Goal: Information Seeking & Learning: Learn about a topic

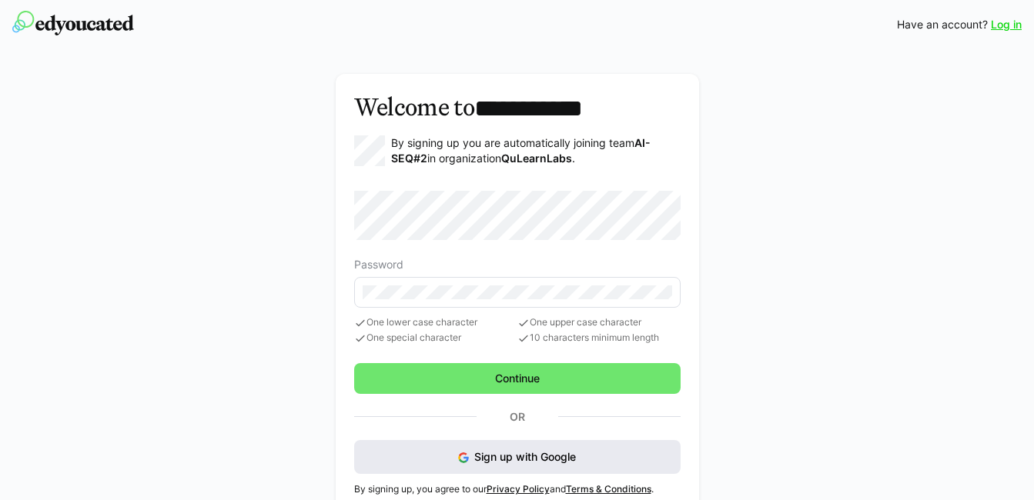
click at [540, 453] on span "Sign up with Google" at bounding box center [525, 456] width 102 height 13
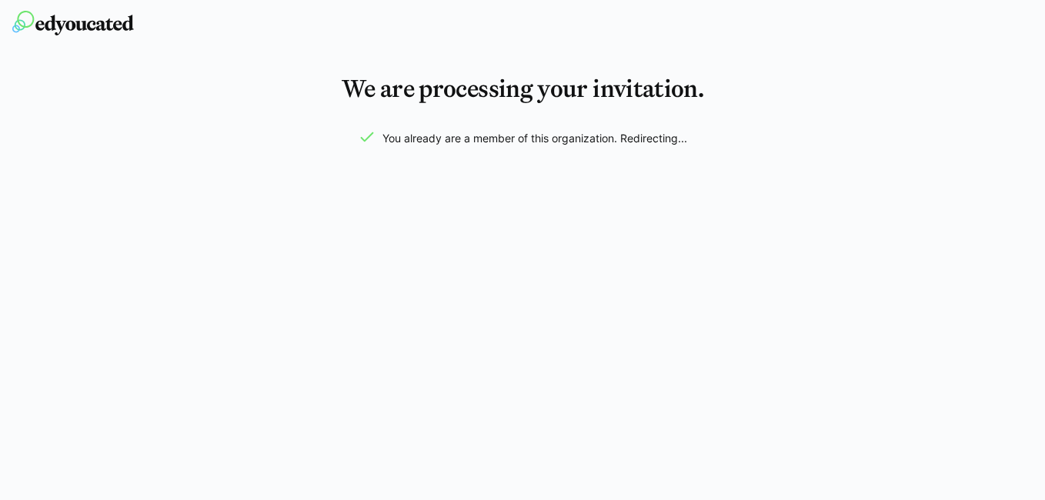
click at [479, 131] on app-root "We are processing your invitation. You already are a member of this organizatio…" at bounding box center [522, 250] width 1045 height 500
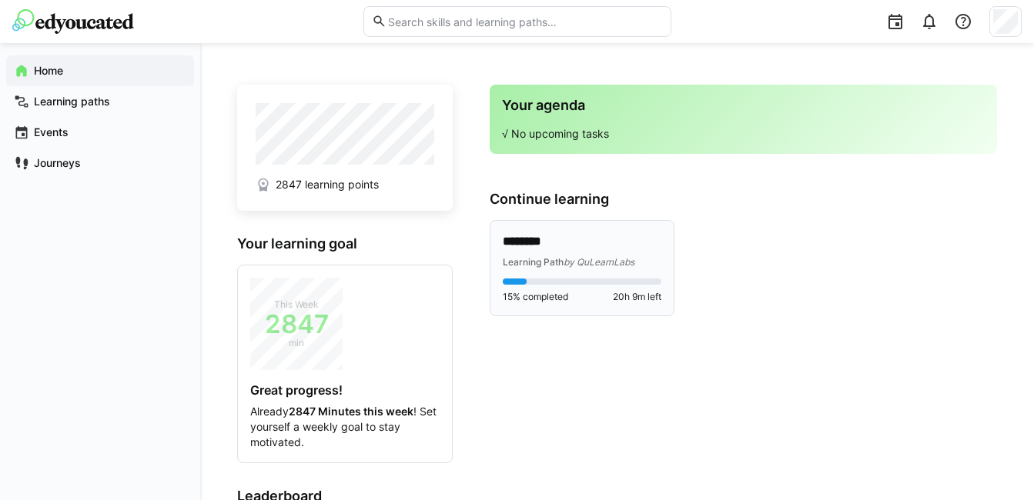
click at [587, 256] on span "by QuLearnLabs" at bounding box center [598, 262] width 71 height 12
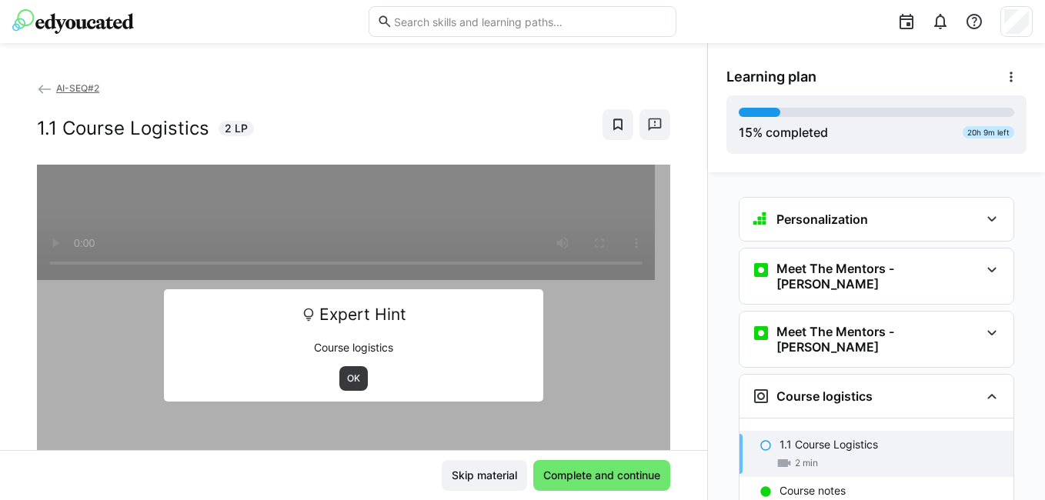
scroll to position [177, 0]
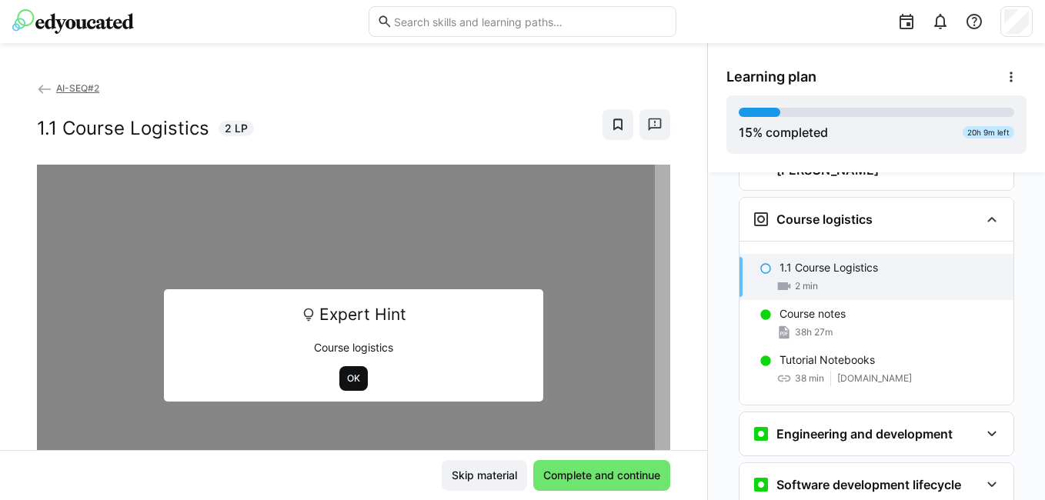
click at [346, 377] on span "OK" at bounding box center [354, 379] width 16 height 12
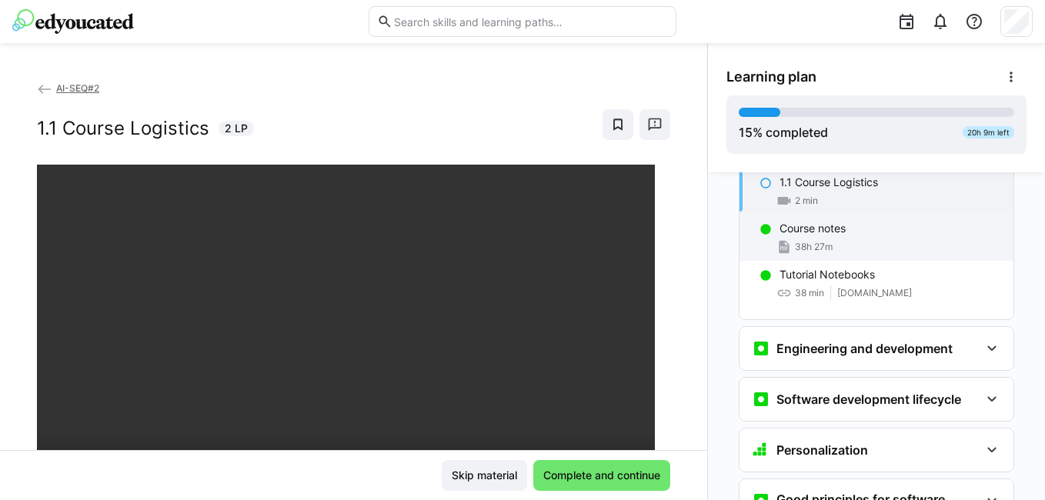
scroll to position [331, 0]
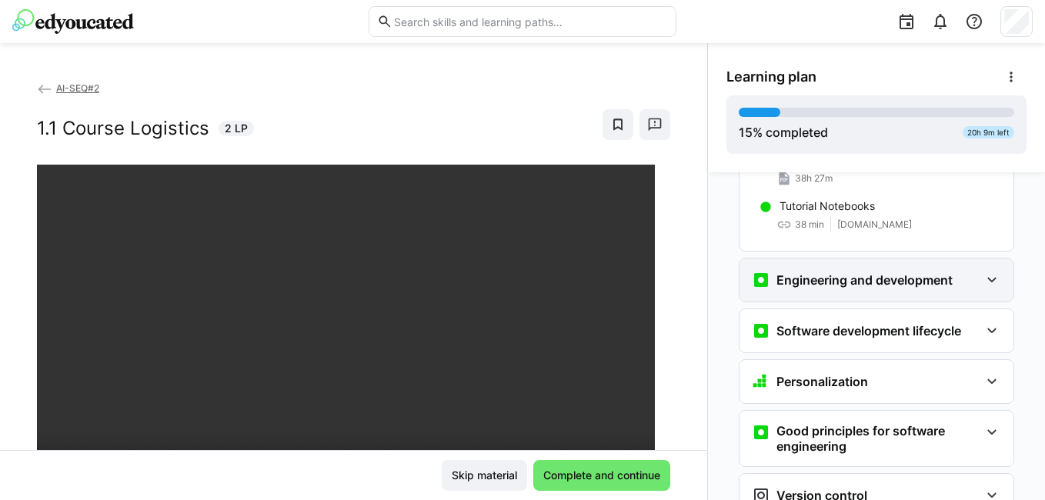
click at [951, 271] on div "Engineering and development" at bounding box center [866, 280] width 228 height 18
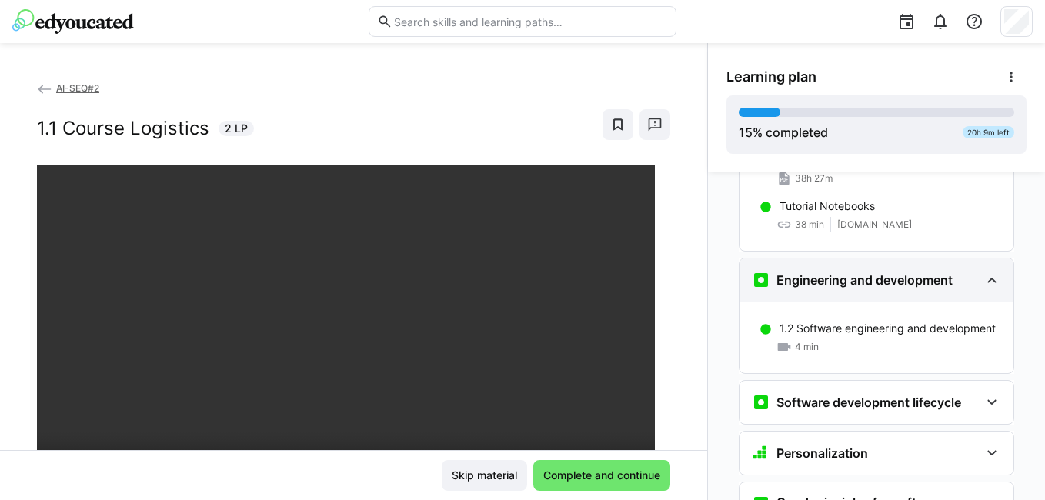
click at [951, 271] on div "Engineering and development" at bounding box center [866, 280] width 228 height 18
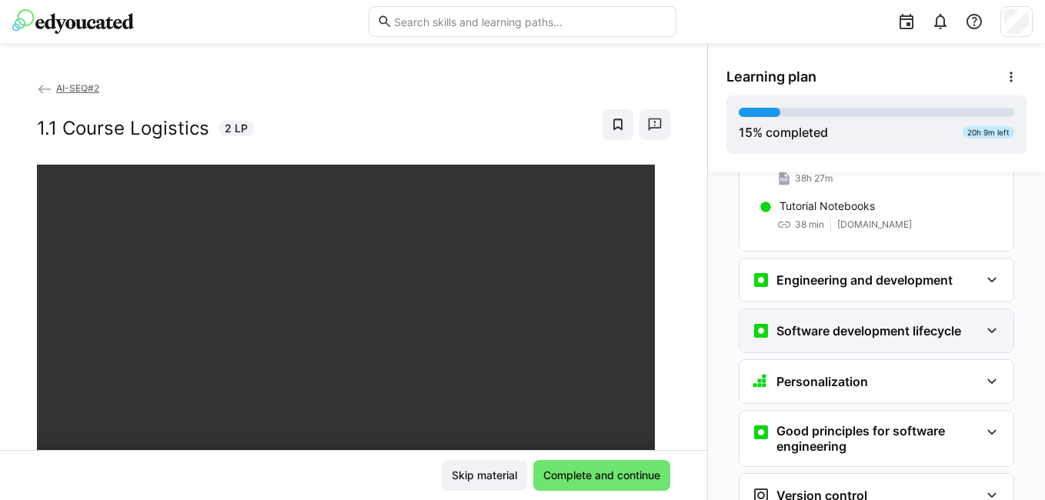
click at [898, 316] on div "Software development lifecycle" at bounding box center [877, 330] width 274 height 43
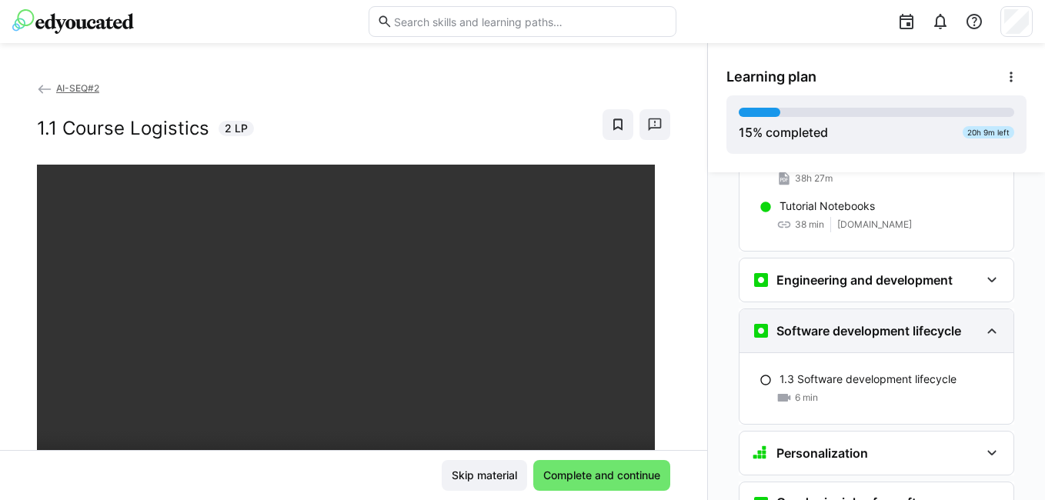
click at [898, 316] on div "Software development lifecycle" at bounding box center [877, 330] width 274 height 43
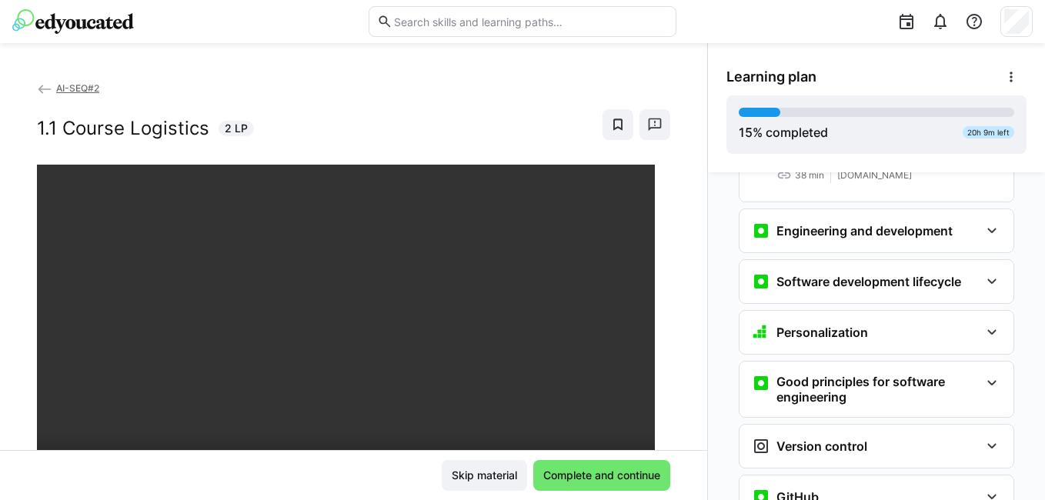
scroll to position [408, 0]
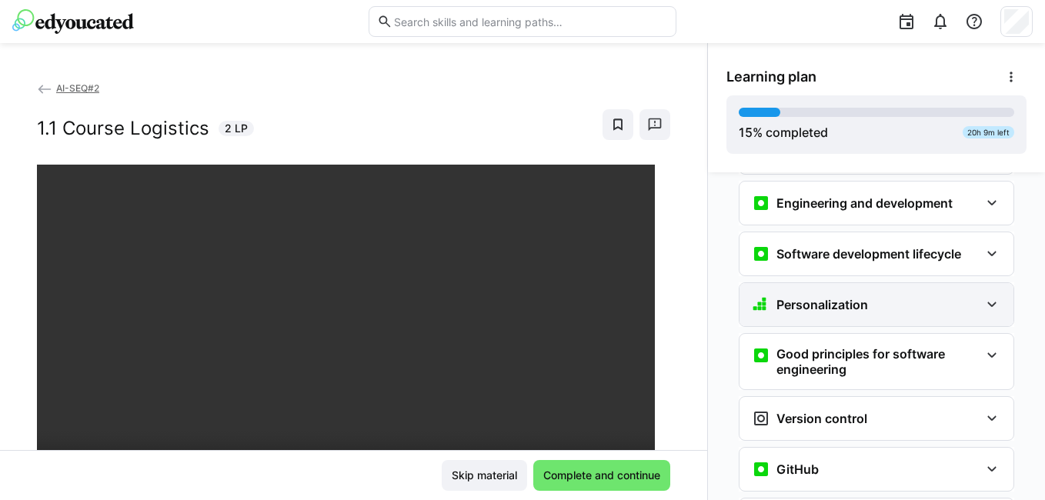
click at [832, 297] on h3 "Personalization" at bounding box center [823, 304] width 92 height 15
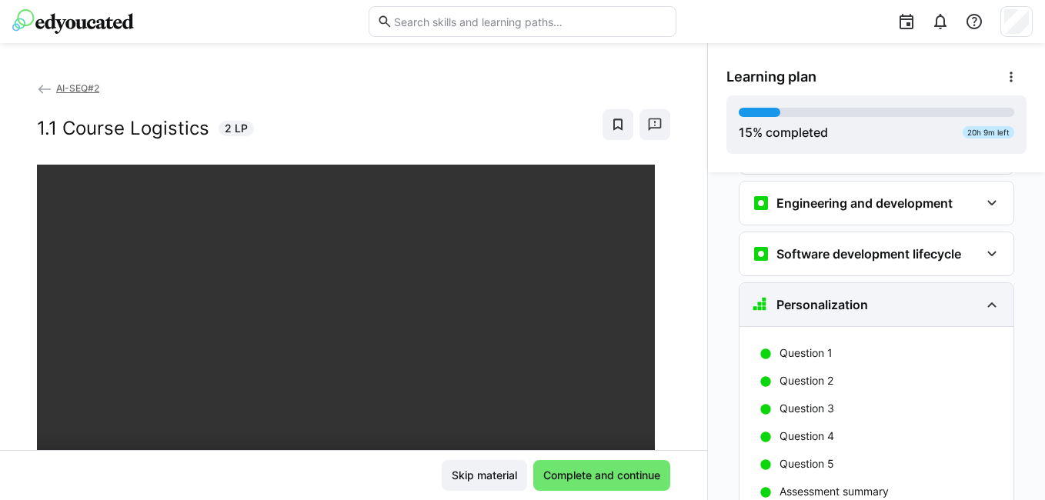
click at [832, 297] on h3 "Personalization" at bounding box center [823, 304] width 92 height 15
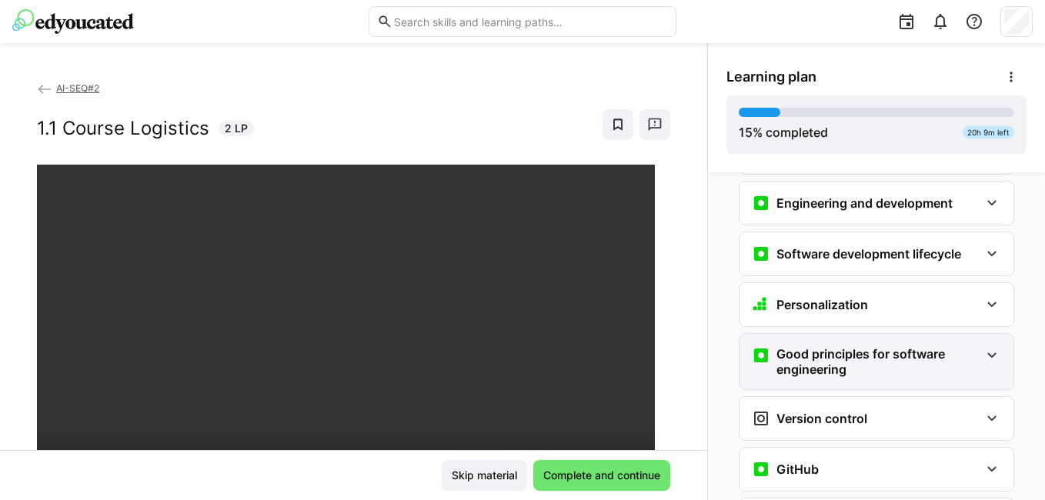
click at [842, 346] on h3 "Good principles for software engineering" at bounding box center [878, 361] width 203 height 31
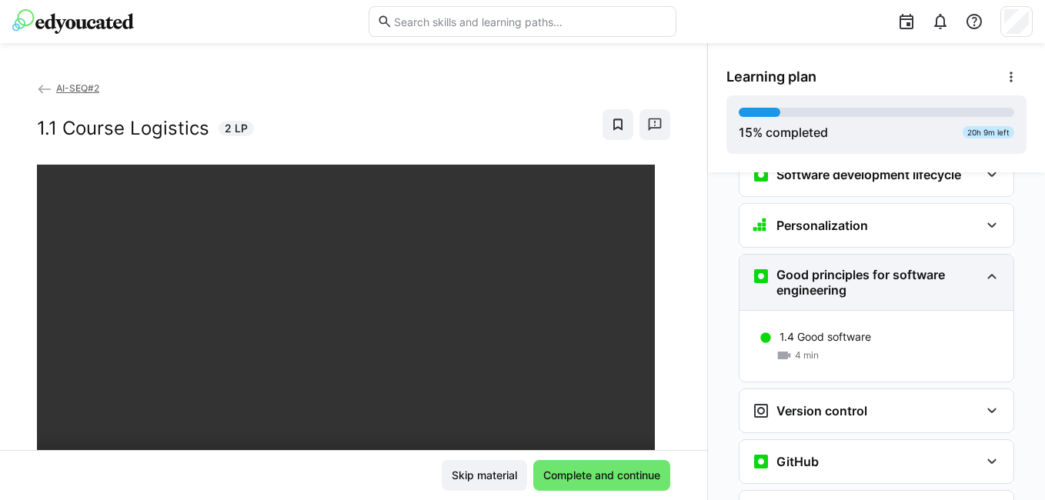
scroll to position [562, 0]
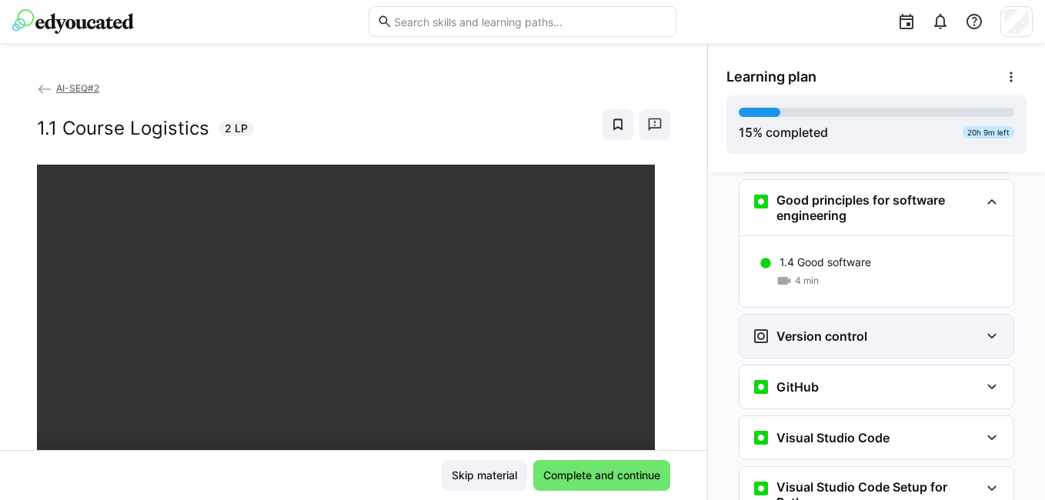
click at [841, 323] on div "Version control" at bounding box center [877, 336] width 274 height 43
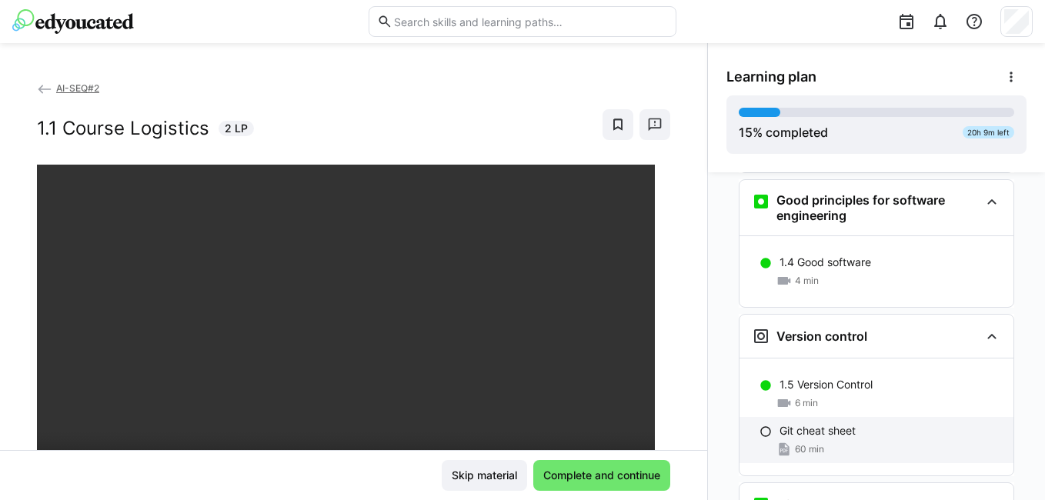
click at [836, 442] on div "60 min" at bounding box center [891, 449] width 222 height 15
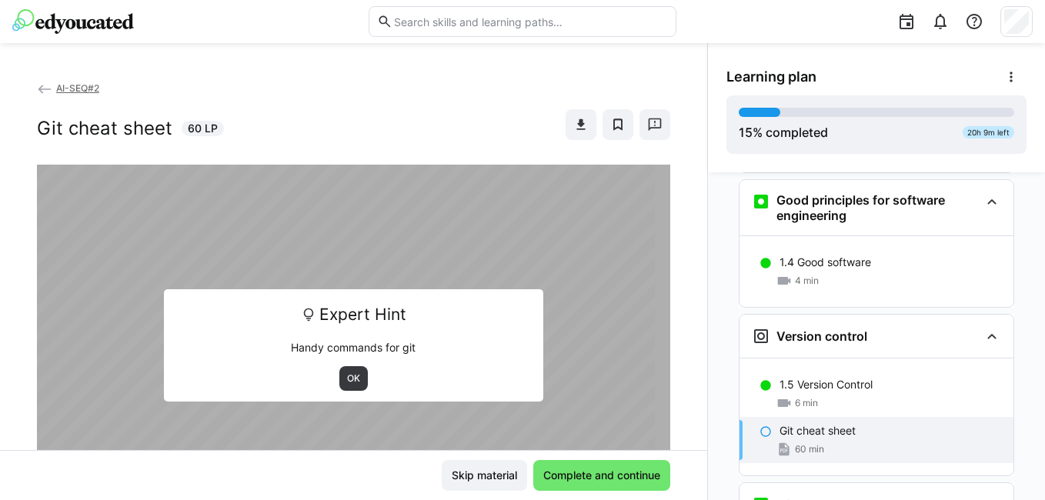
scroll to position [679, 0]
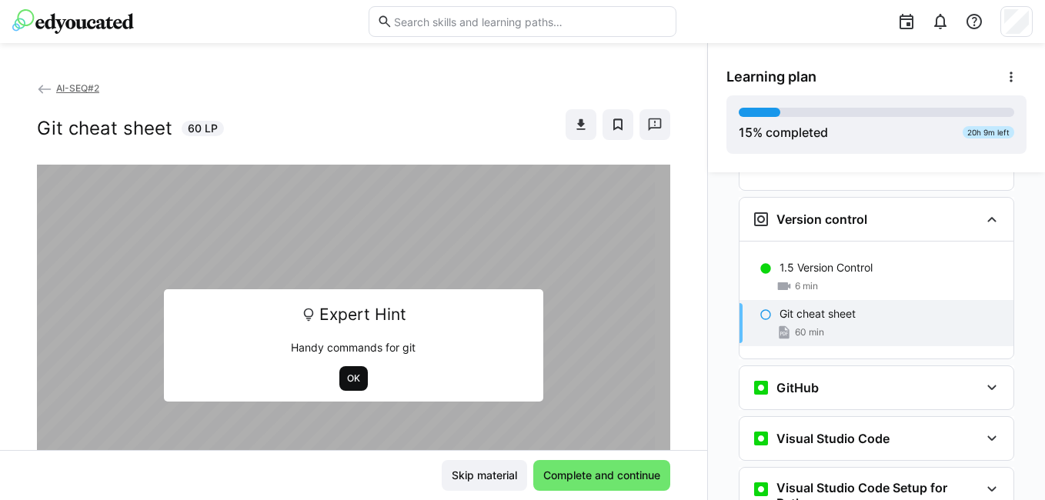
click at [353, 383] on span "OK" at bounding box center [354, 379] width 16 height 12
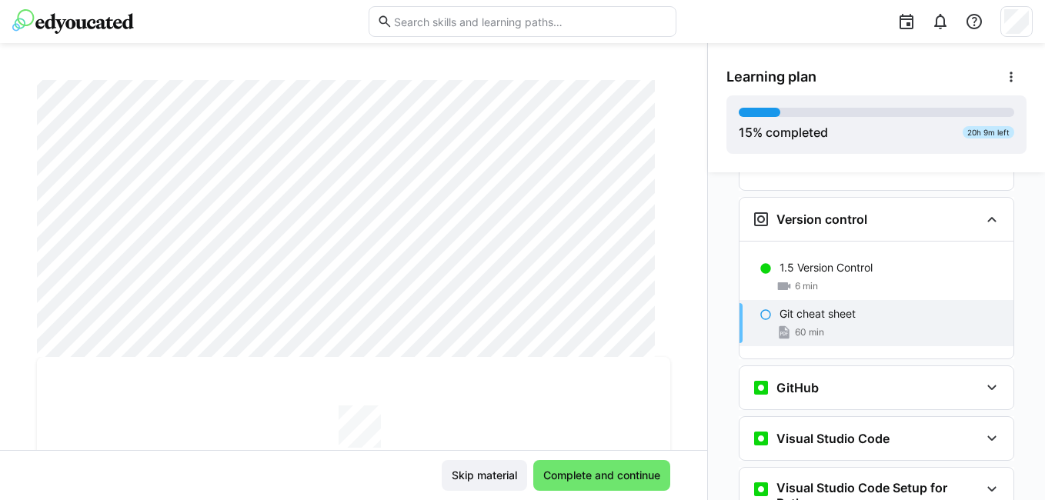
scroll to position [0, 0]
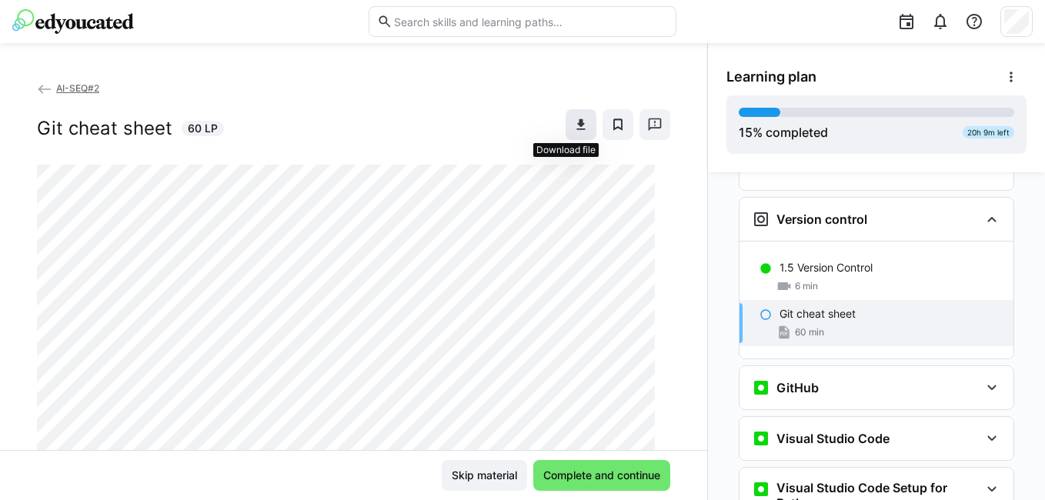
click at [573, 126] on eds-icon at bounding box center [580, 124] width 15 height 15
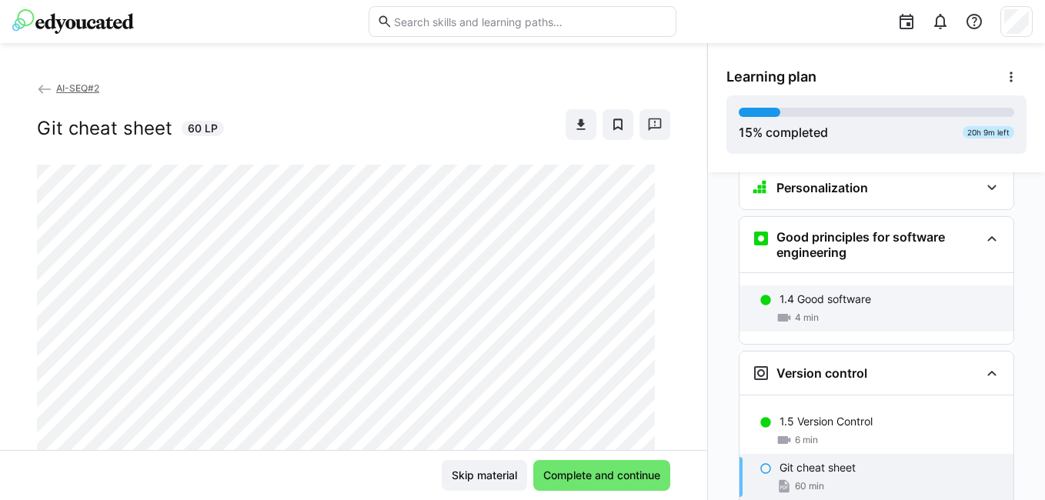
scroll to position [371, 0]
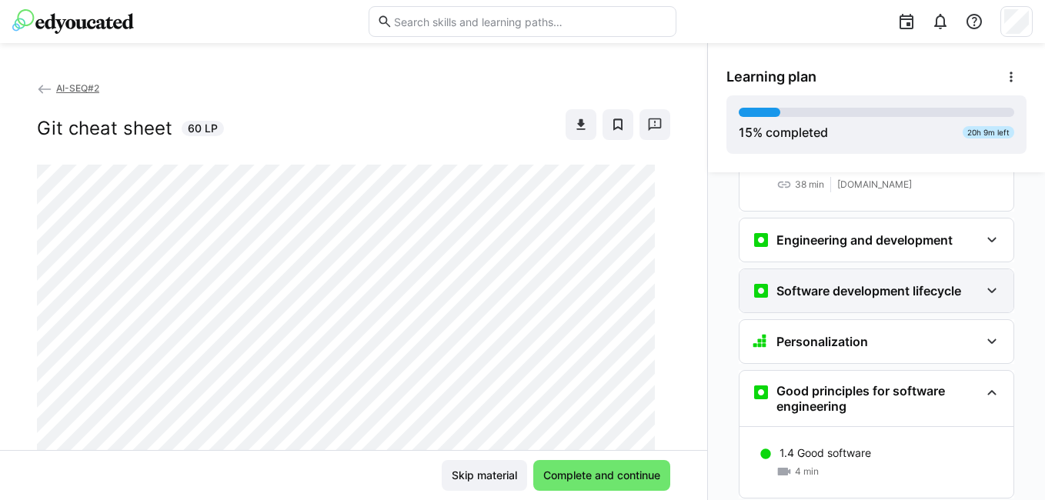
click at [877, 283] on h3 "Software development lifecycle" at bounding box center [869, 290] width 185 height 15
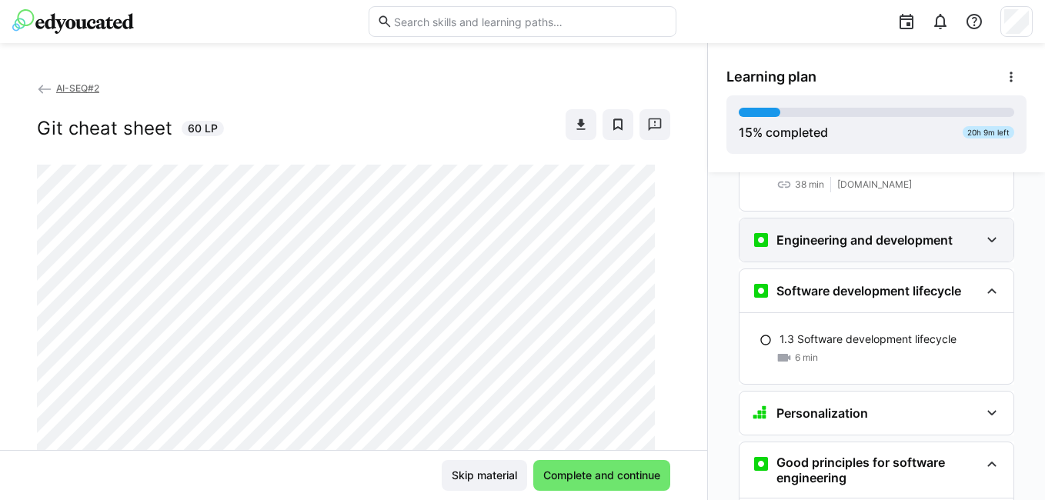
click at [871, 232] on h3 "Engineering and development" at bounding box center [865, 239] width 176 height 15
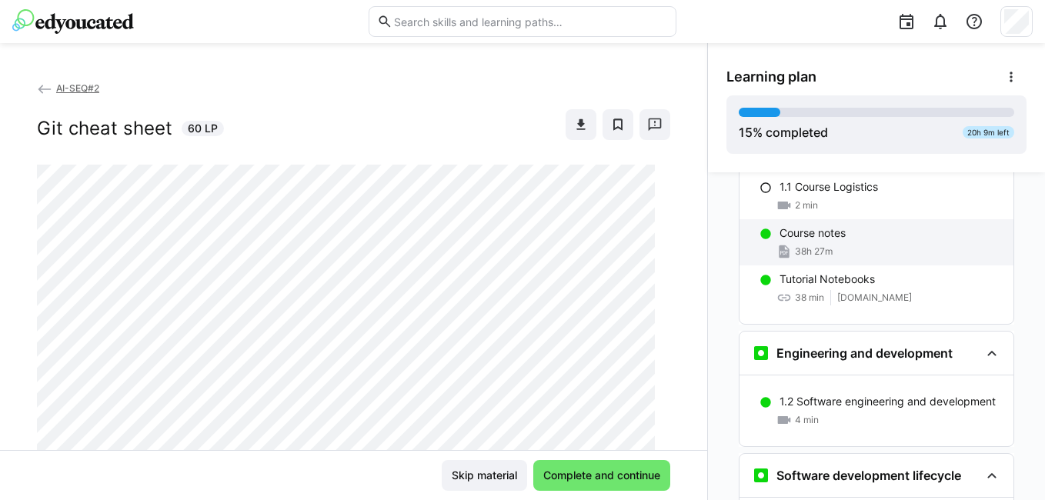
scroll to position [217, 0]
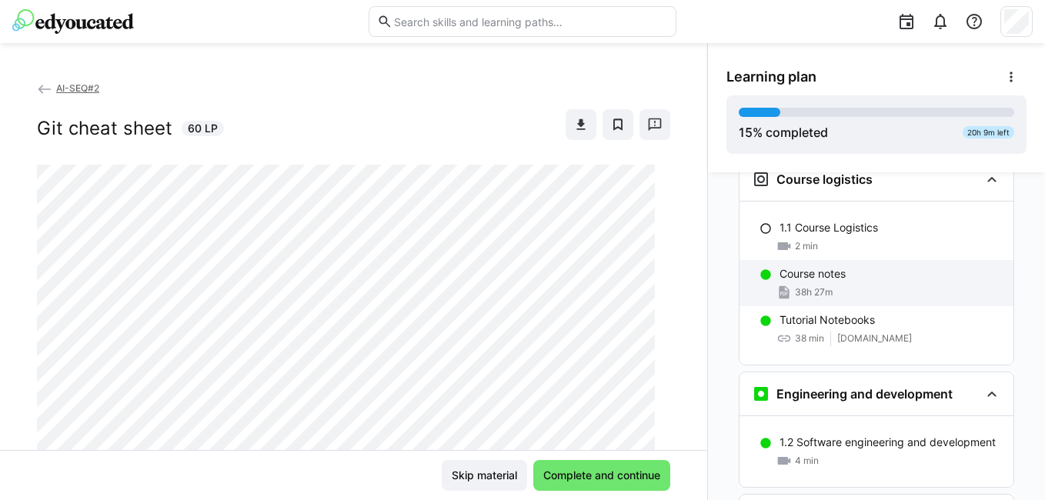
click at [894, 285] on div "38h 27m" at bounding box center [891, 292] width 222 height 15
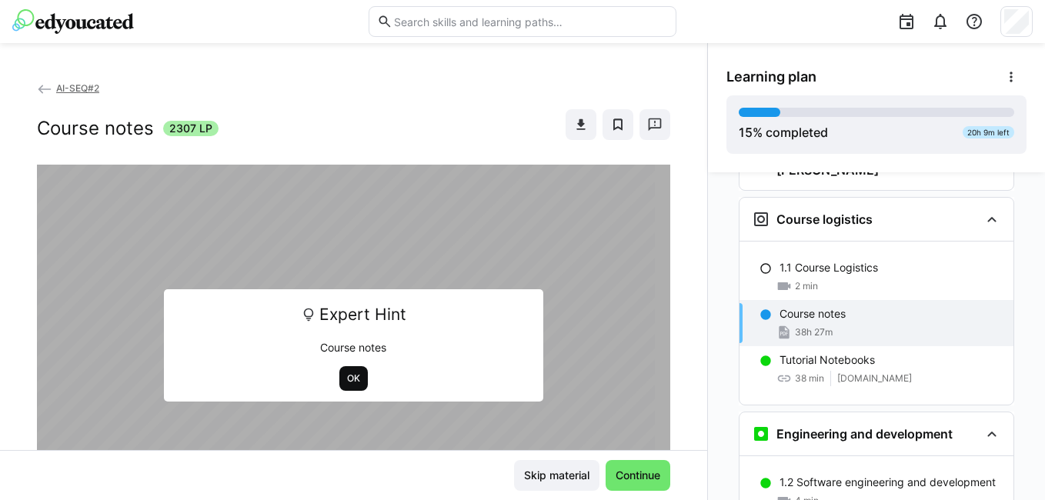
click at [339, 377] on span "OK" at bounding box center [353, 378] width 28 height 25
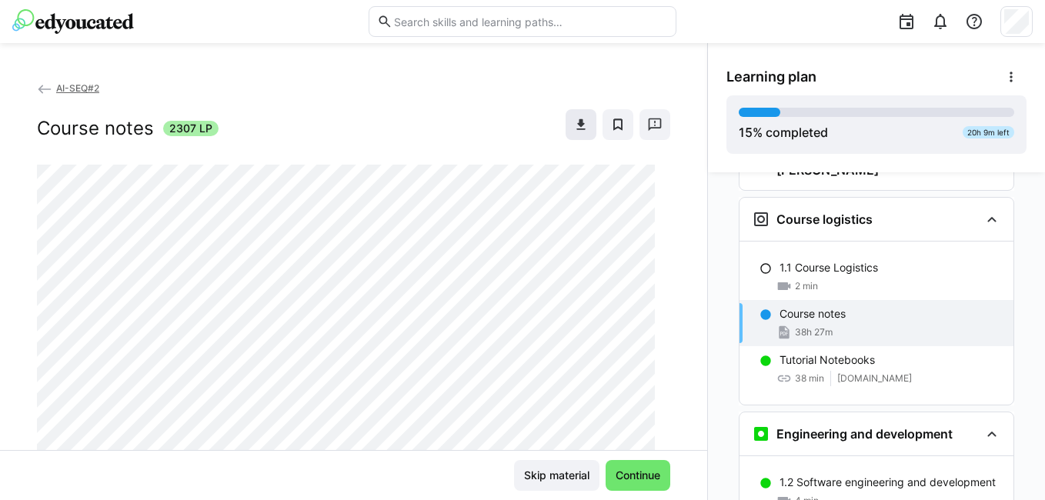
click at [573, 125] on eds-icon at bounding box center [580, 124] width 15 height 15
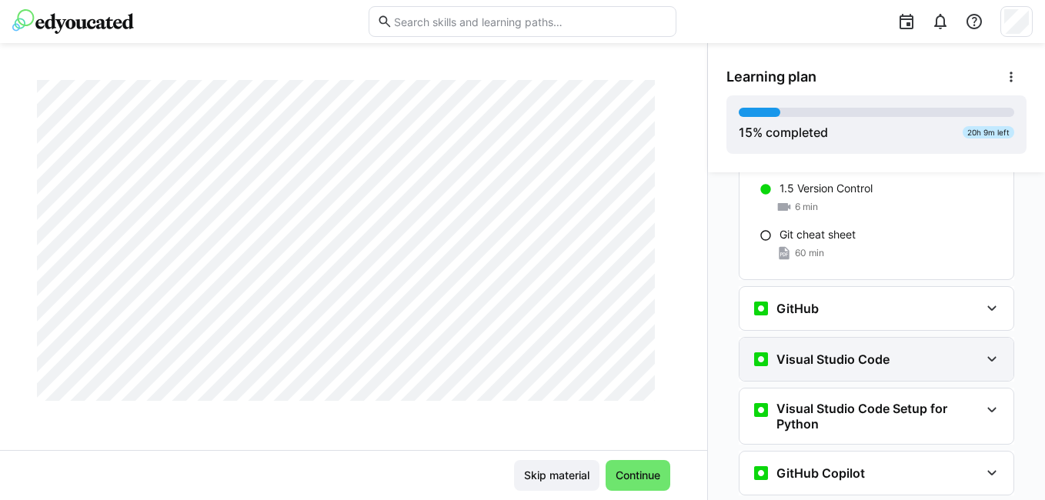
scroll to position [870, 0]
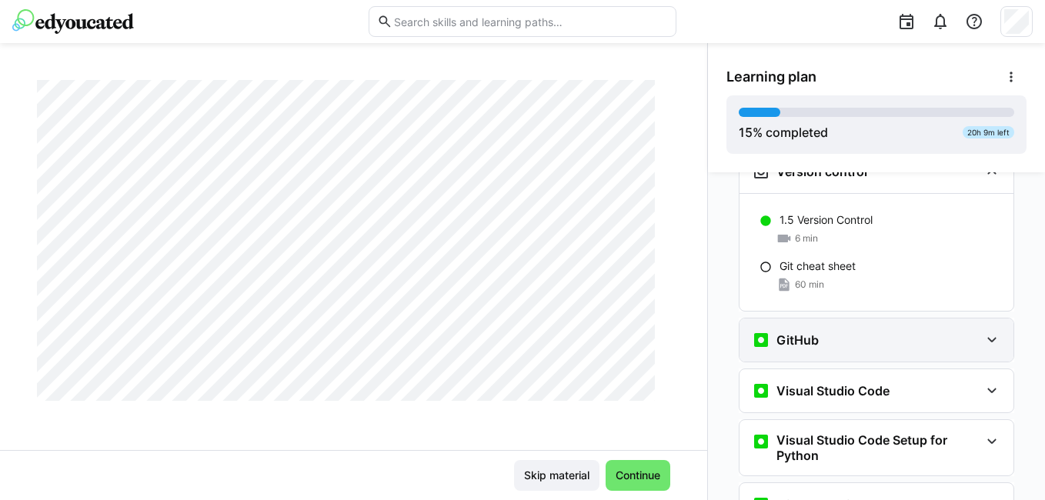
click at [831, 331] on div "GitHub" at bounding box center [866, 340] width 228 height 18
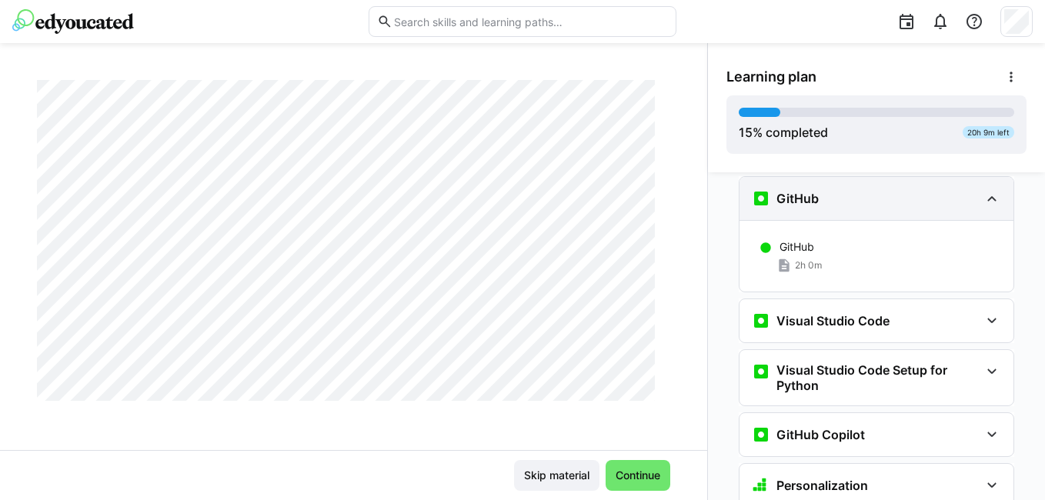
scroll to position [1024, 0]
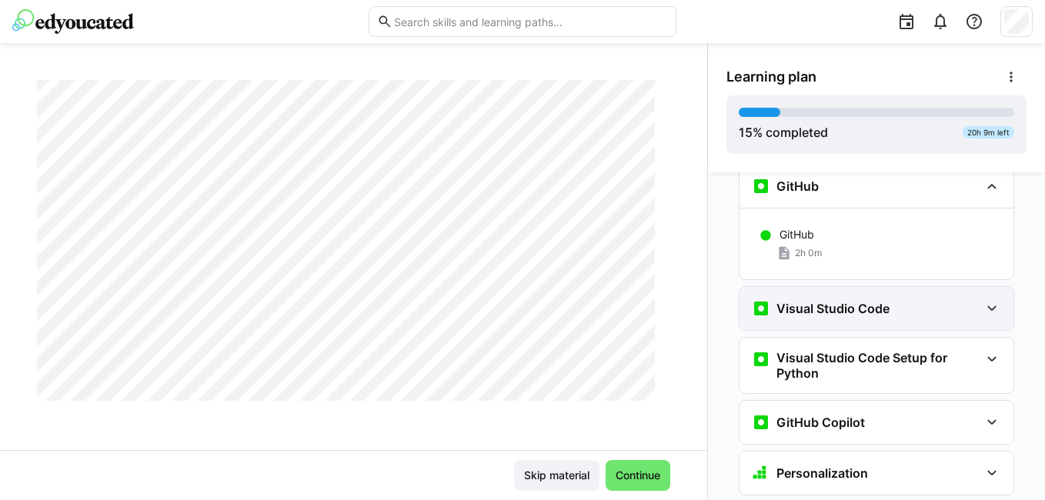
click at [827, 296] on div "Visual Studio Code" at bounding box center [877, 308] width 274 height 43
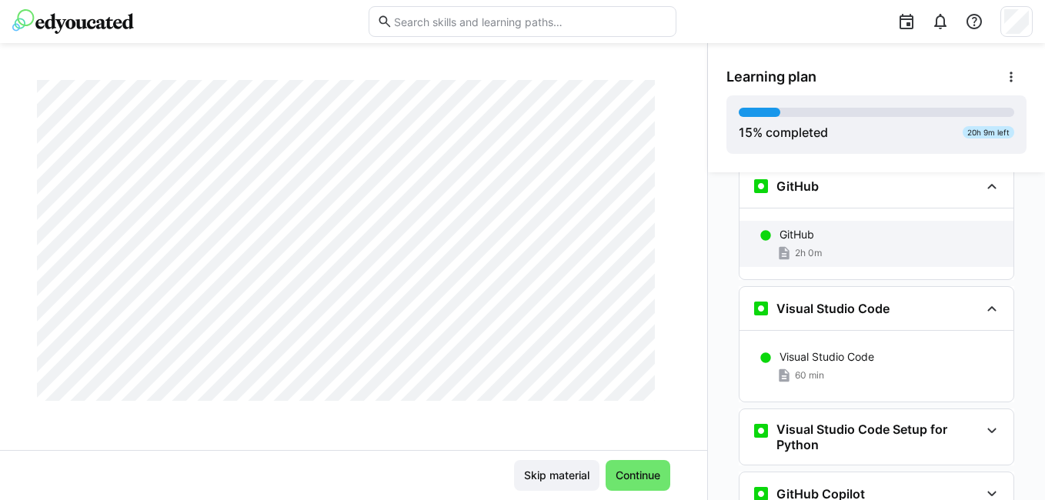
click at [824, 221] on div "GitHub 2h 0m" at bounding box center [877, 244] width 274 height 46
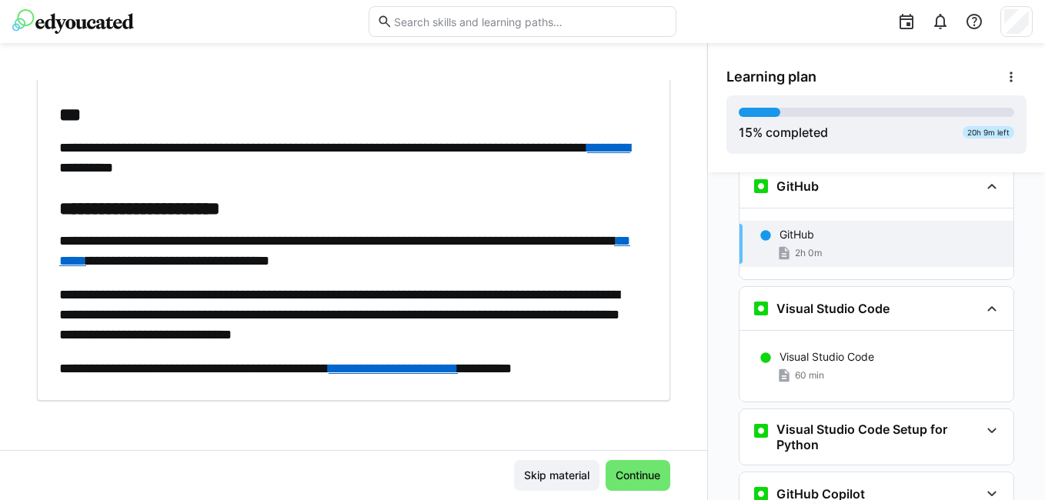
scroll to position [991, 0]
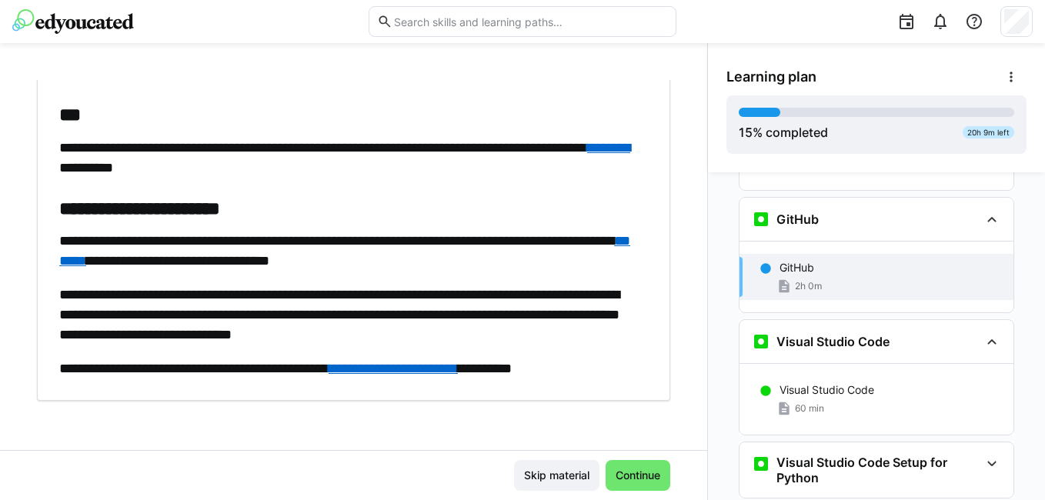
click at [587, 155] on link "********" at bounding box center [608, 148] width 43 height 14
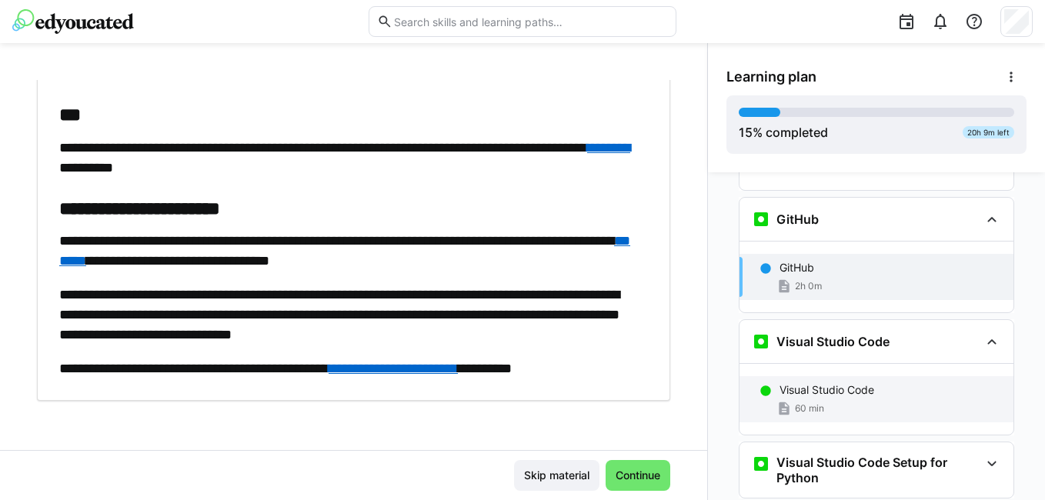
click at [837, 383] on p "Visual Studio Code" at bounding box center [827, 390] width 95 height 15
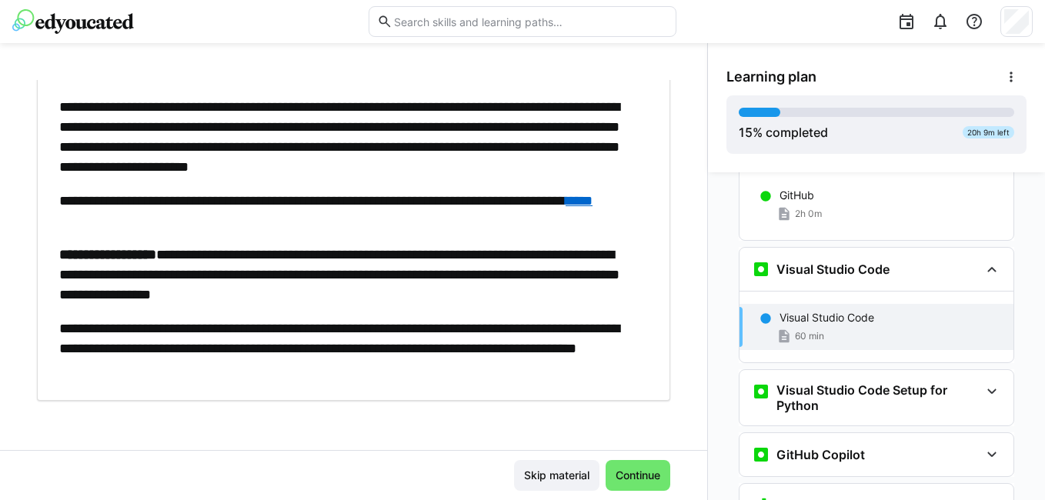
scroll to position [1113, 0]
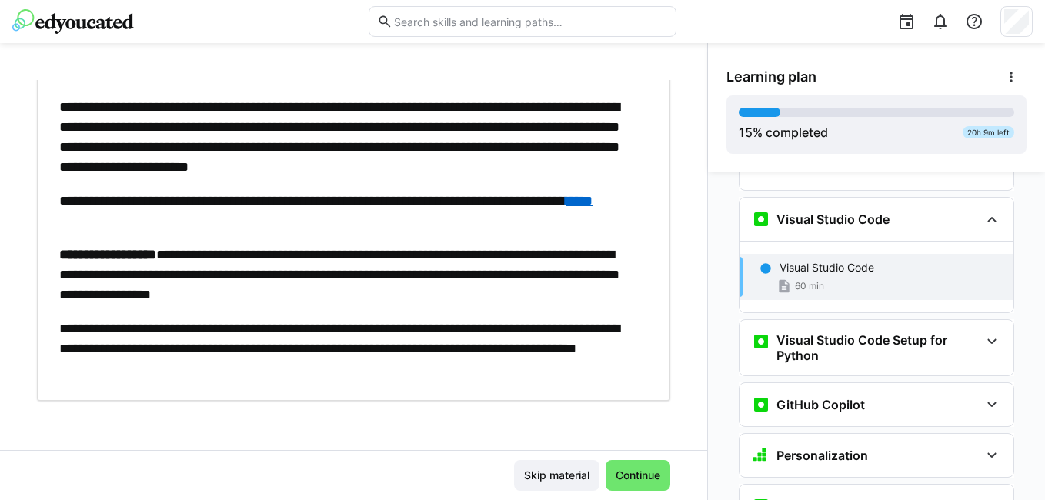
click at [844, 254] on div "Visual Studio Code 60 min" at bounding box center [877, 277] width 274 height 46
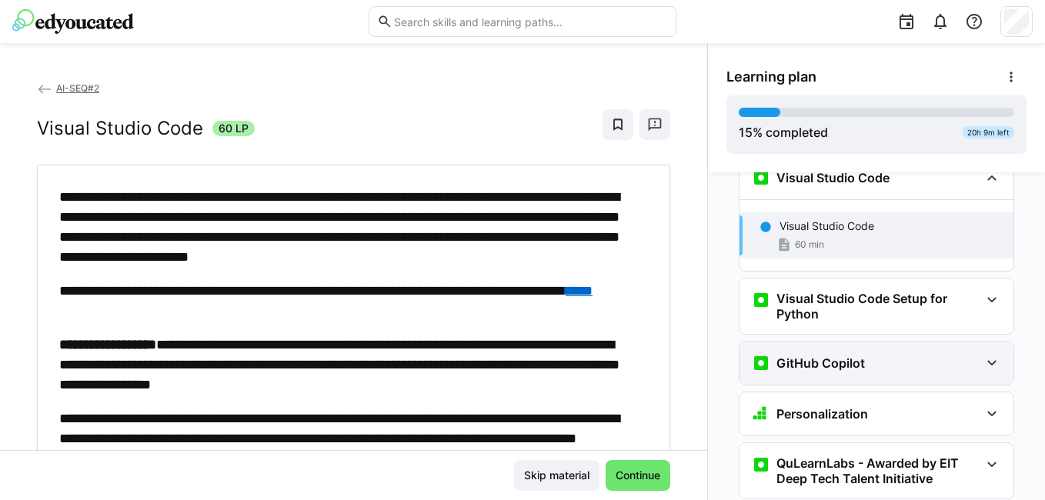
scroll to position [1190, 0]
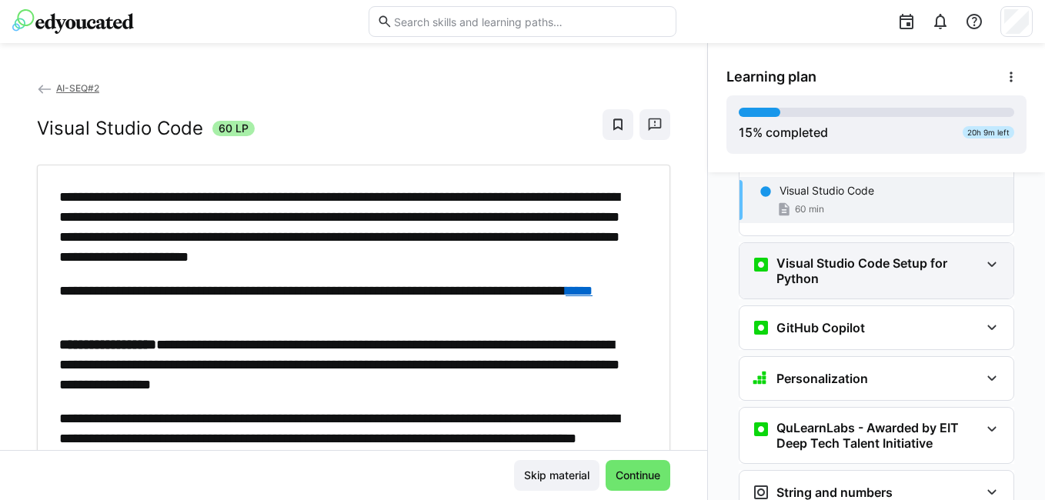
click at [795, 256] on h3 "Visual Studio Code Setup for Python" at bounding box center [878, 271] width 203 height 31
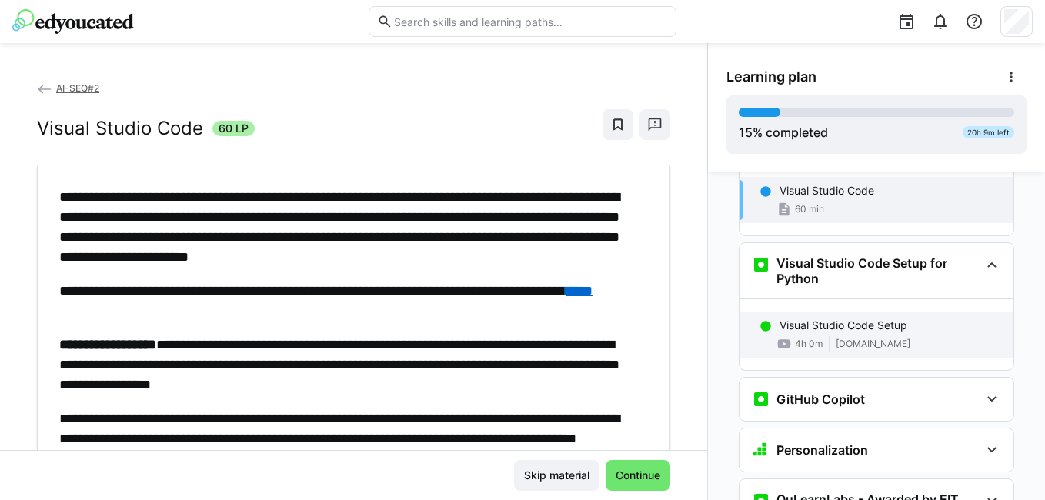
click at [857, 318] on p "Visual Studio Code Setup" at bounding box center [844, 325] width 128 height 15
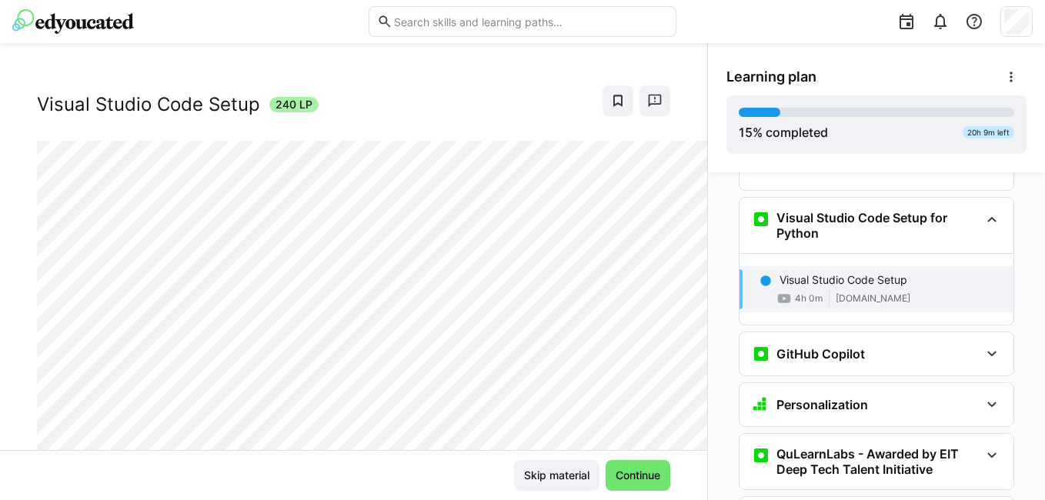
scroll to position [26, 0]
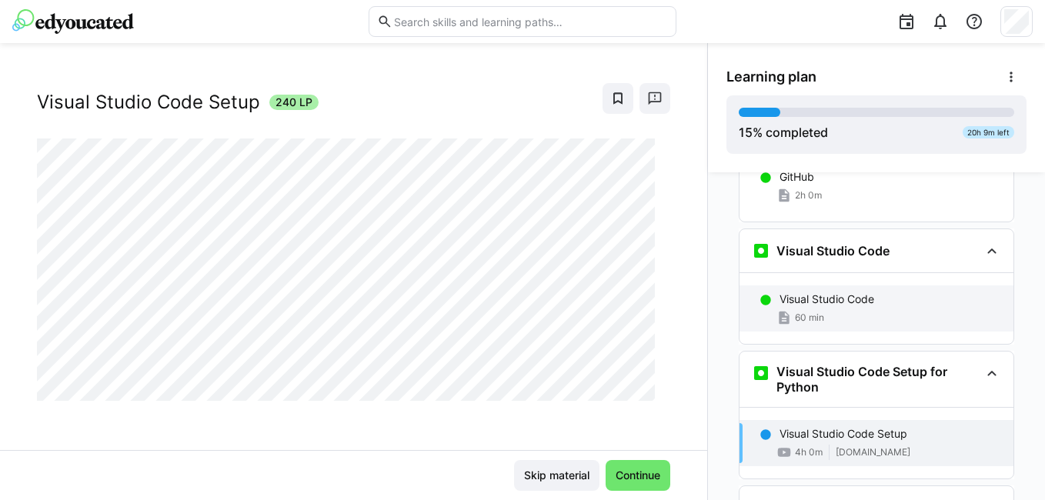
click at [818, 286] on div "Visual Studio Code 60 min" at bounding box center [877, 309] width 274 height 46
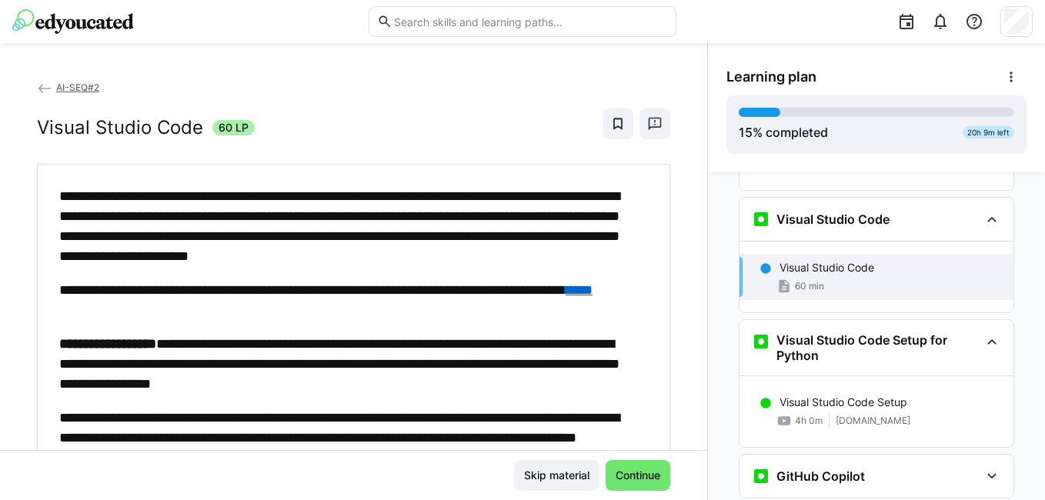
scroll to position [0, 0]
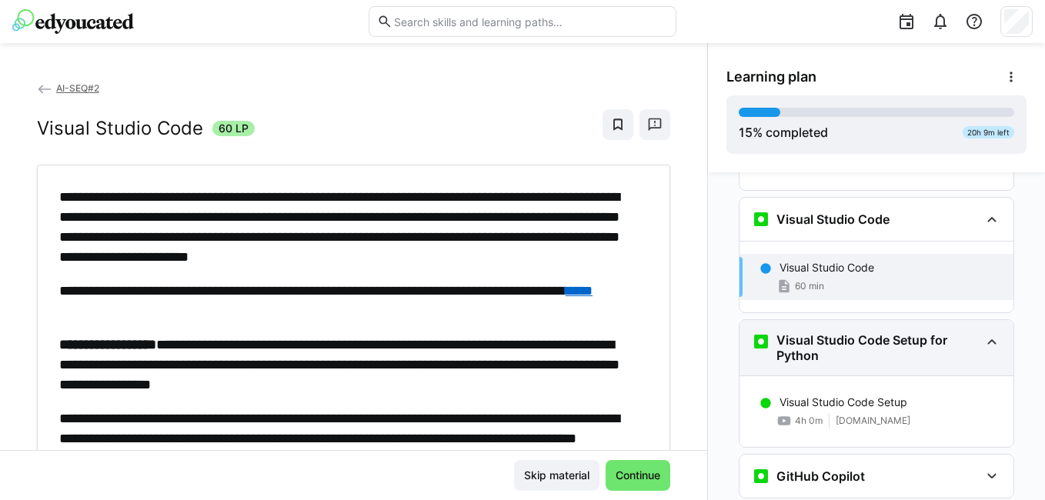
click at [801, 333] on h3 "Visual Studio Code Setup for Python" at bounding box center [878, 348] width 203 height 31
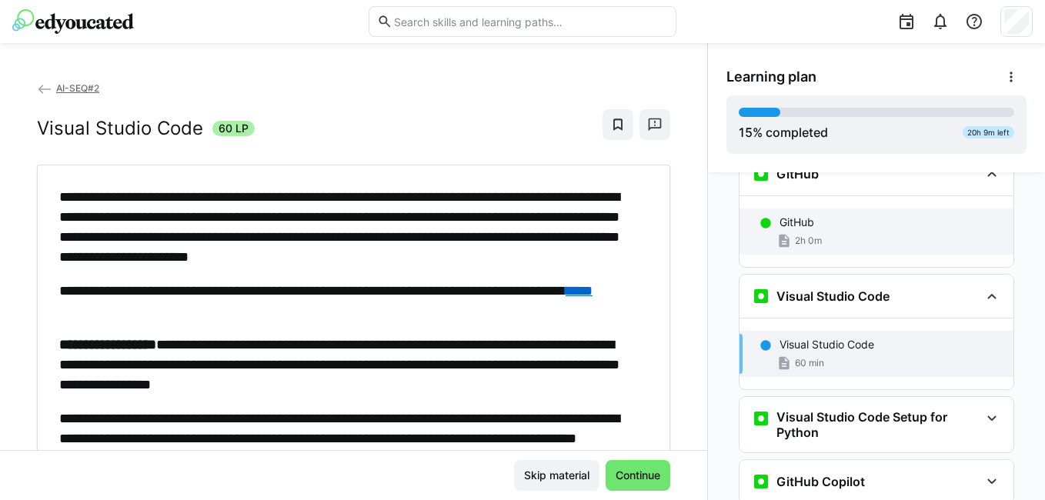
click at [801, 209] on div "GitHub 2h 0m" at bounding box center [877, 232] width 274 height 46
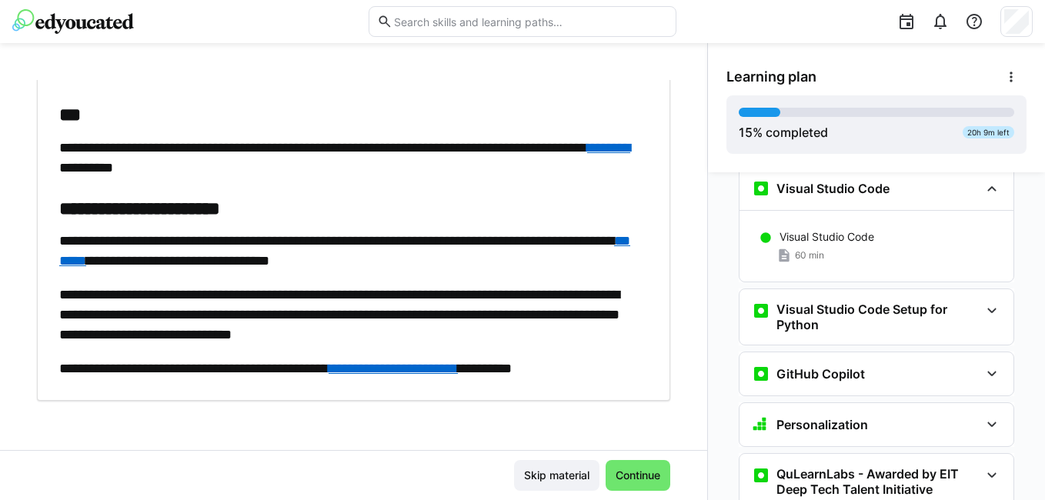
scroll to position [1145, 0]
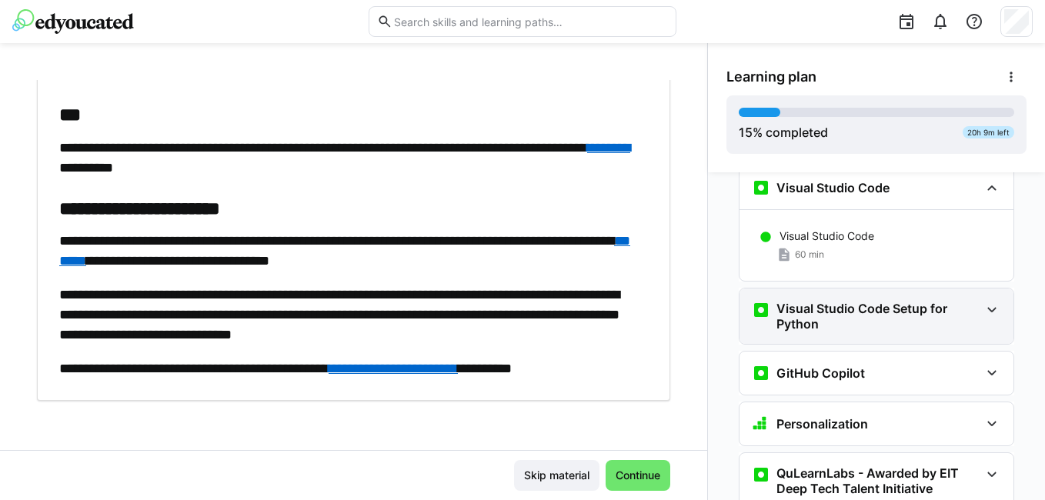
click at [832, 301] on h3 "Visual Studio Code Setup for Python" at bounding box center [878, 316] width 203 height 31
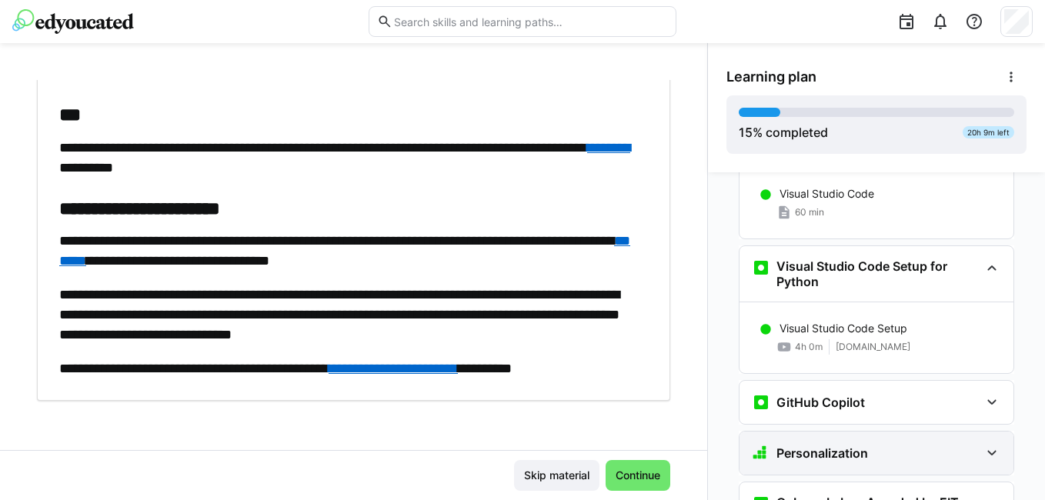
scroll to position [1222, 0]
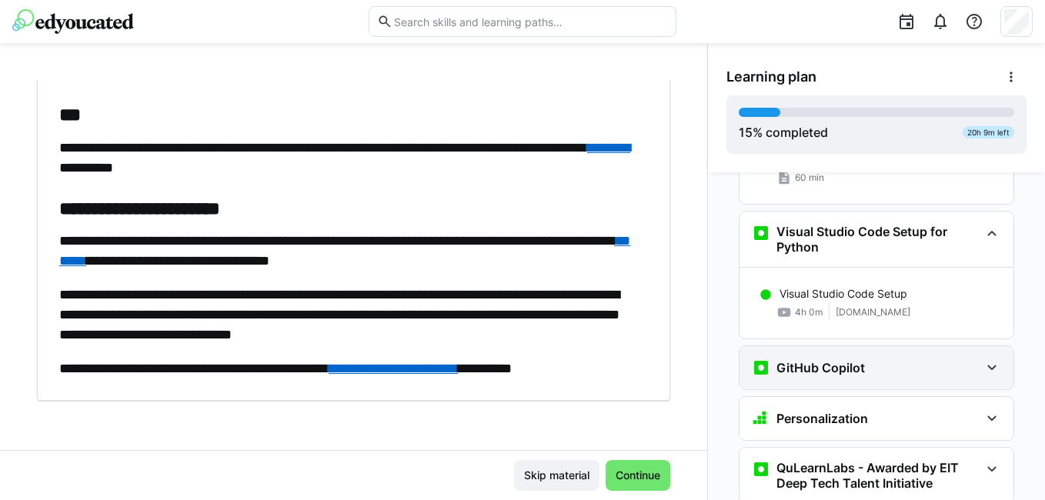
click at [807, 360] on h3 "GitHub Copilot" at bounding box center [821, 367] width 89 height 15
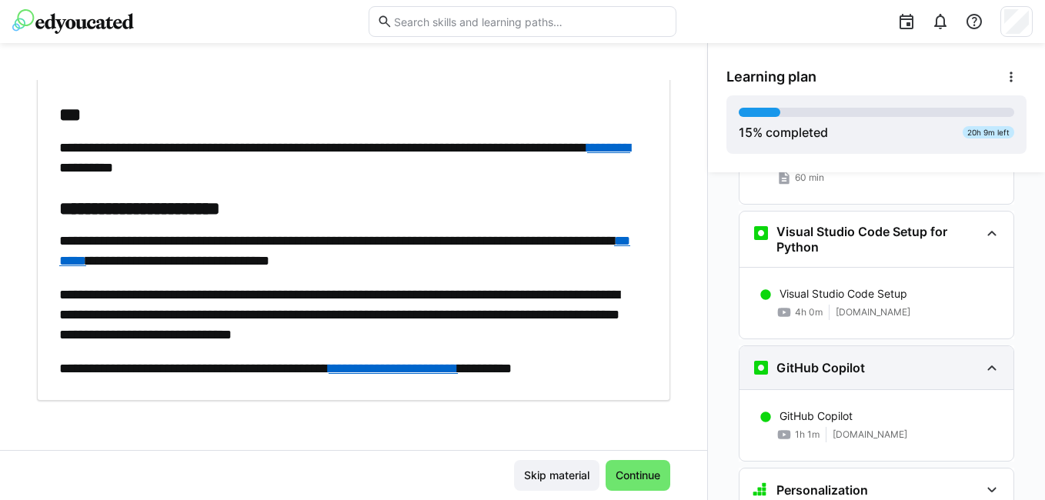
scroll to position [1376, 0]
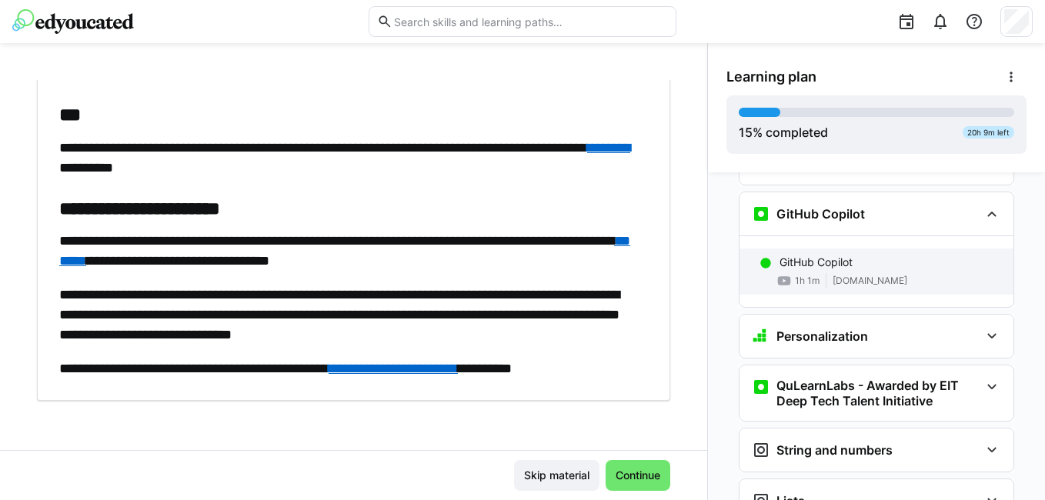
click at [873, 249] on div "GitHub Copilot 1h 1m www.youtube.com" at bounding box center [877, 272] width 274 height 46
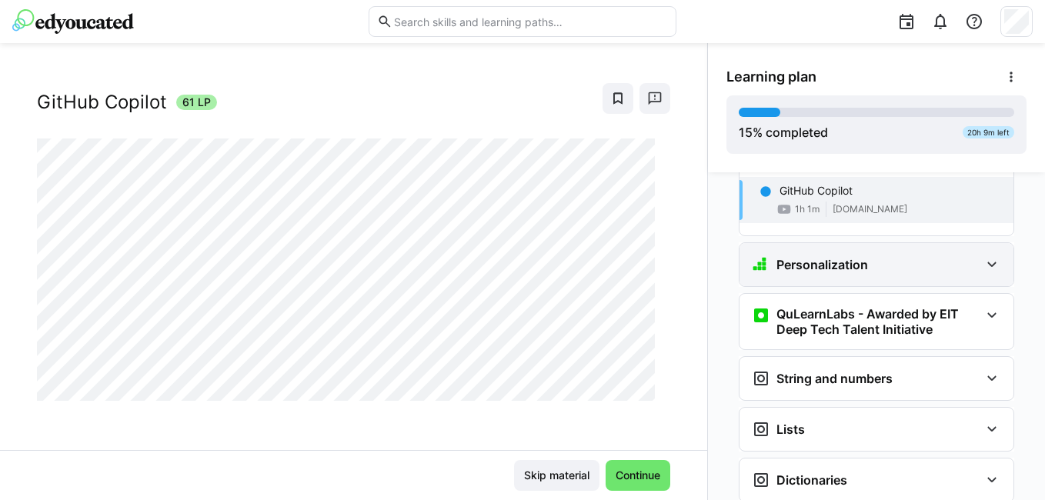
scroll to position [1370, 0]
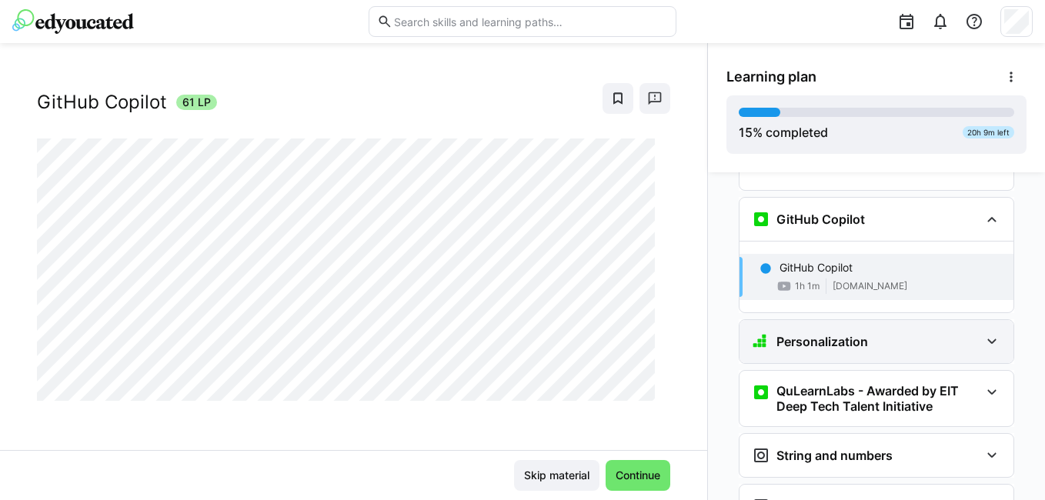
click at [966, 333] on div "Personalization" at bounding box center [866, 342] width 228 height 18
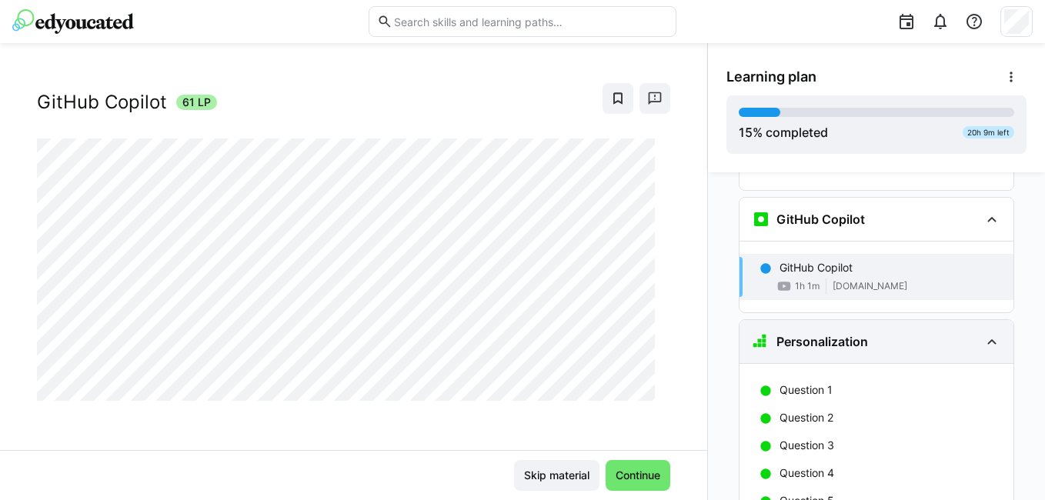
click at [966, 333] on div "Personalization" at bounding box center [866, 342] width 228 height 18
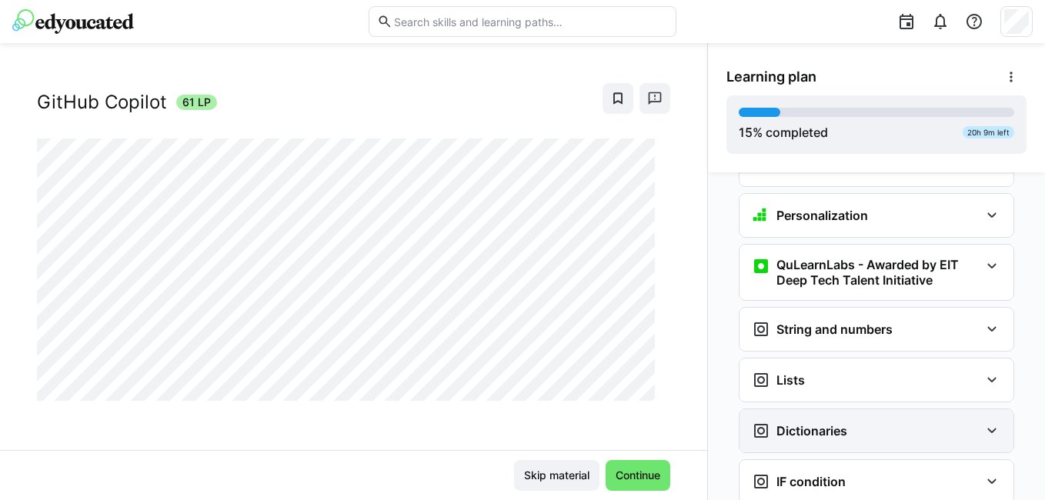
scroll to position [1497, 0]
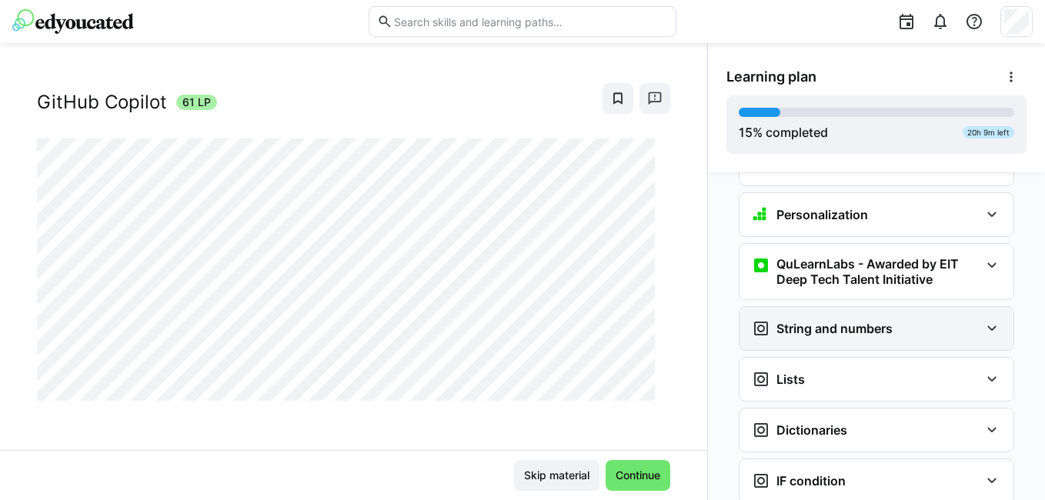
click at [934, 317] on div "String and numbers" at bounding box center [877, 328] width 274 height 43
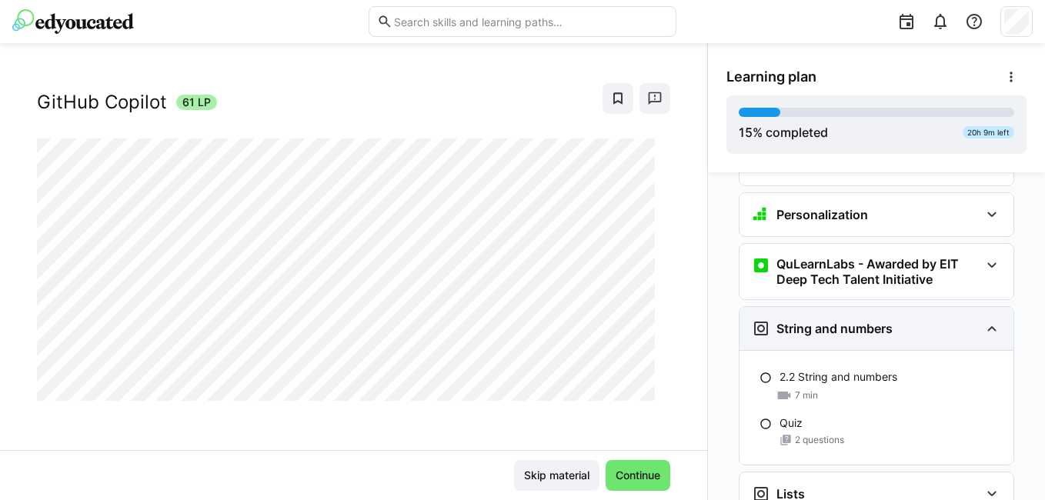
click at [934, 317] on div "String and numbers" at bounding box center [877, 328] width 274 height 43
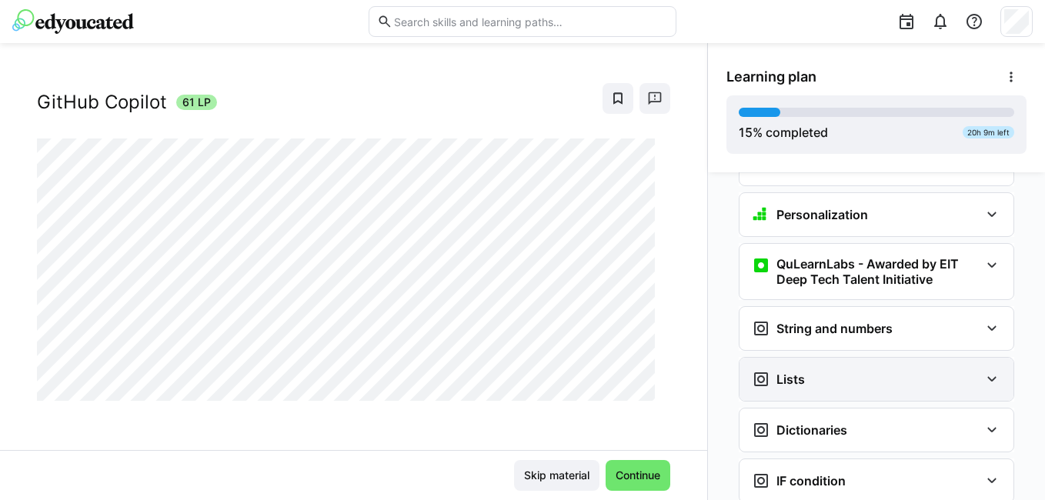
click at [910, 364] on div "Lists" at bounding box center [877, 379] width 274 height 43
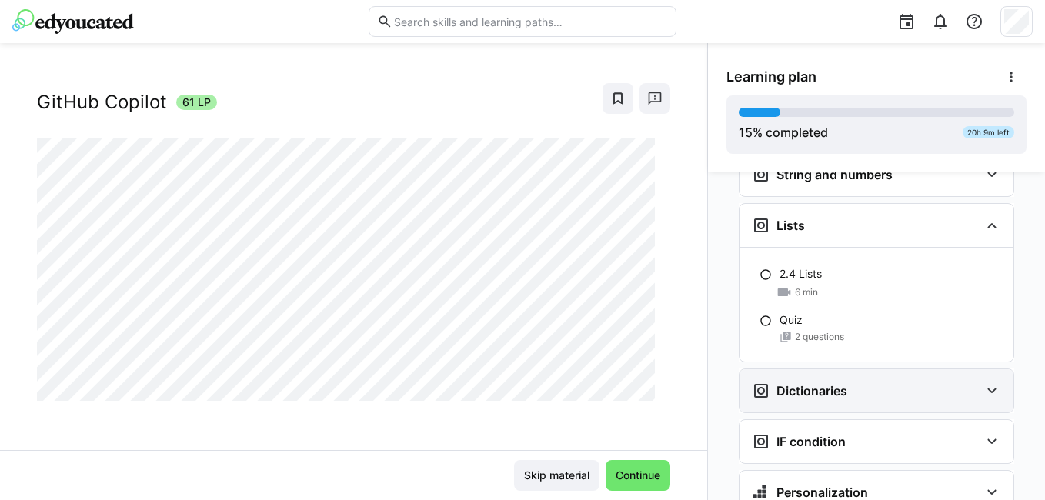
scroll to position [1574, 0]
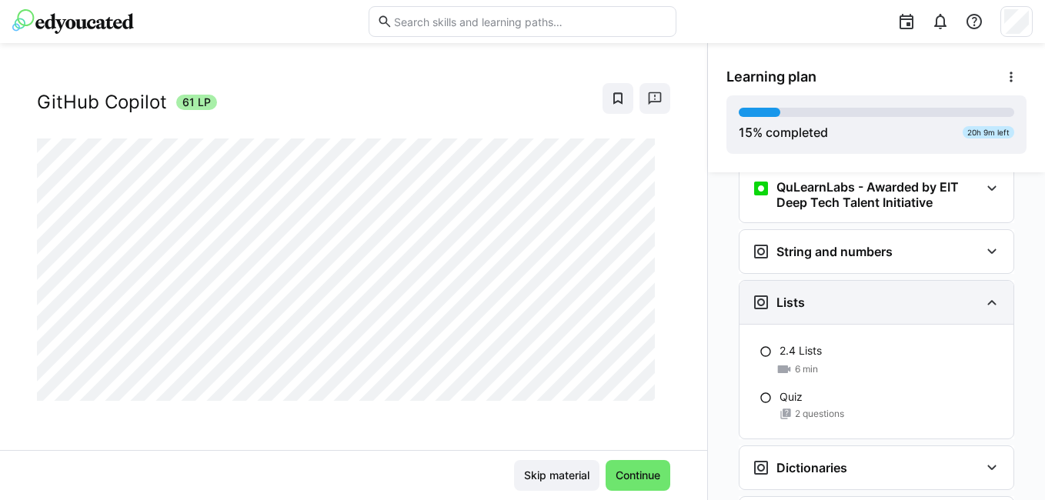
click at [908, 299] on div "Lists" at bounding box center [877, 302] width 274 height 43
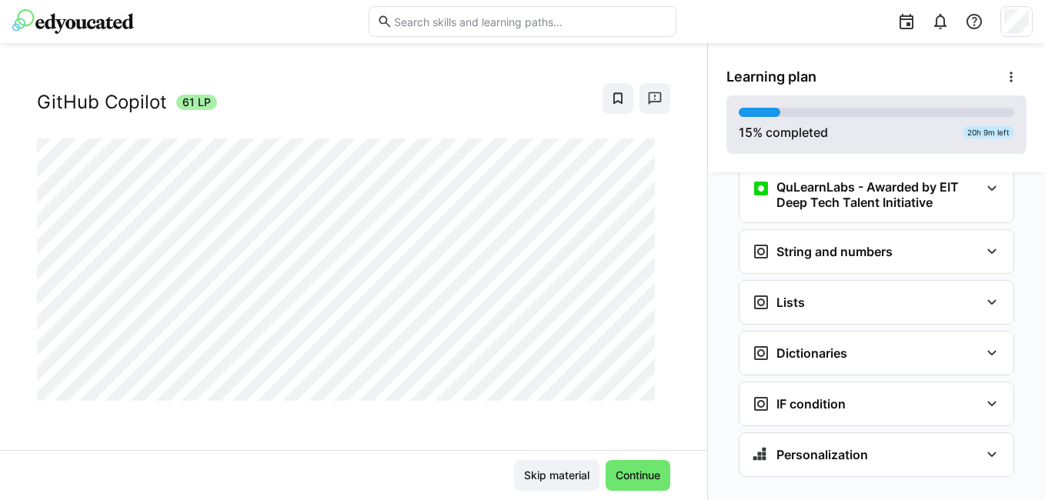
click at [872, 116] on eds-progress at bounding box center [877, 112] width 276 height 9
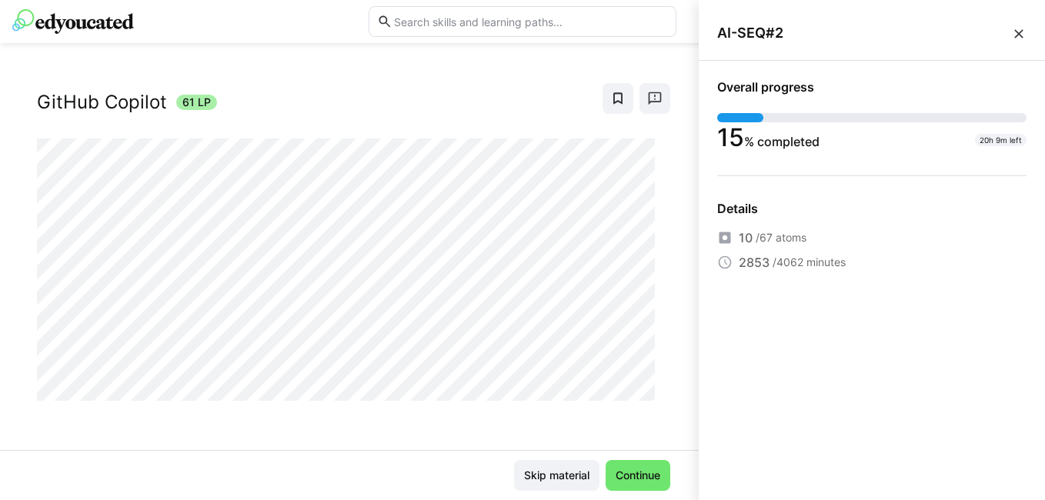
click at [1007, 37] on span "AI-SEQ#2" at bounding box center [864, 33] width 294 height 17
click at [1016, 35] on eds-icon at bounding box center [1018, 33] width 15 height 15
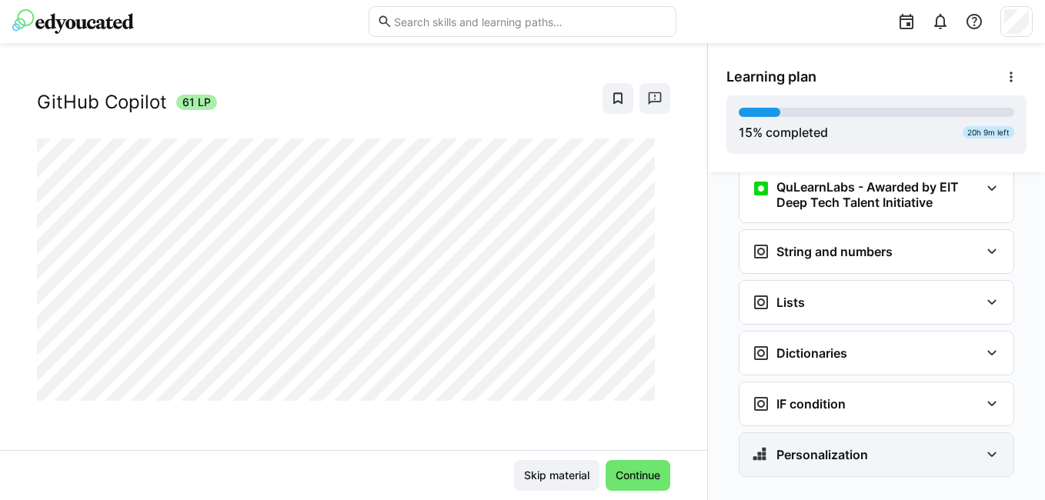
click at [824, 442] on div "Personalization" at bounding box center [877, 454] width 274 height 43
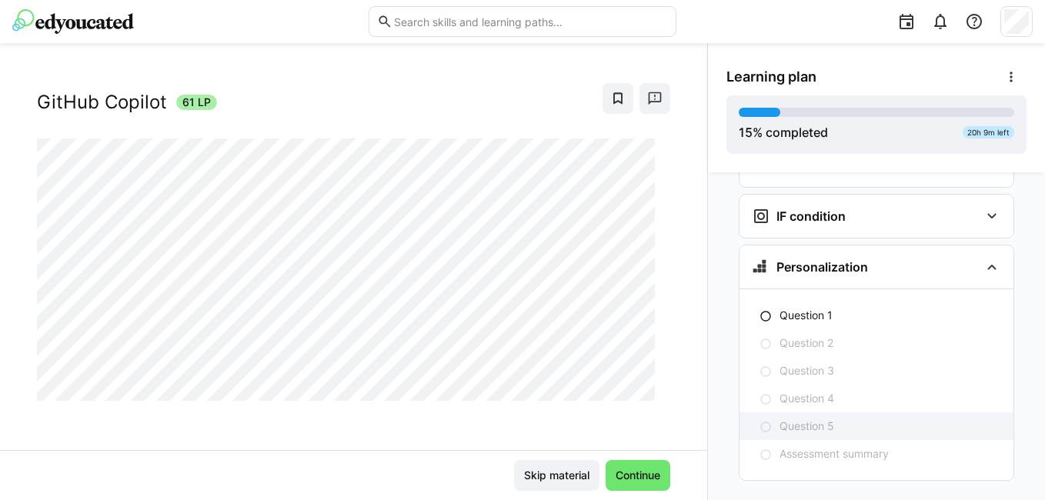
scroll to position [1766, 0]
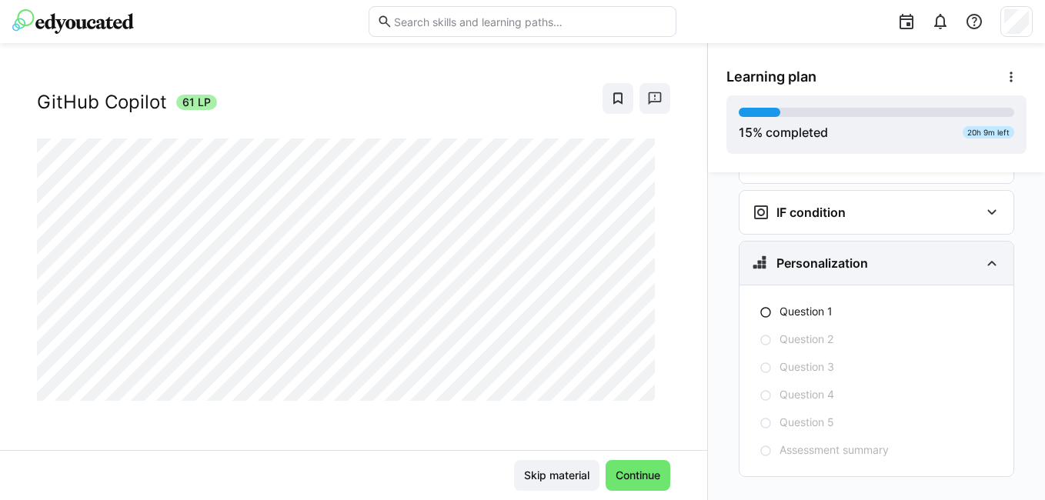
click at [848, 242] on div "Personalization" at bounding box center [877, 263] width 274 height 43
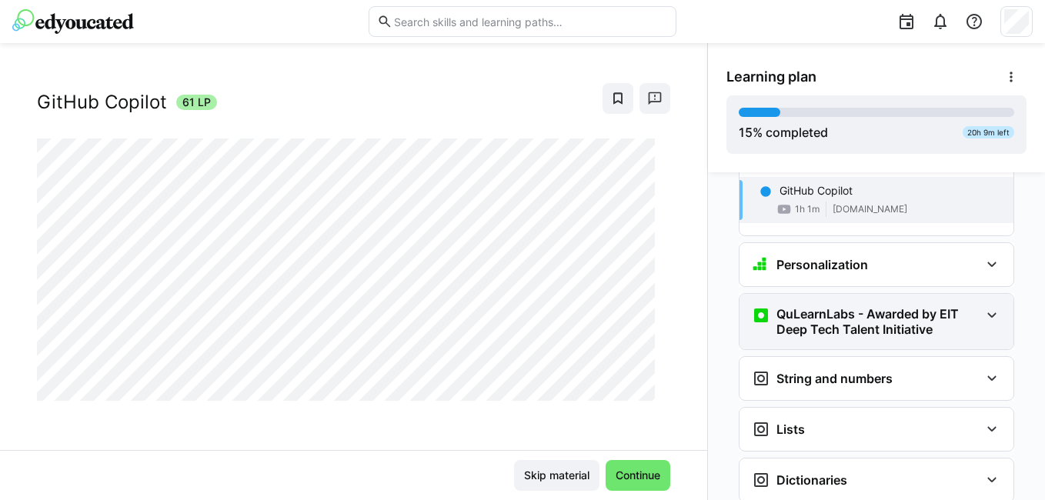
scroll to position [1483, 0]
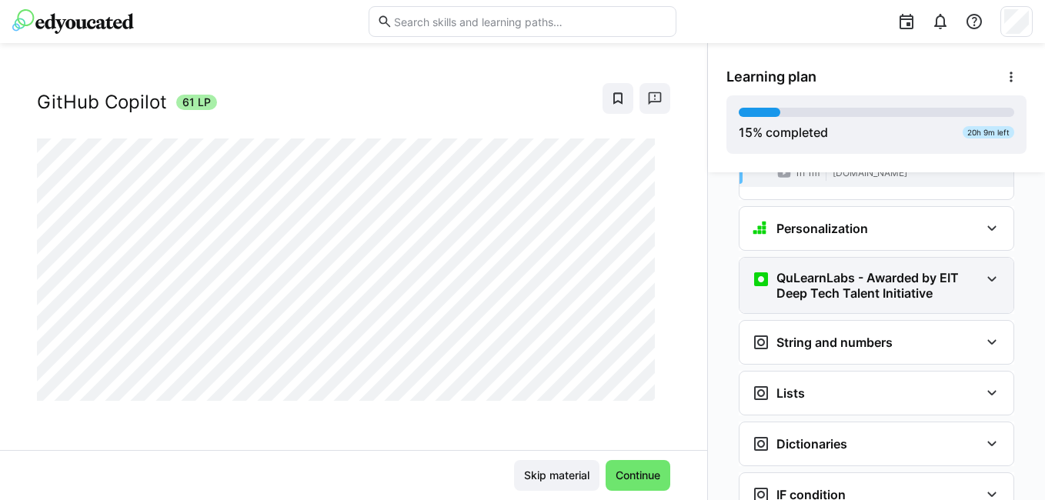
click at [830, 273] on h3 "QuLearnLabs - Awarded by EIT Deep Tech Talent Initiative" at bounding box center [878, 285] width 203 height 31
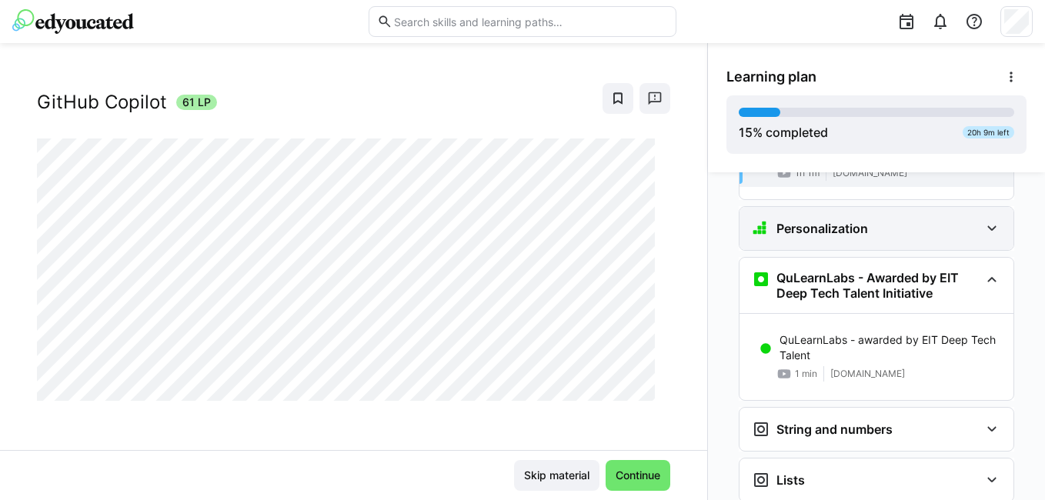
click at [873, 219] on div "Personalization" at bounding box center [866, 228] width 228 height 18
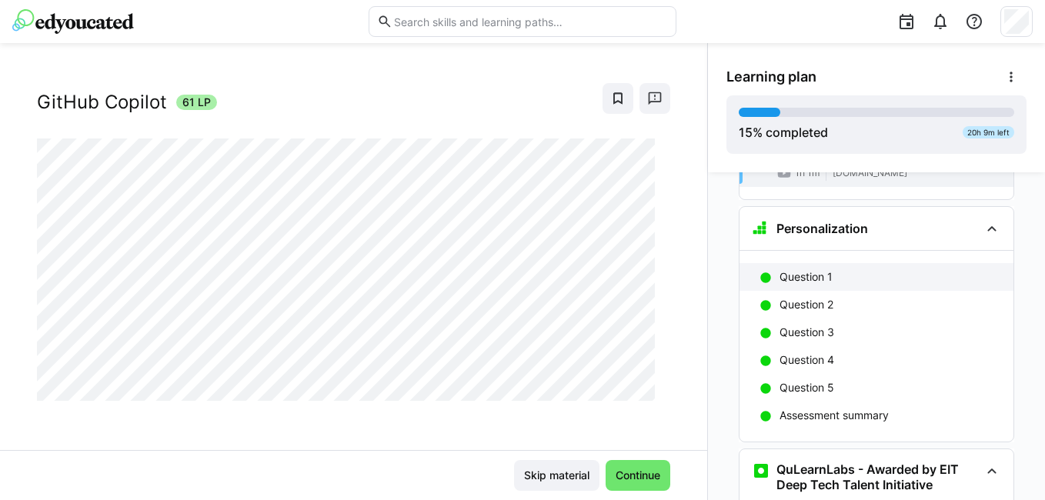
click at [831, 269] on div "Question 1" at bounding box center [891, 276] width 222 height 15
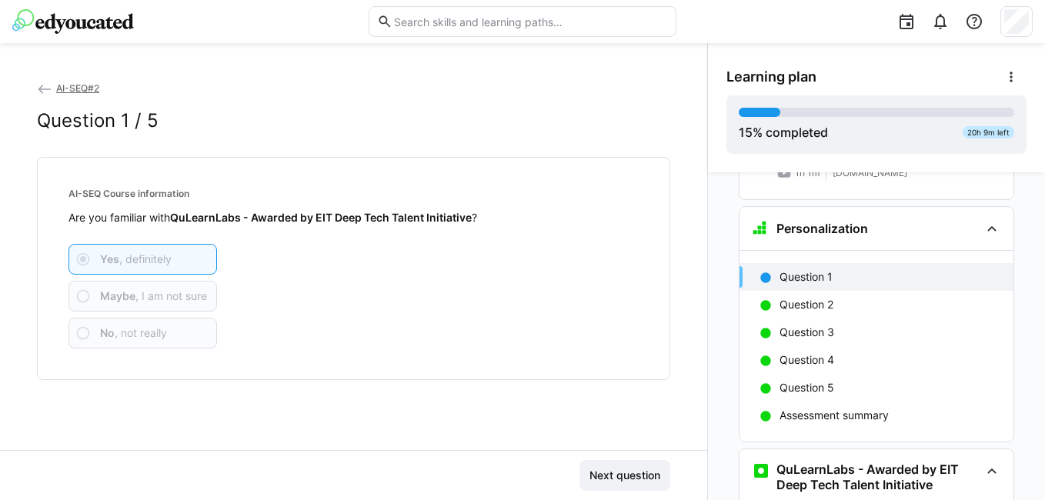
scroll to position [1493, 0]
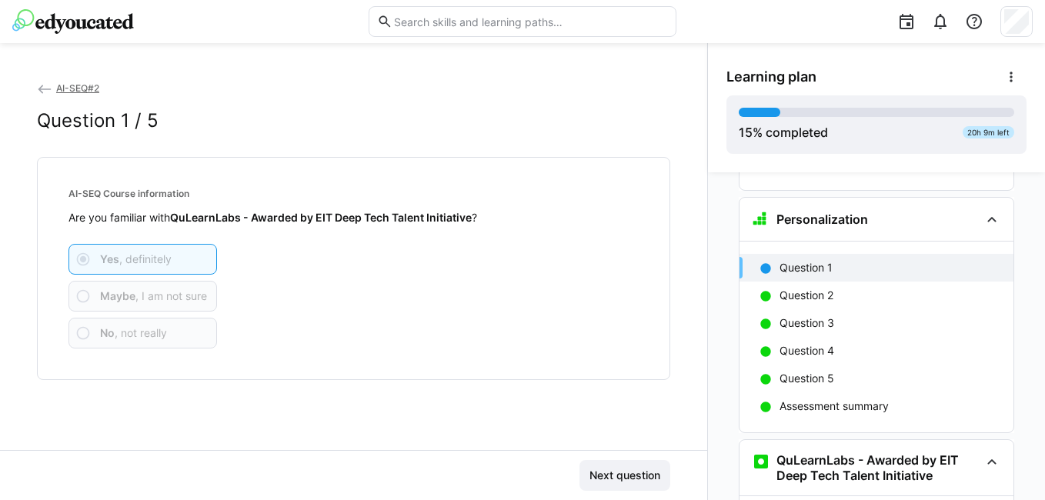
click at [112, 250] on app-assessment-question-radio "Yes , definitely" at bounding box center [143, 259] width 149 height 31
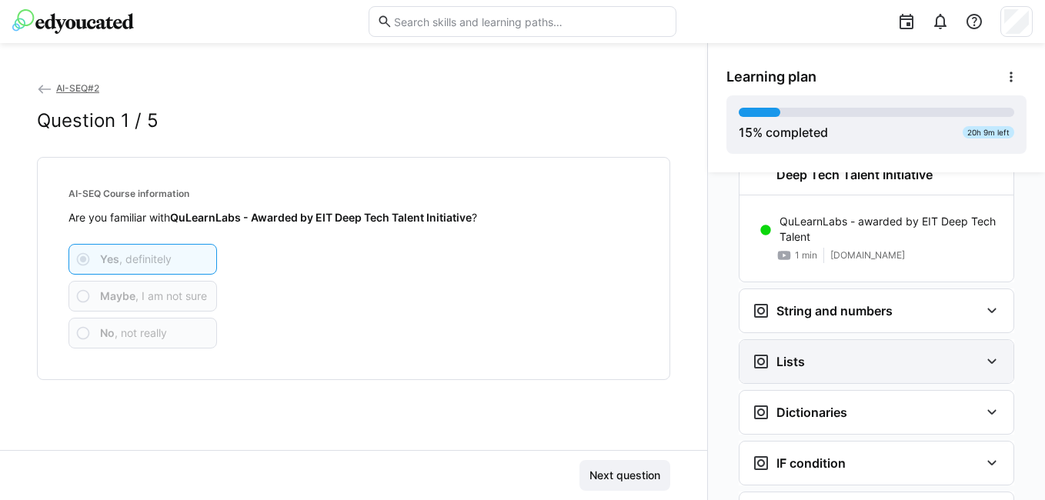
scroll to position [1800, 0]
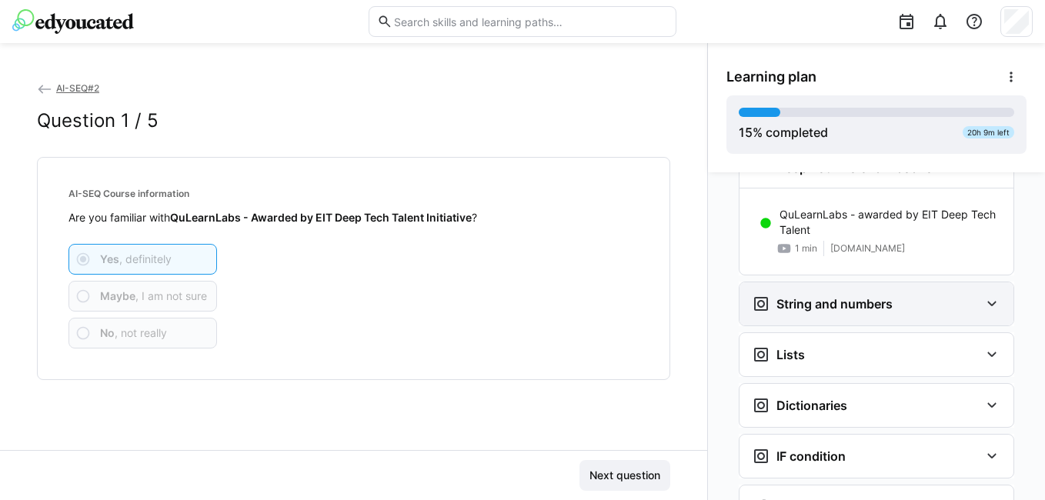
click at [862, 296] on h3 "String and numbers" at bounding box center [835, 303] width 116 height 15
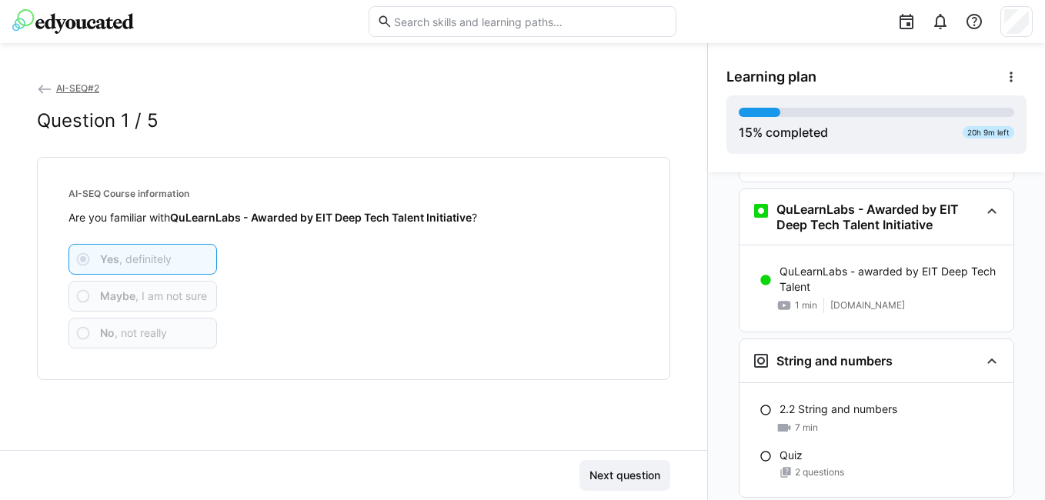
scroll to position [1737, 0]
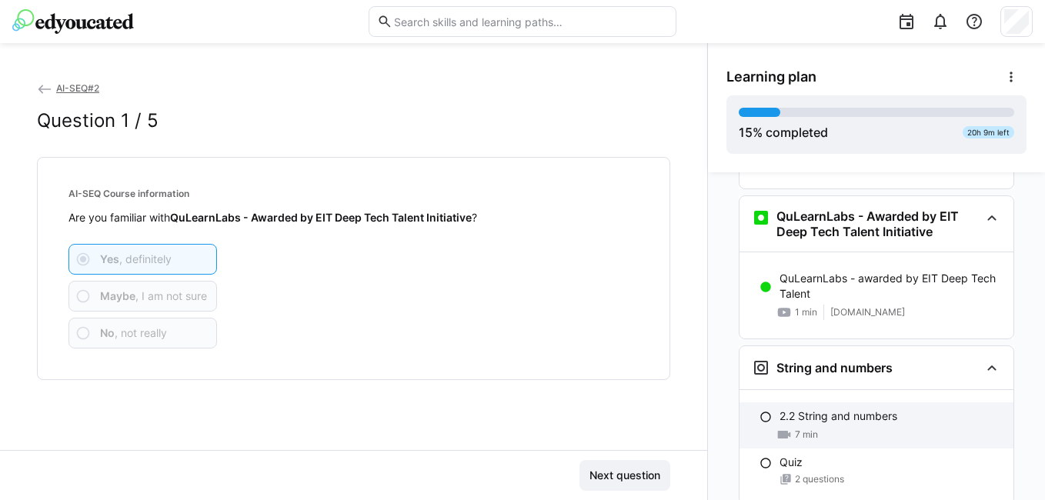
click at [851, 409] on p "2.2 String and numbers" at bounding box center [839, 416] width 118 height 15
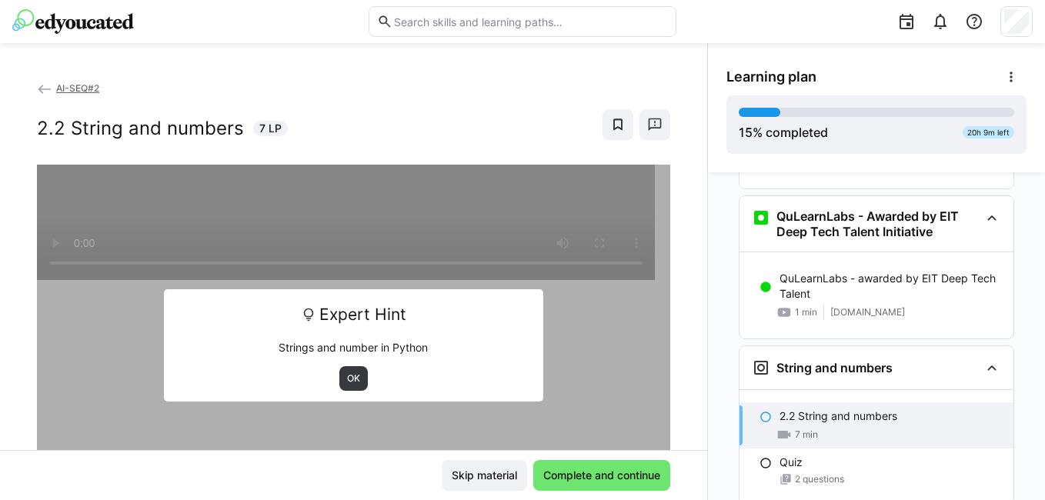
scroll to position [1885, 0]
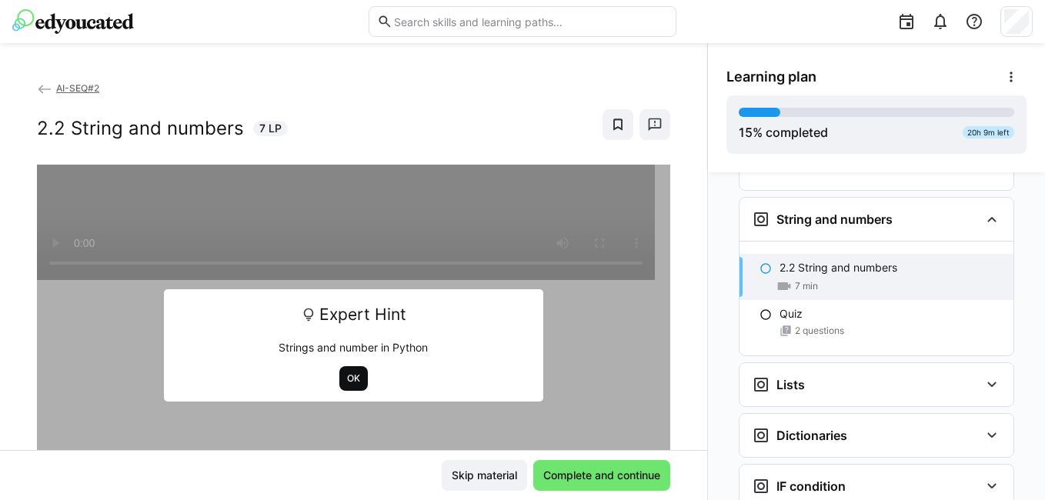
click at [346, 379] on span "OK" at bounding box center [354, 379] width 16 height 12
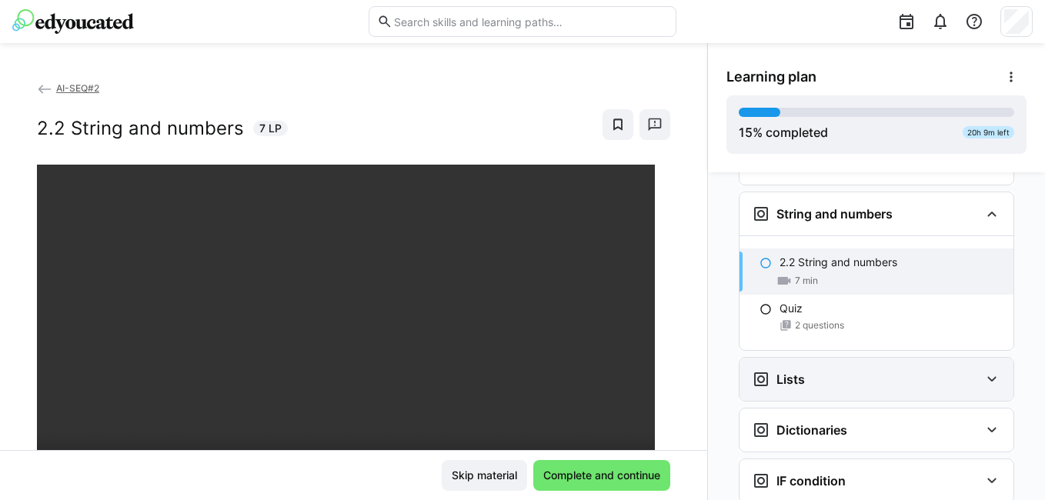
click at [881, 358] on div "Lists" at bounding box center [877, 379] width 274 height 43
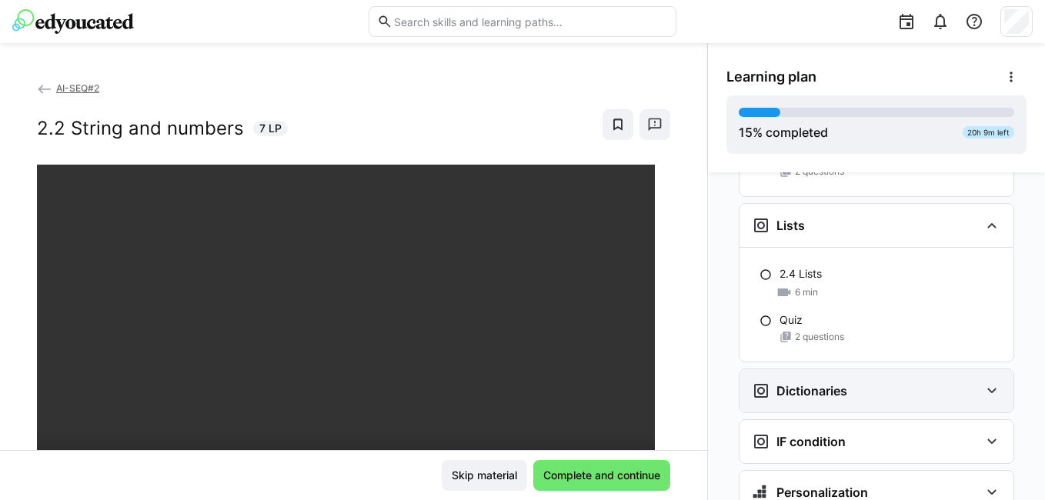
click at [874, 386] on div "Dictionaries" at bounding box center [877, 390] width 274 height 43
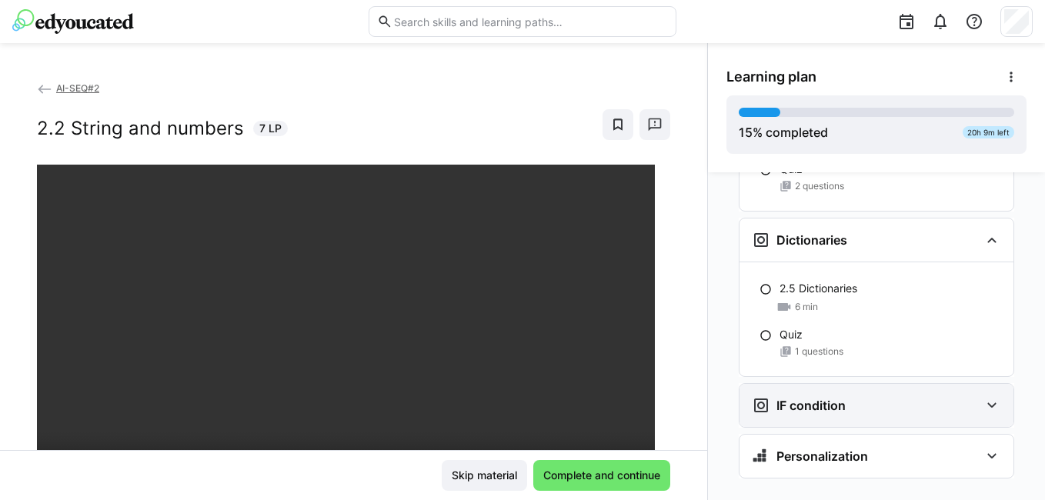
scroll to position [2197, 0]
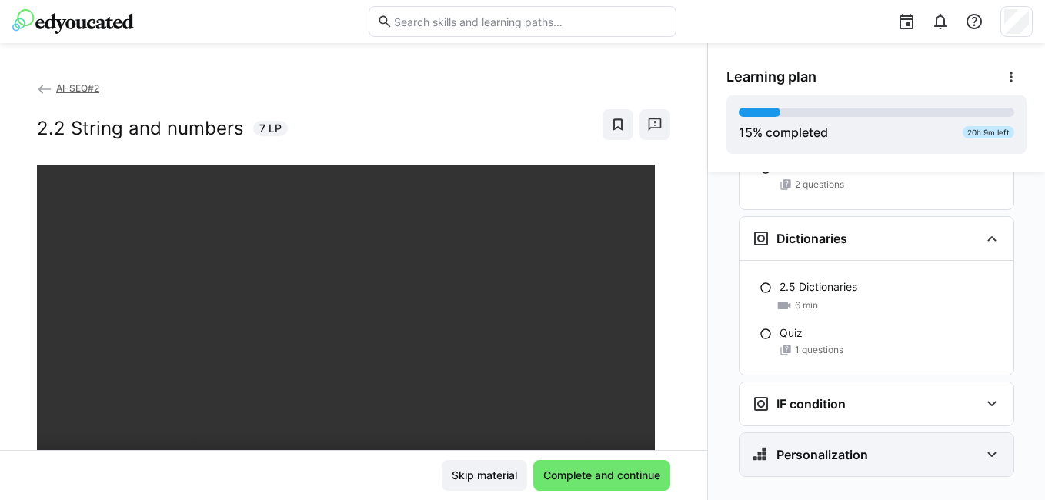
click at [864, 446] on div "Personalization" at bounding box center [866, 455] width 228 height 18
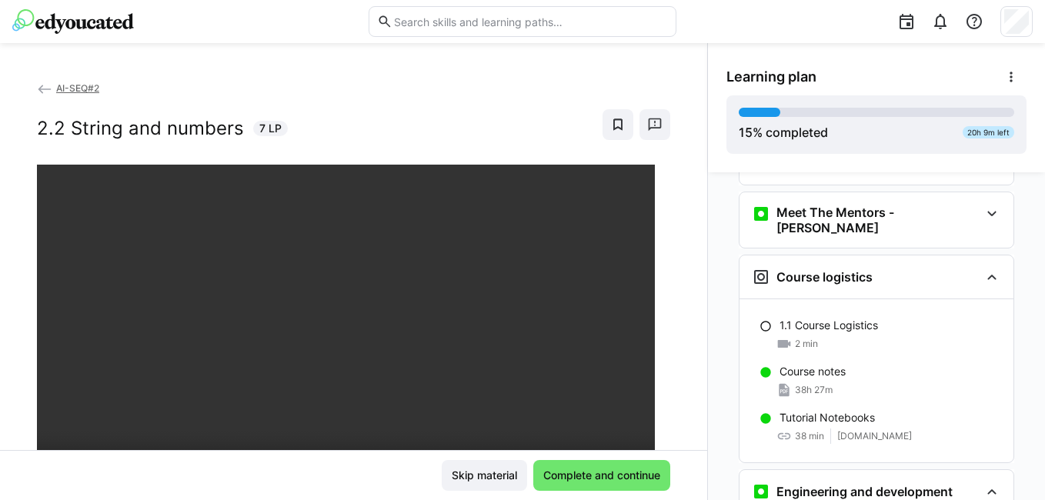
scroll to position [0, 0]
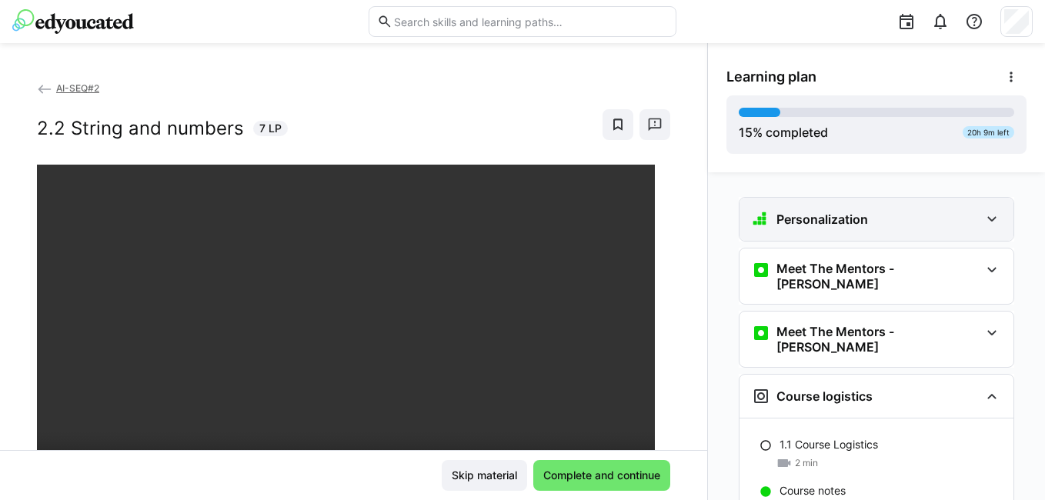
click at [918, 229] on div "Personalization" at bounding box center [877, 219] width 274 height 43
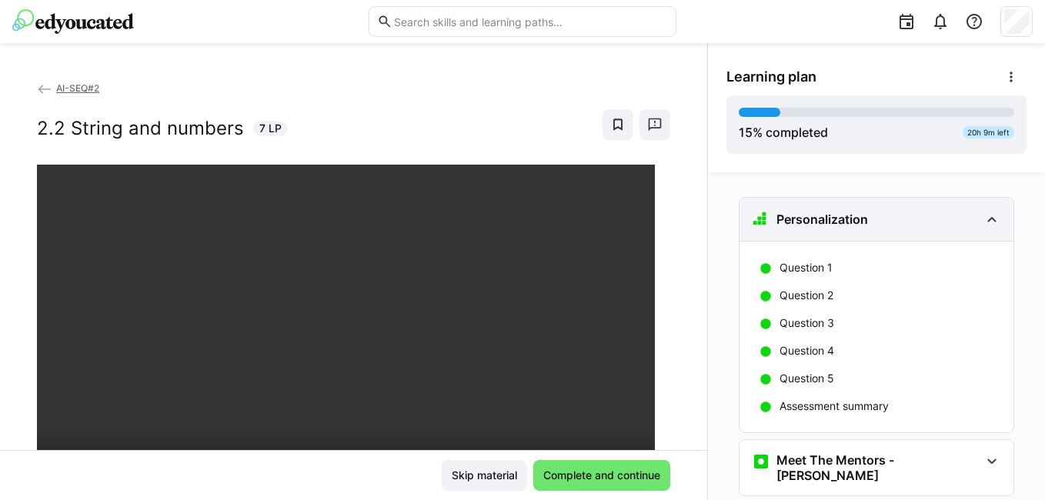
click at [918, 229] on div "Personalization" at bounding box center [877, 219] width 274 height 43
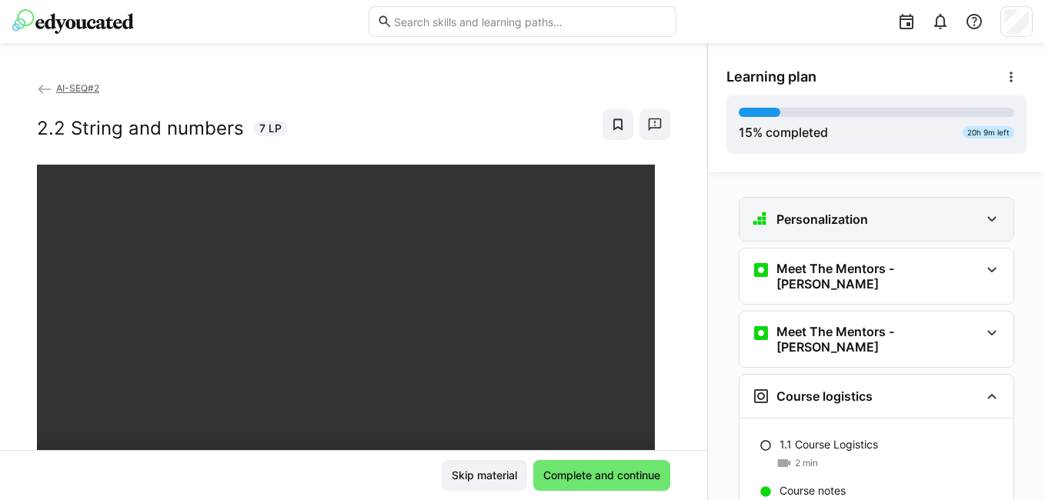
click at [898, 230] on div "Personalization" at bounding box center [877, 219] width 274 height 43
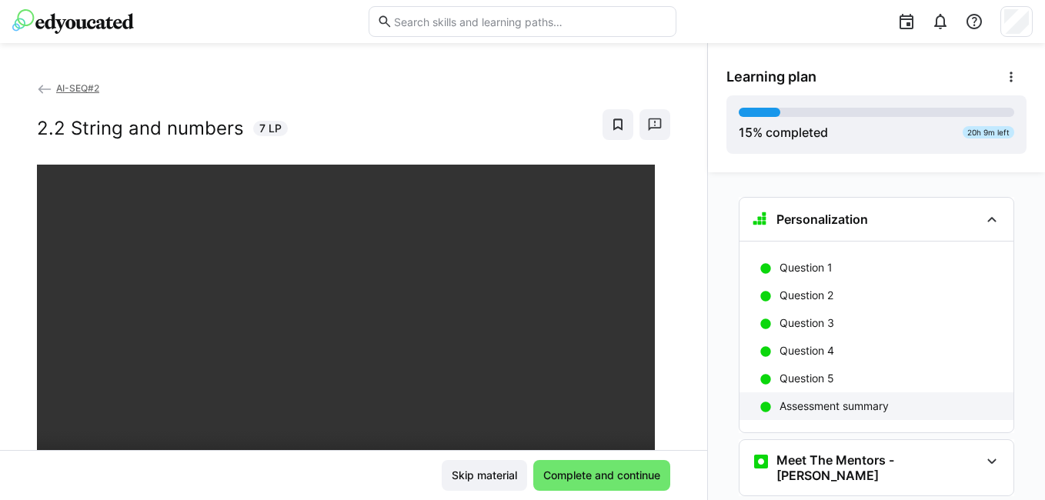
click at [818, 403] on p "Assessment summary" at bounding box center [834, 406] width 109 height 15
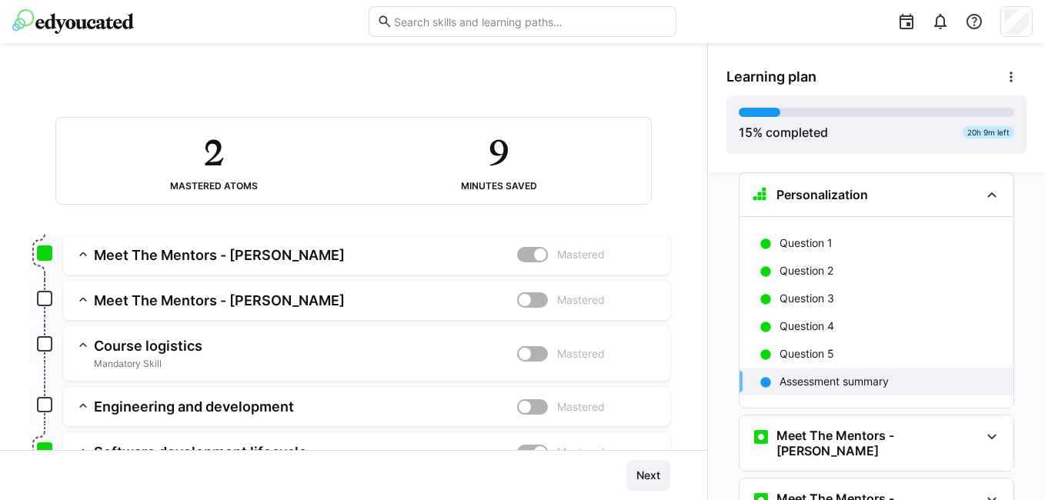
scroll to position [154, 0]
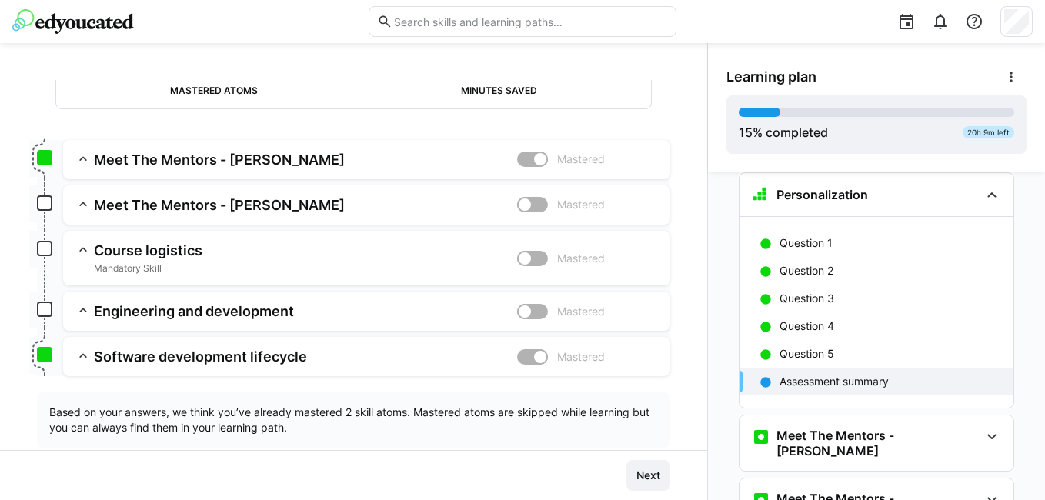
click at [524, 323] on app-summary-expansion "Engineering and development Mastered Skill: Engineering and development Chapter…" at bounding box center [366, 311] width 607 height 39
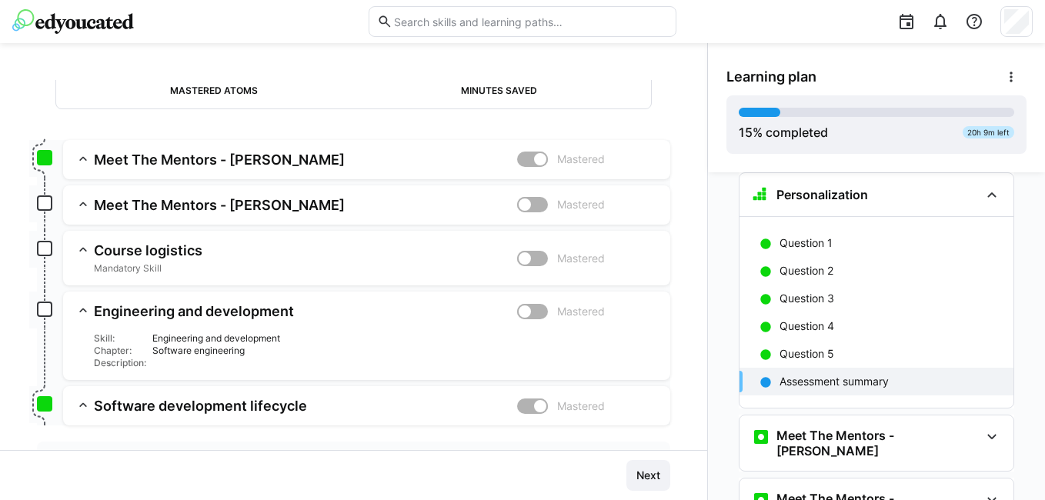
click at [526, 313] on div at bounding box center [532, 311] width 31 height 15
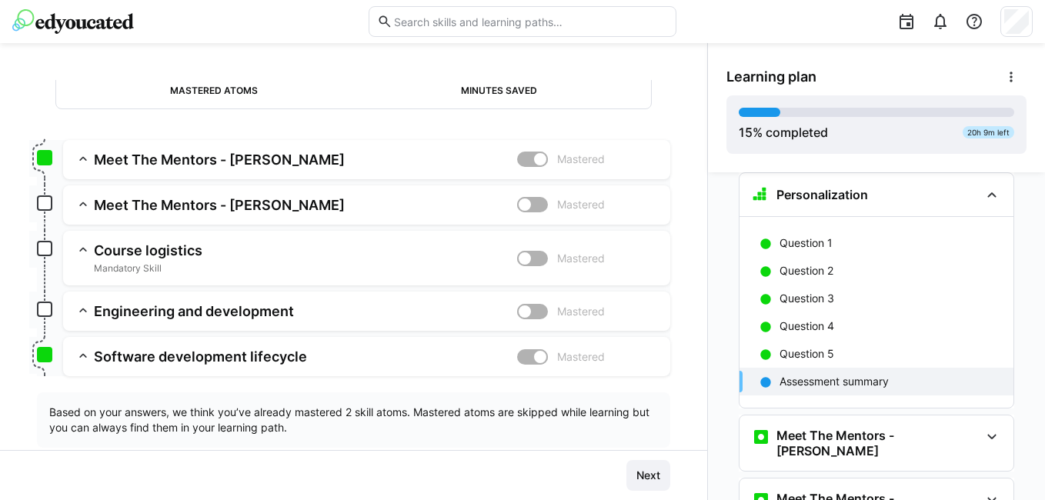
click at [46, 310] on app-box at bounding box center [44, 309] width 15 height 15
click at [48, 245] on app-box at bounding box center [44, 248] width 15 height 15
click at [50, 202] on app-box at bounding box center [44, 203] width 15 height 15
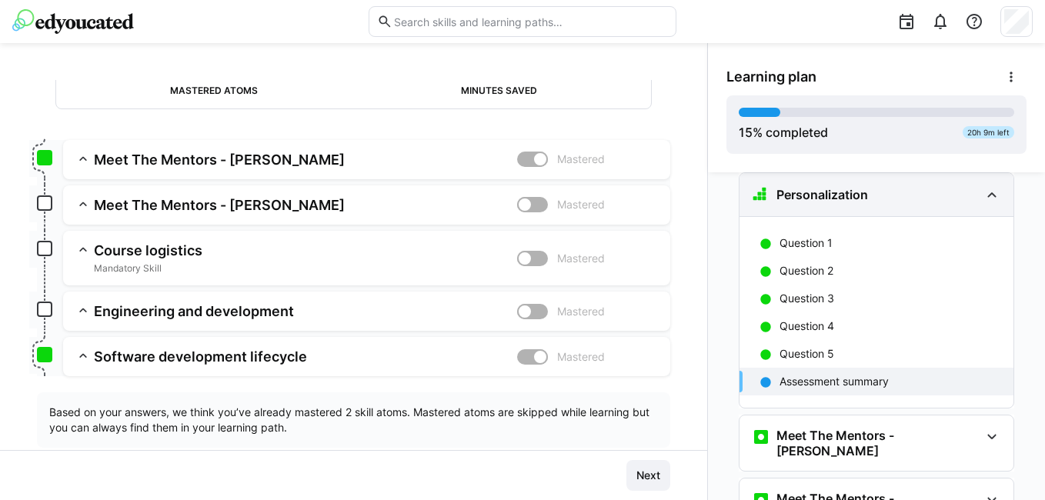
click at [944, 198] on div "Personalization" at bounding box center [866, 195] width 228 height 18
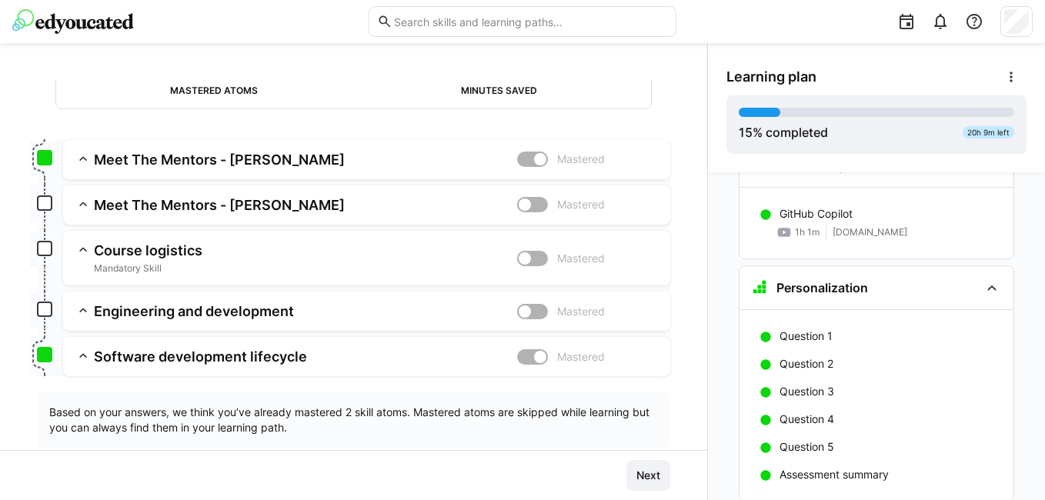
scroll to position [1410, 0]
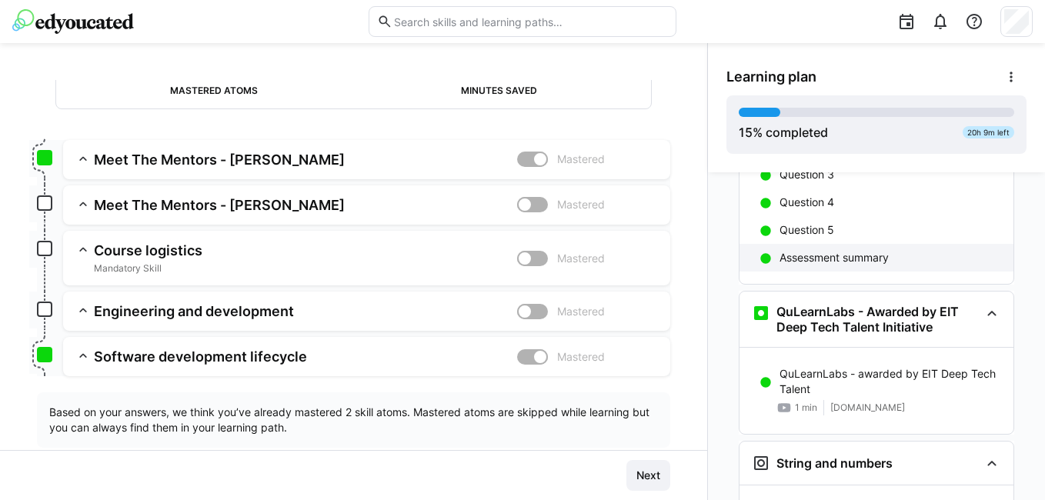
click at [845, 244] on div "Assessment summary" at bounding box center [877, 258] width 274 height 28
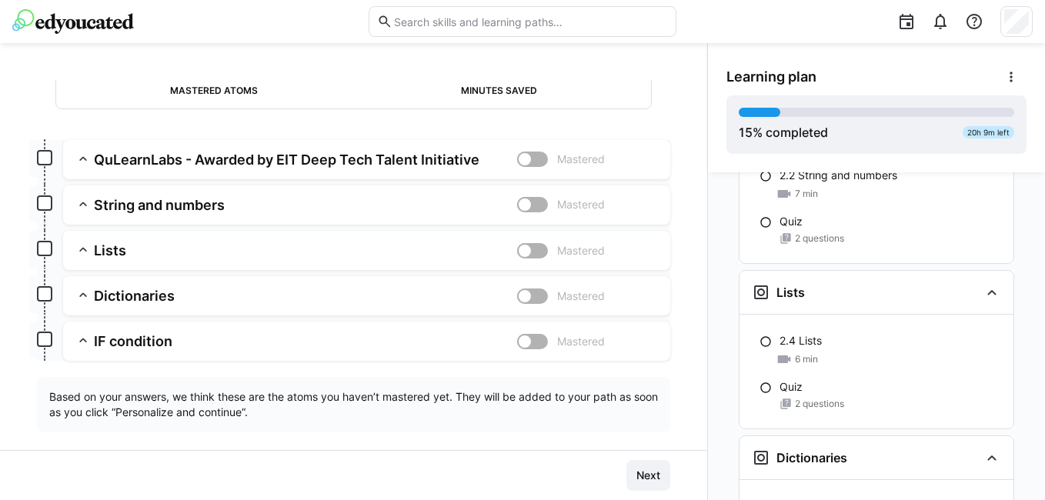
scroll to position [1954, 0]
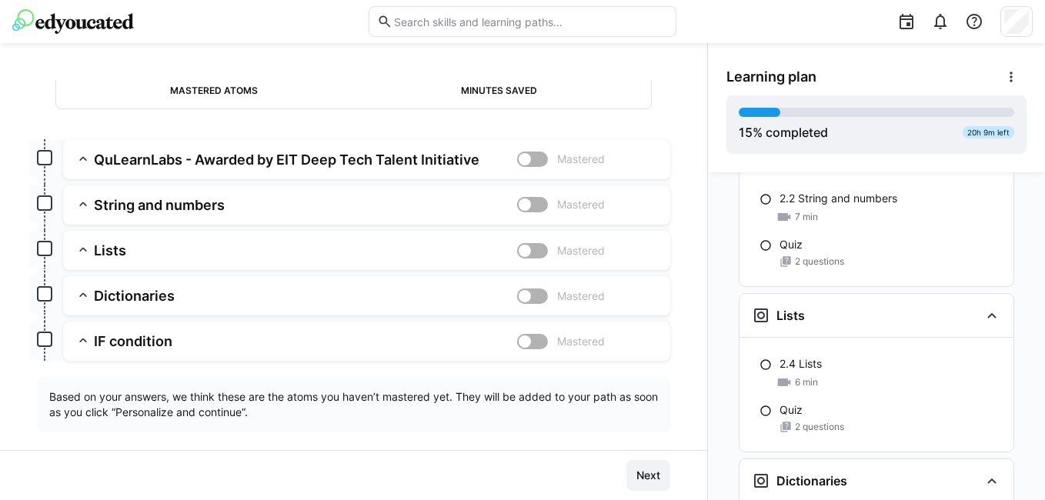
click at [42, 203] on app-box at bounding box center [44, 203] width 15 height 15
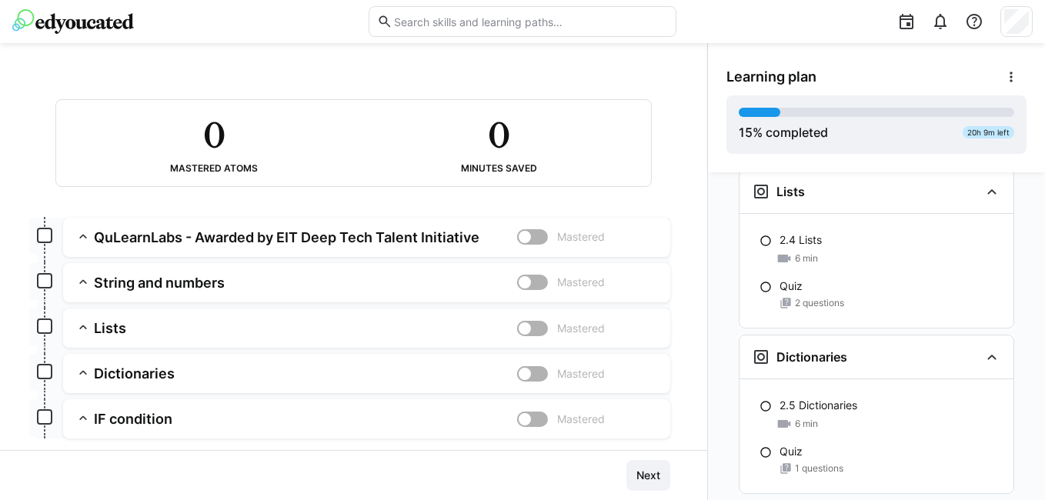
scroll to position [0, 0]
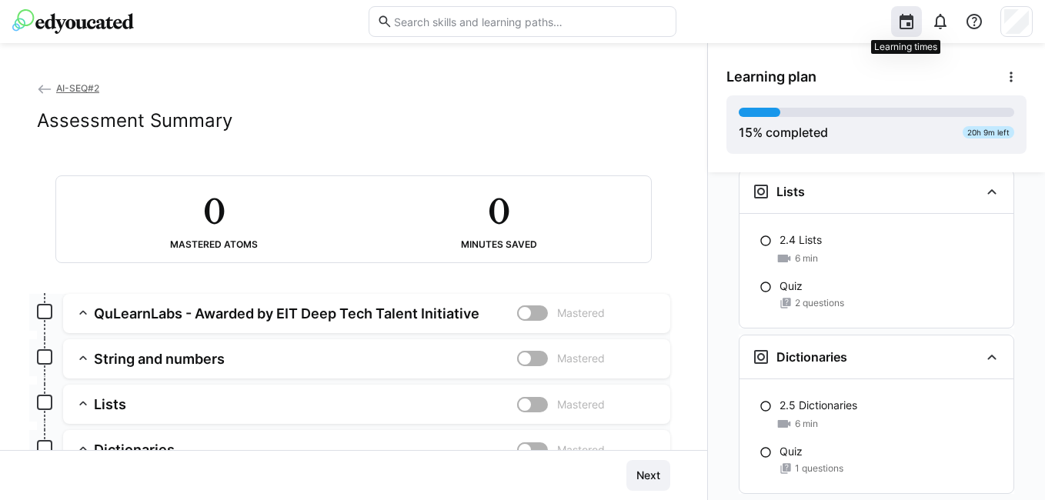
click at [911, 19] on eds-icon at bounding box center [907, 21] width 18 height 18
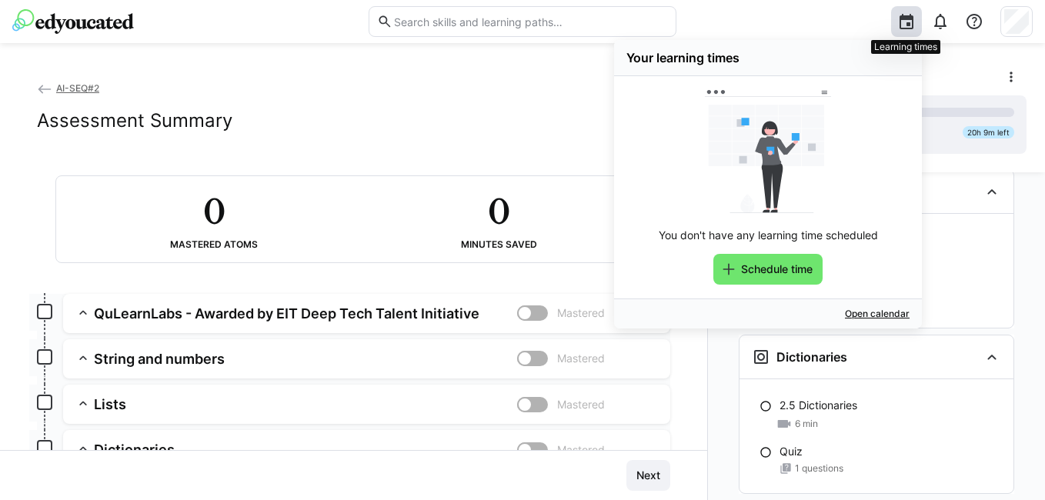
click at [911, 19] on eds-icon at bounding box center [907, 21] width 18 height 18
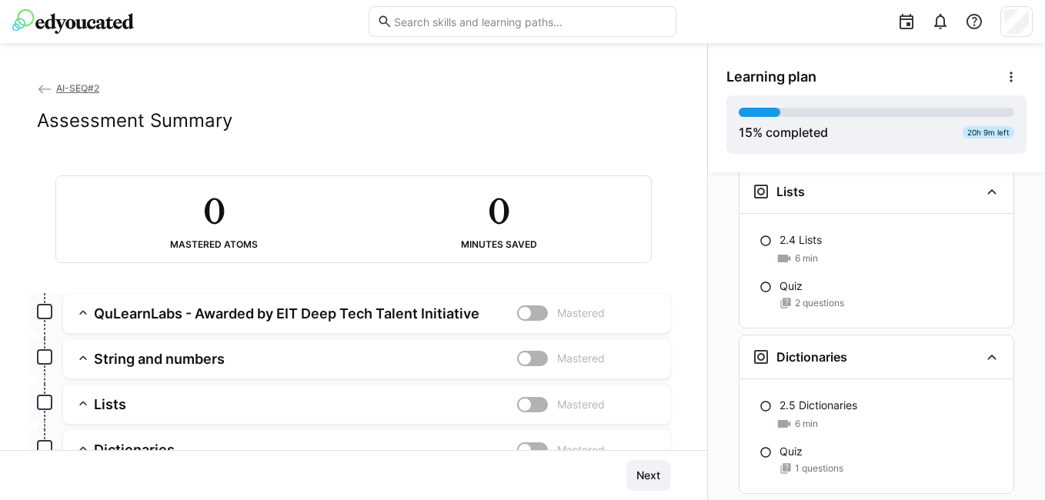
click at [72, 89] on span "AI-SEQ#2" at bounding box center [77, 88] width 43 height 12
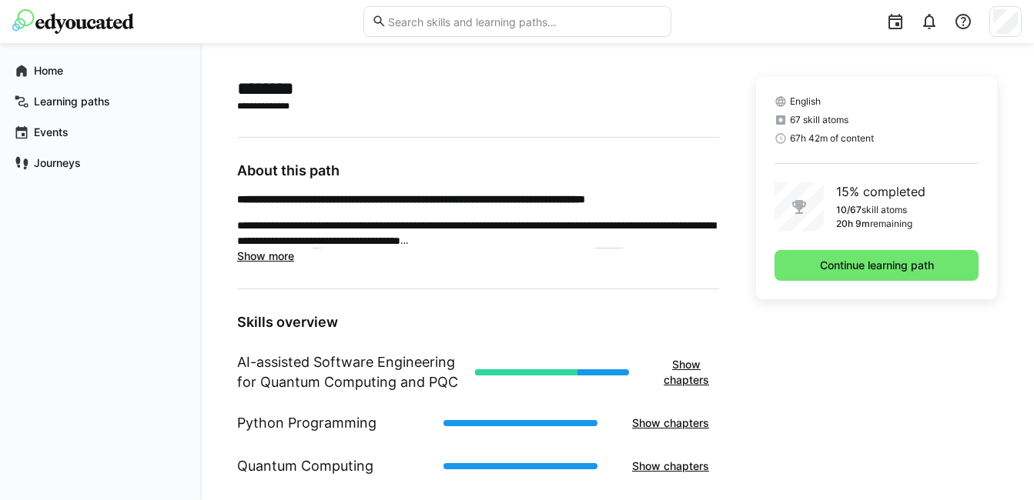
scroll to position [425, 0]
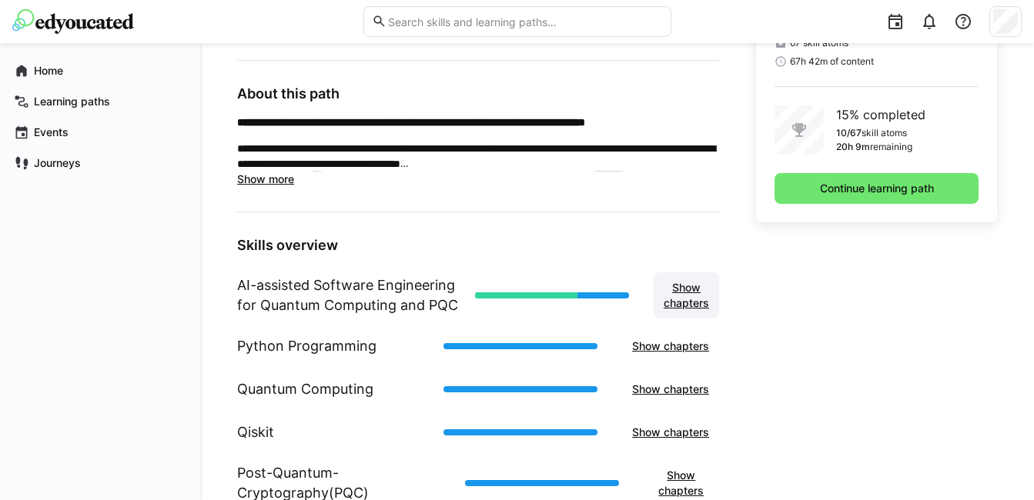
drag, startPoint x: 682, startPoint y: 289, endPoint x: 658, endPoint y: 303, distance: 28.0
click at [658, 303] on span "Show chapters" at bounding box center [686, 295] width 65 height 46
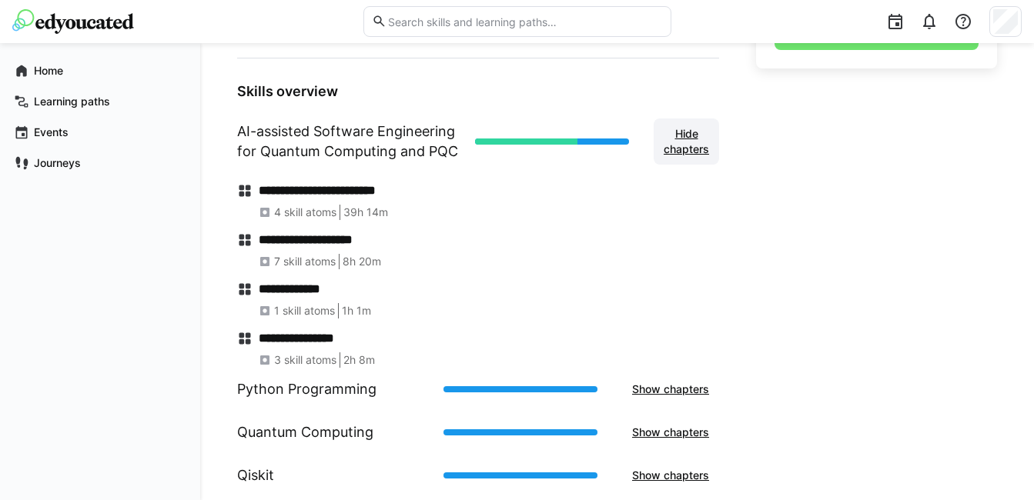
scroll to position [502, 0]
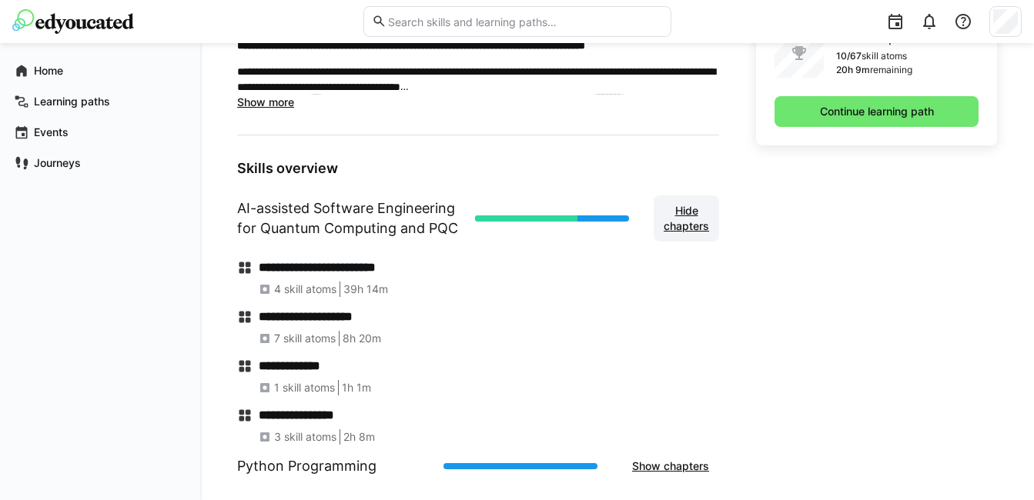
click at [684, 223] on span "Hide chapters" at bounding box center [686, 218] width 50 height 31
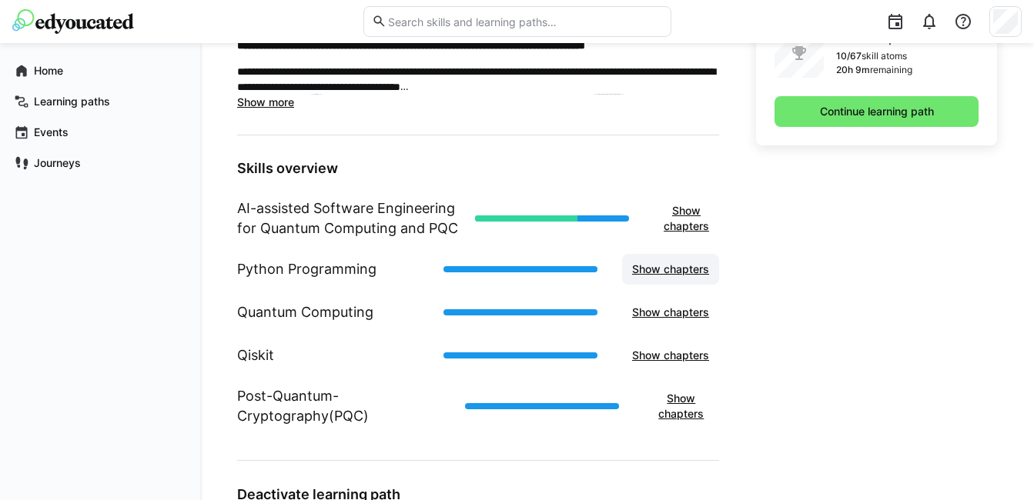
click at [665, 273] on span "Show chapters" at bounding box center [671, 269] width 82 height 15
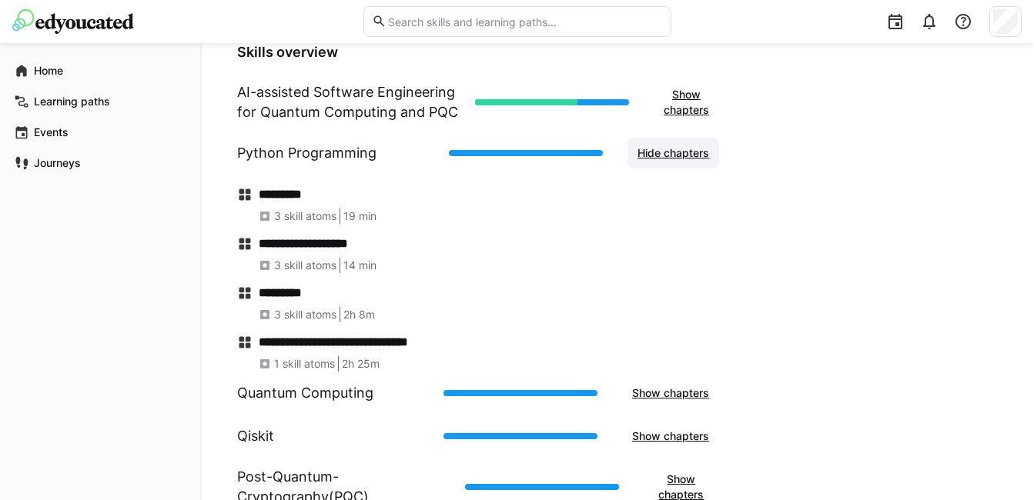
scroll to position [656, 0]
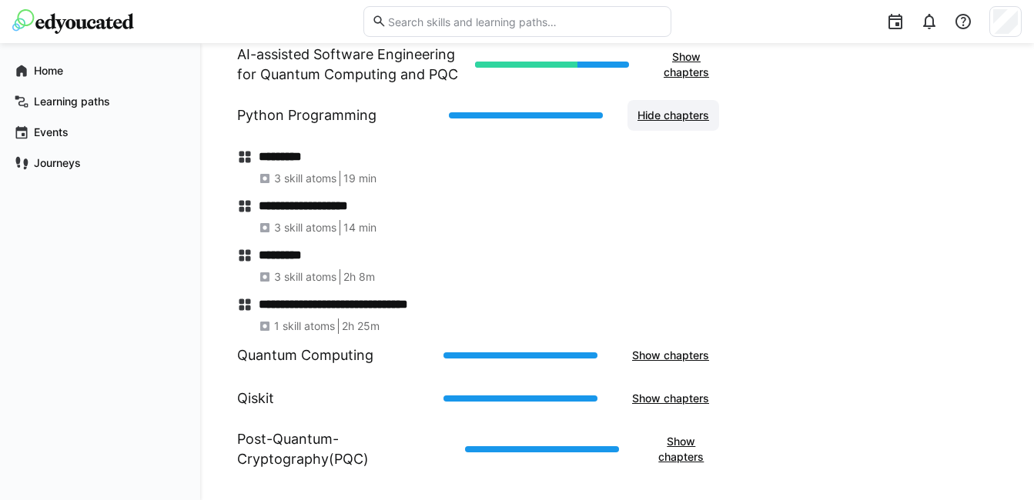
click at [682, 122] on span "Hide chapters" at bounding box center [673, 115] width 76 height 15
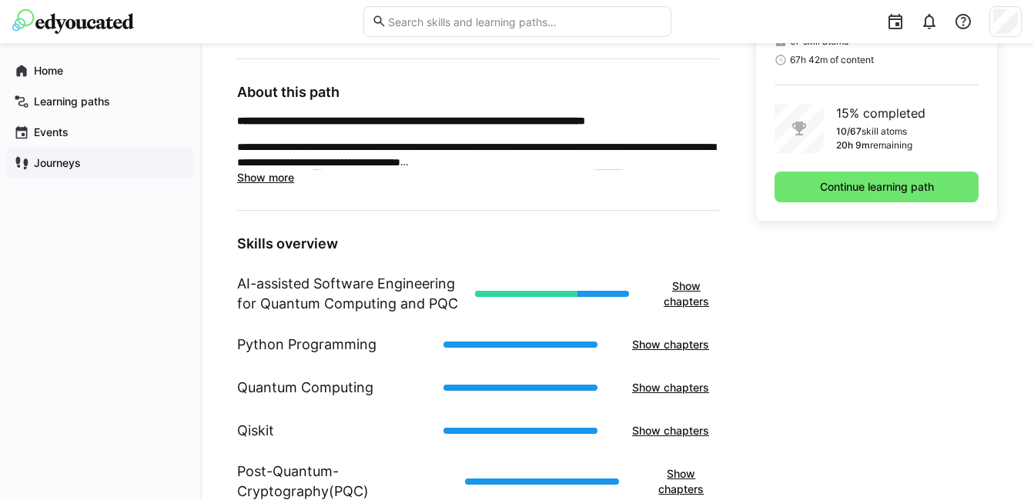
scroll to position [425, 0]
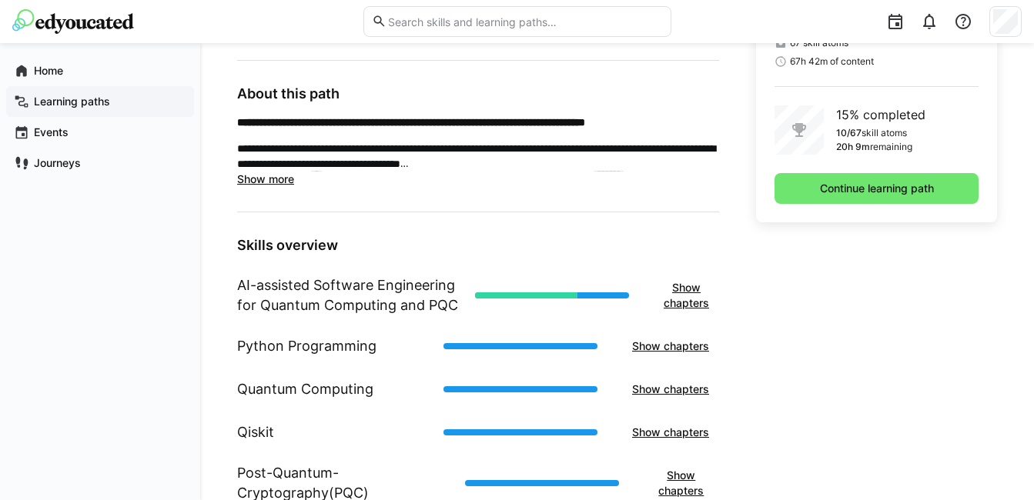
click at [0, 0] on app-navigation-label "Learning paths" at bounding box center [0, 0] width 0 height 0
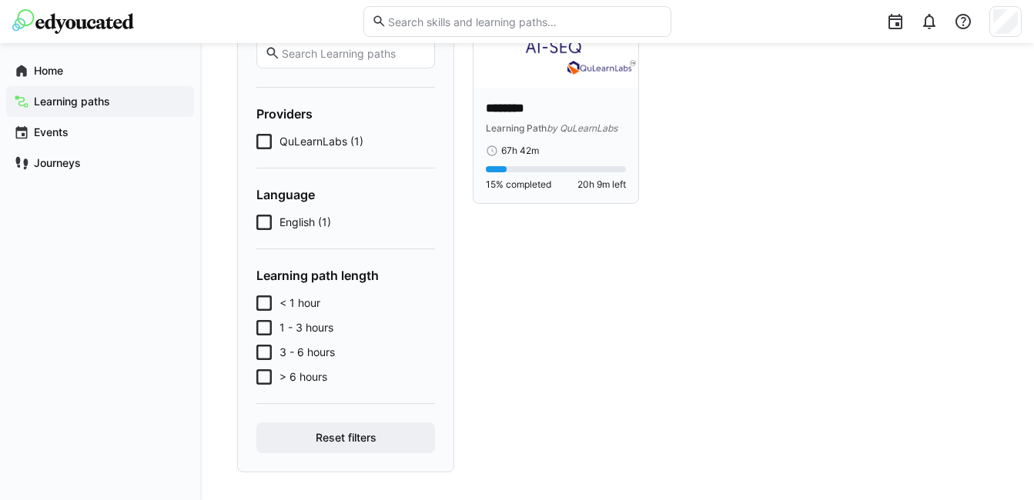
scroll to position [177, 0]
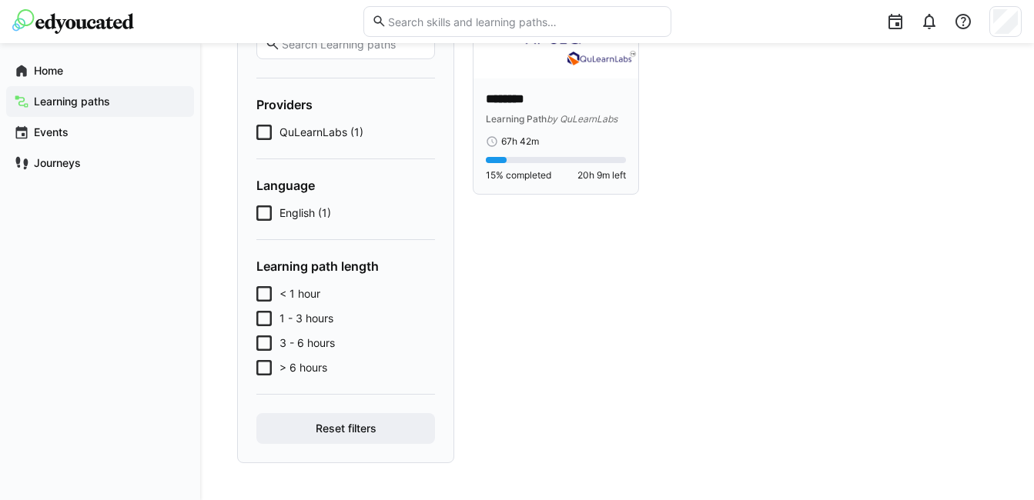
click at [563, 152] on div "******** Learning Path by QuLearnLabs 67h 42m 15% completed 20h 9m left" at bounding box center [556, 137] width 140 height 92
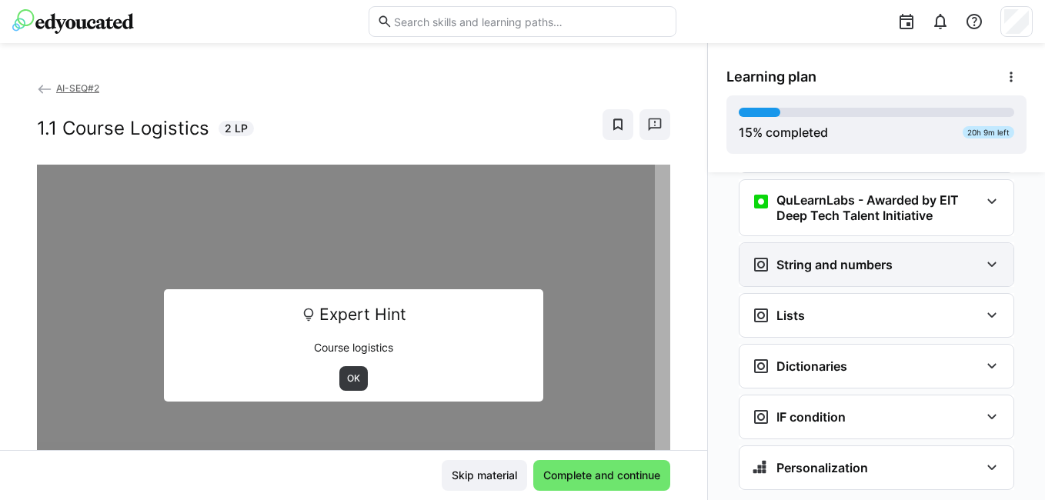
scroll to position [955, 0]
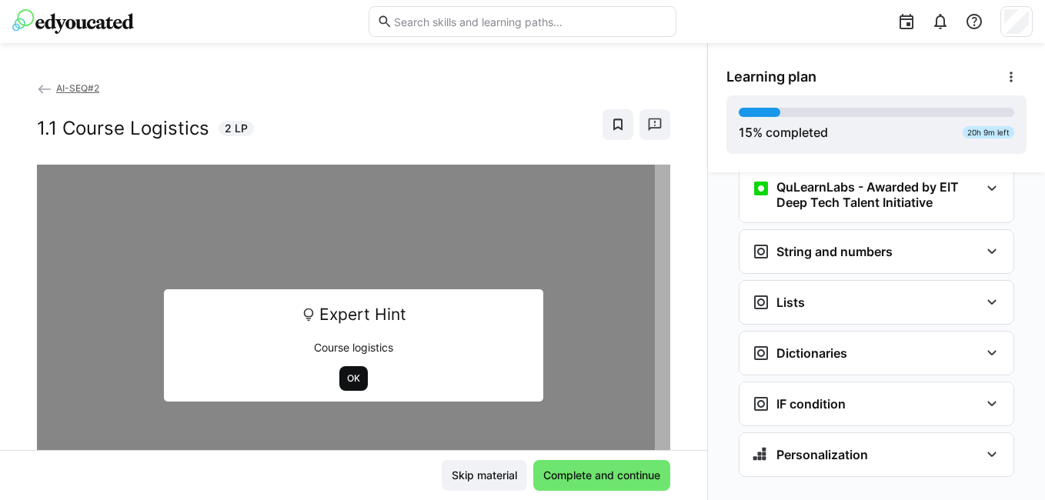
click at [353, 377] on span "OK" at bounding box center [354, 379] width 16 height 12
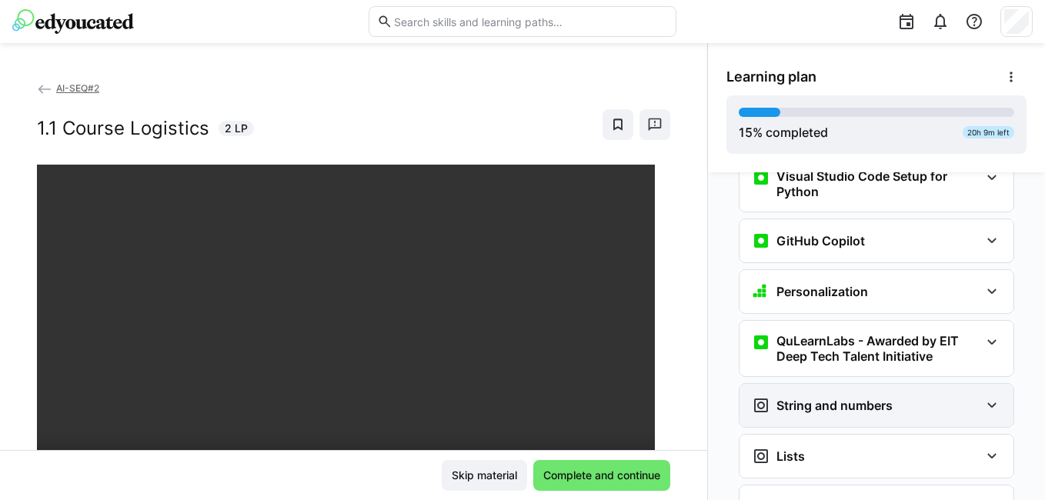
scroll to position [878, 0]
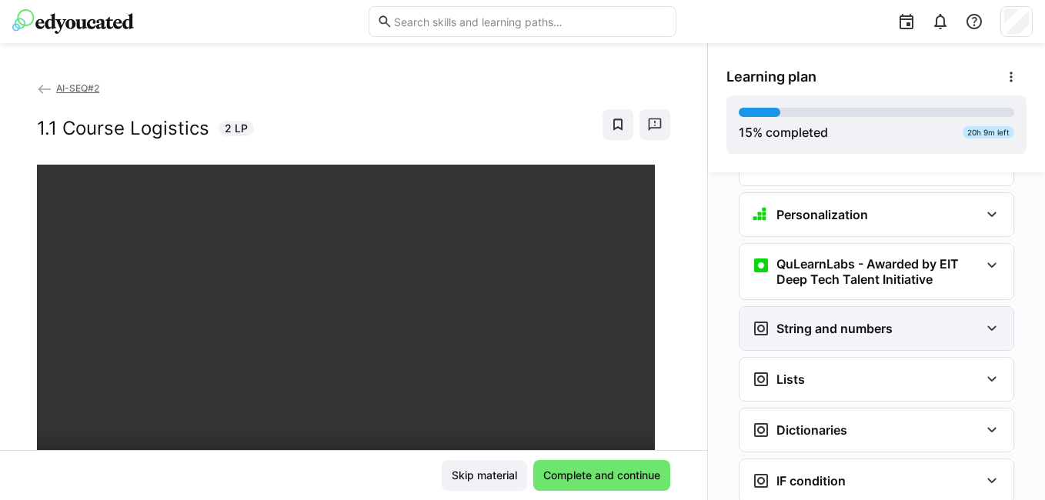
click at [851, 319] on div "String and numbers" at bounding box center [822, 328] width 141 height 18
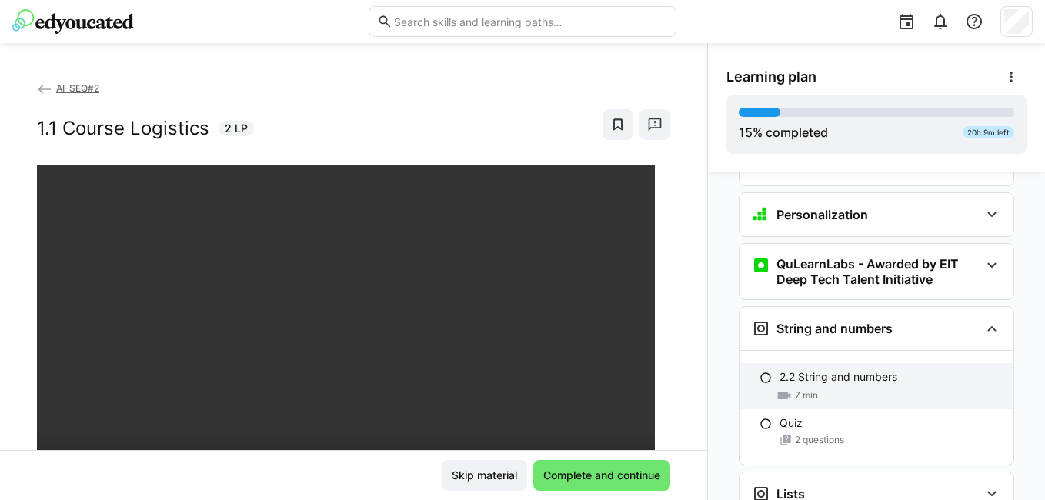
click at [831, 388] on div "7 min" at bounding box center [891, 395] width 222 height 15
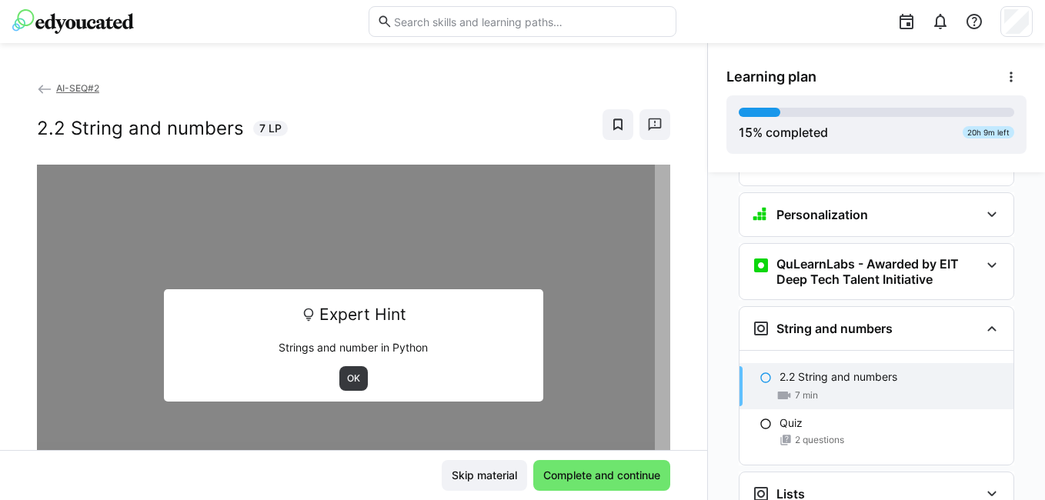
scroll to position [988, 0]
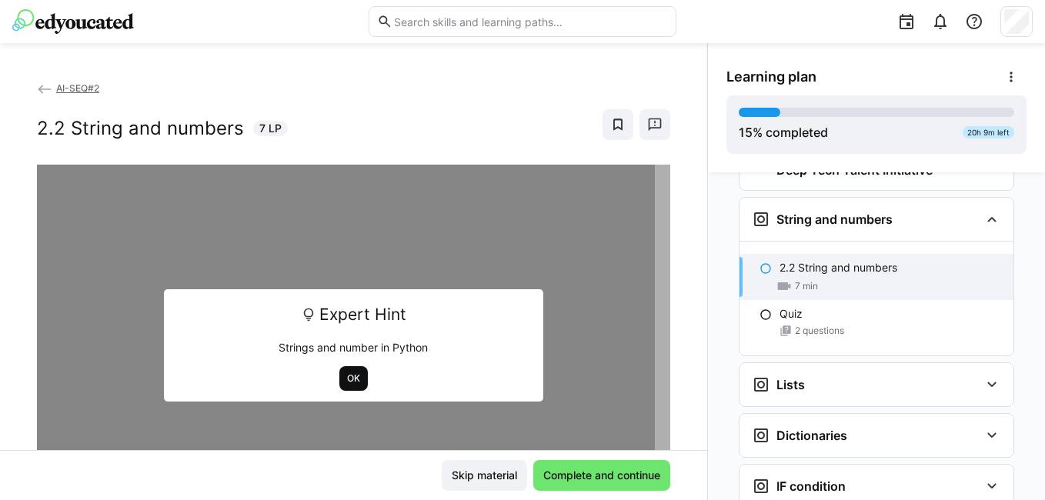
click at [349, 376] on span "OK" at bounding box center [354, 379] width 16 height 12
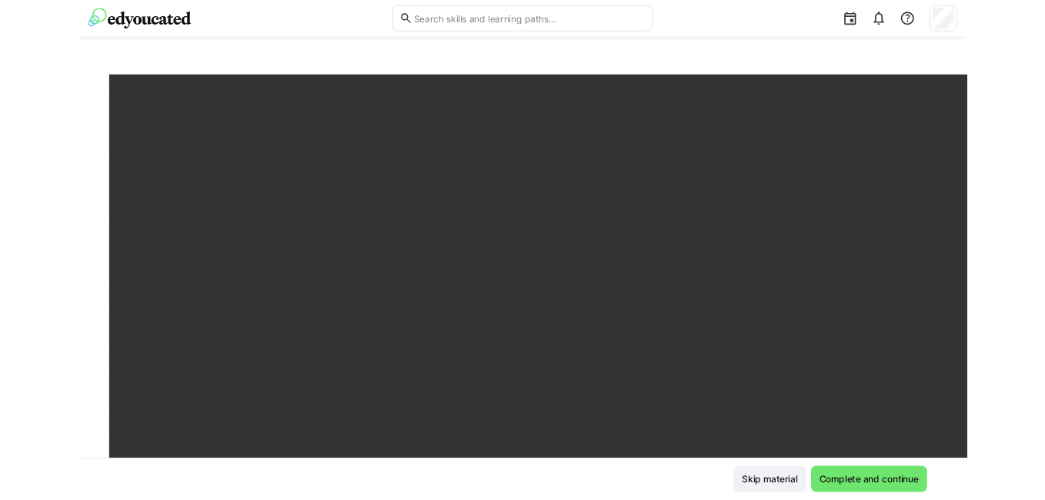
scroll to position [979, 0]
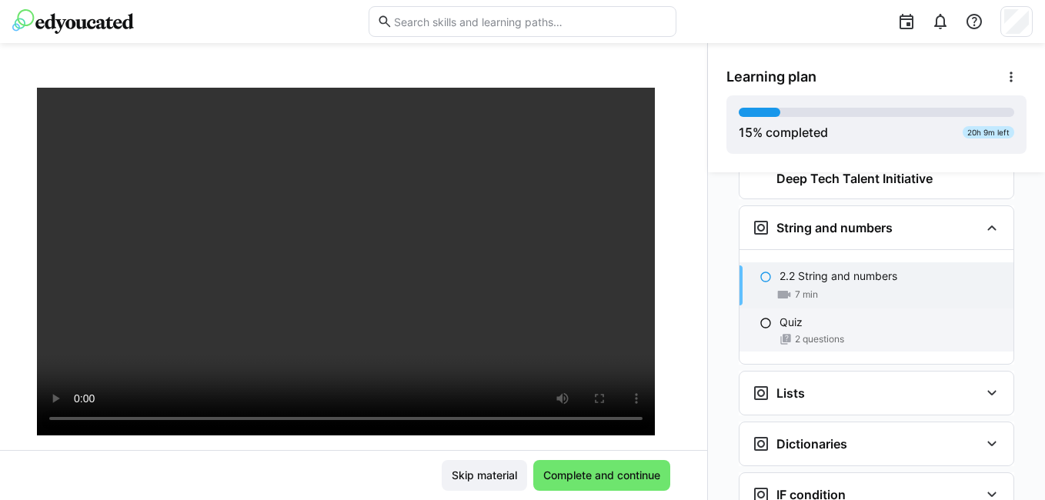
click at [852, 333] on div "2 questions" at bounding box center [891, 339] width 222 height 12
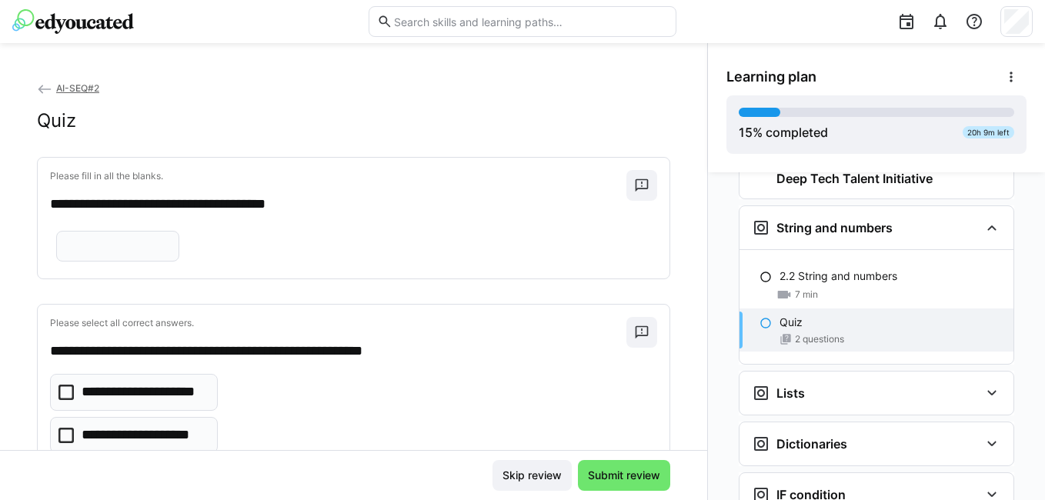
click at [136, 262] on eds-input at bounding box center [117, 246] width 123 height 31
type input "*****"
click at [313, 266] on div "*****" at bounding box center [353, 246] width 607 height 40
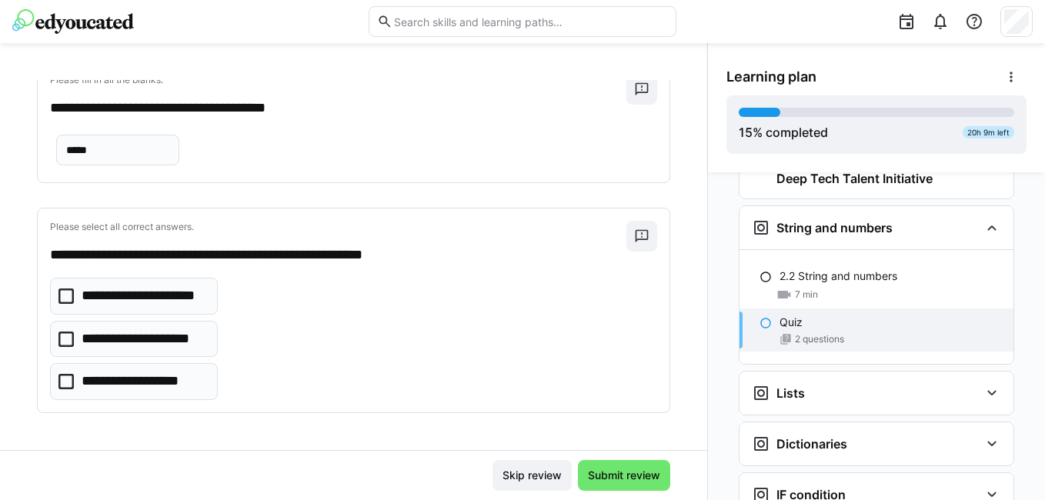
scroll to position [149, 0]
click at [64, 339] on icon at bounding box center [65, 339] width 15 height 15
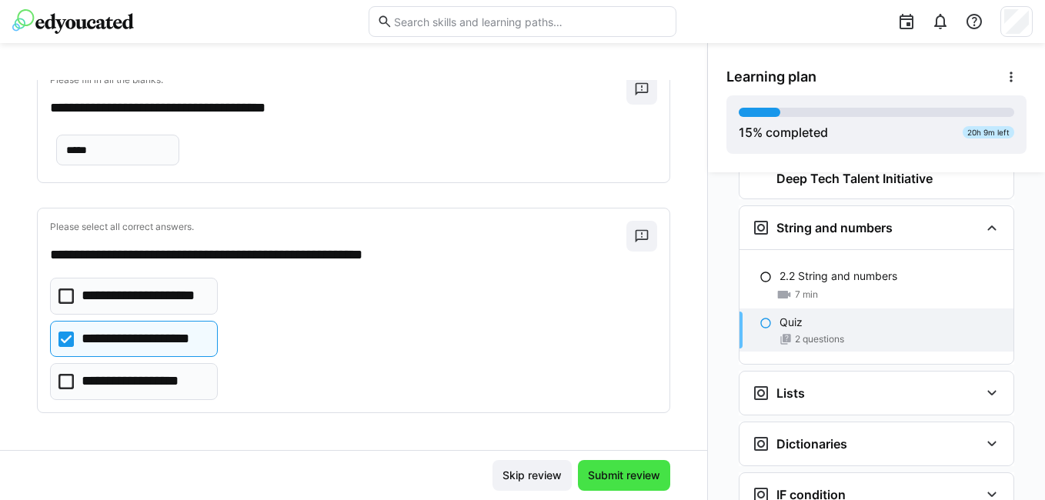
click at [587, 476] on span "Submit review" at bounding box center [624, 475] width 77 height 15
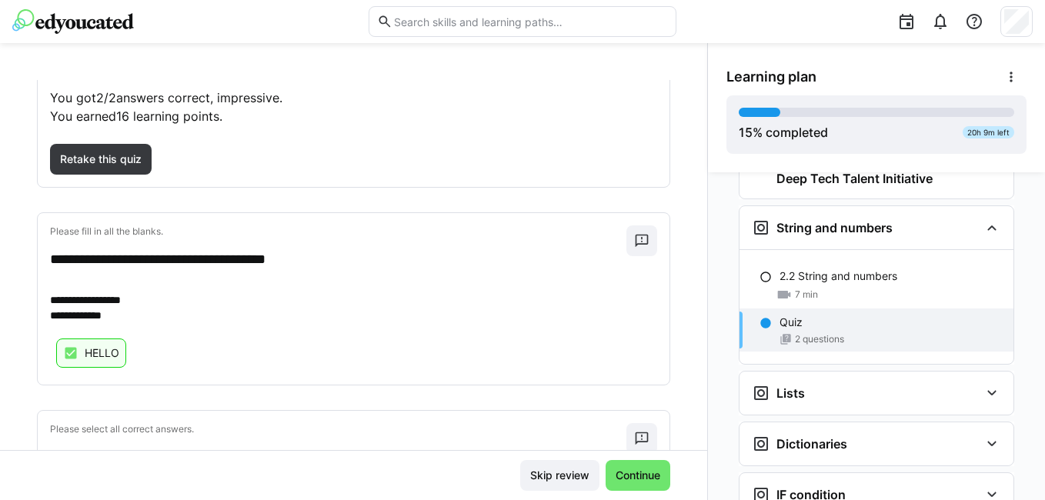
scroll to position [220, 0]
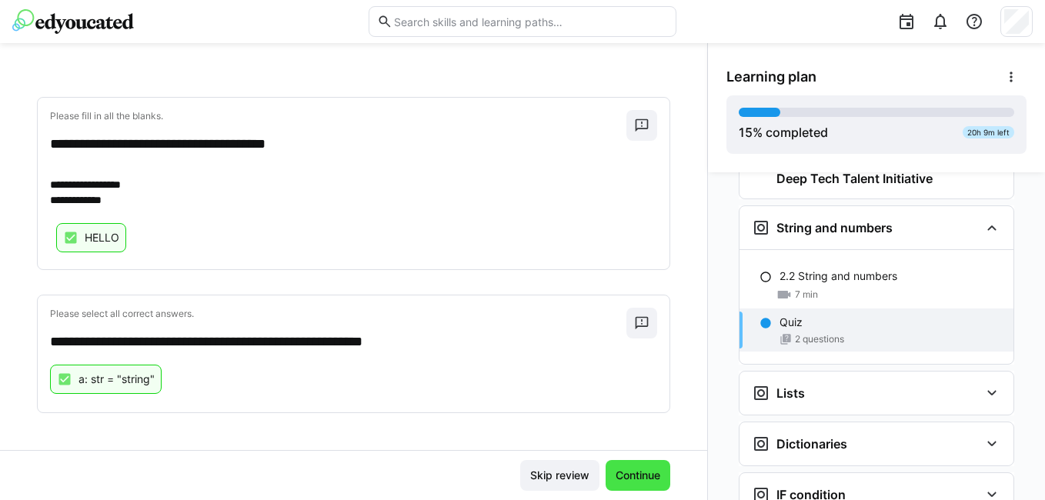
click at [633, 475] on span "Continue" at bounding box center [637, 475] width 49 height 15
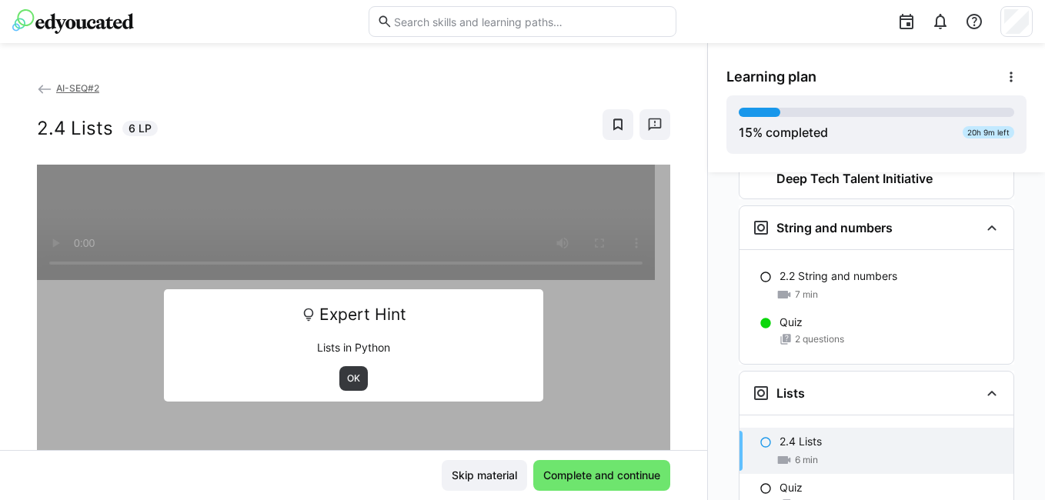
scroll to position [1070, 0]
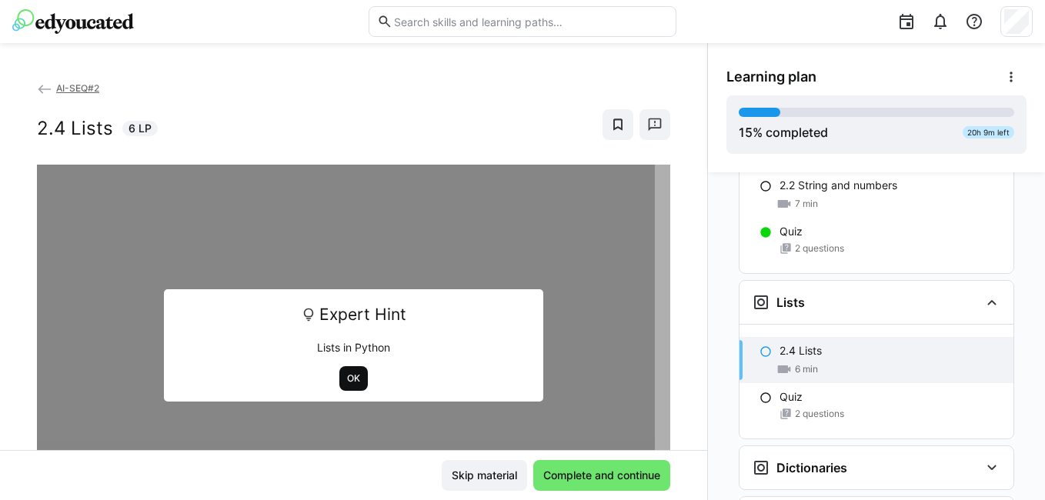
click at [346, 376] on span "OK" at bounding box center [354, 379] width 16 height 12
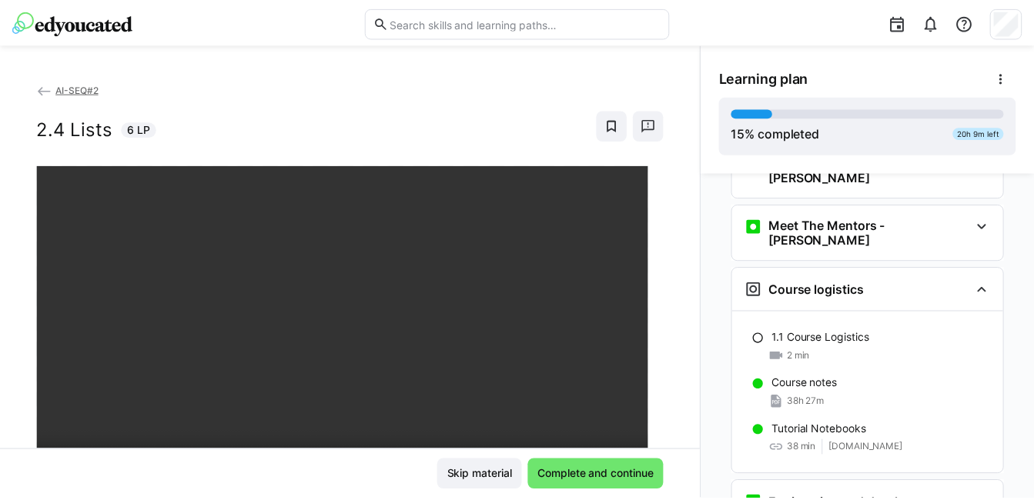
scroll to position [0, 0]
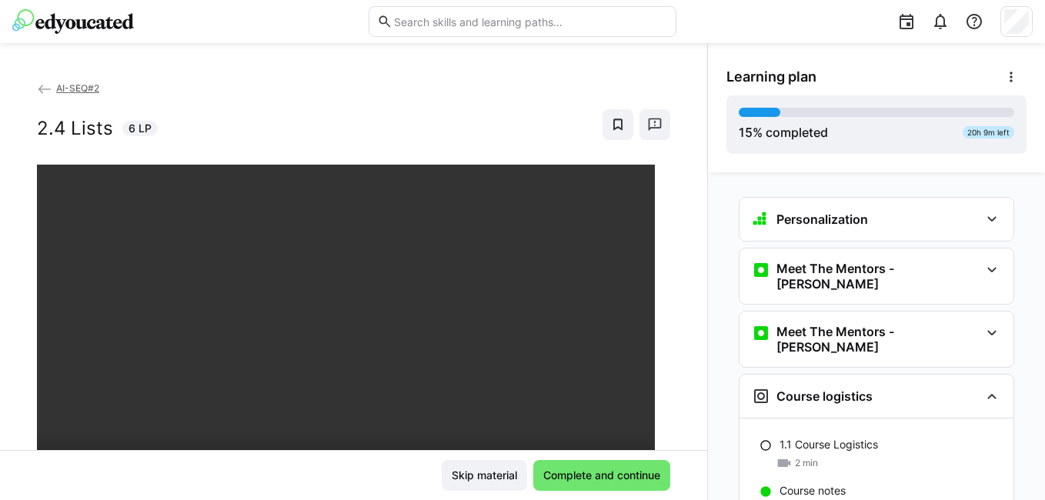
click at [46, 89] on eds-icon at bounding box center [44, 89] width 15 height 15
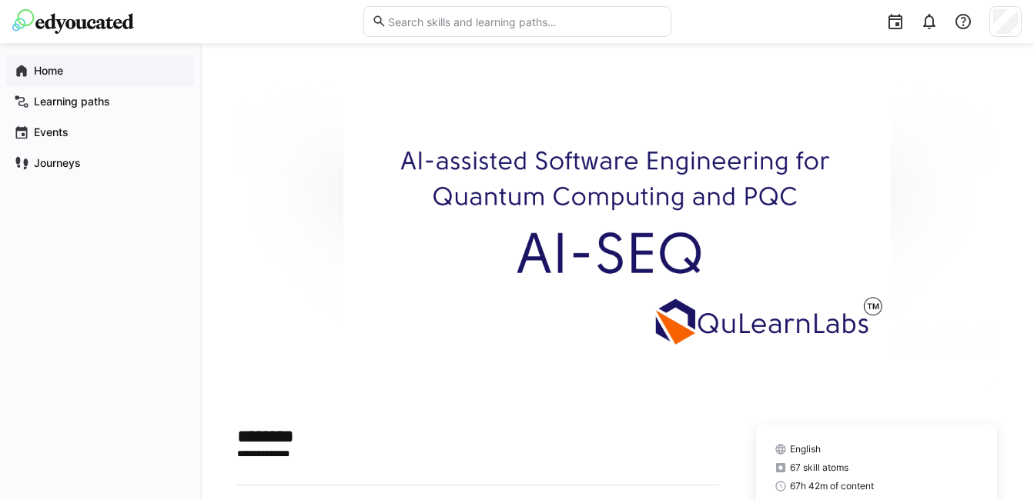
click at [79, 71] on span "Home" at bounding box center [109, 70] width 155 height 15
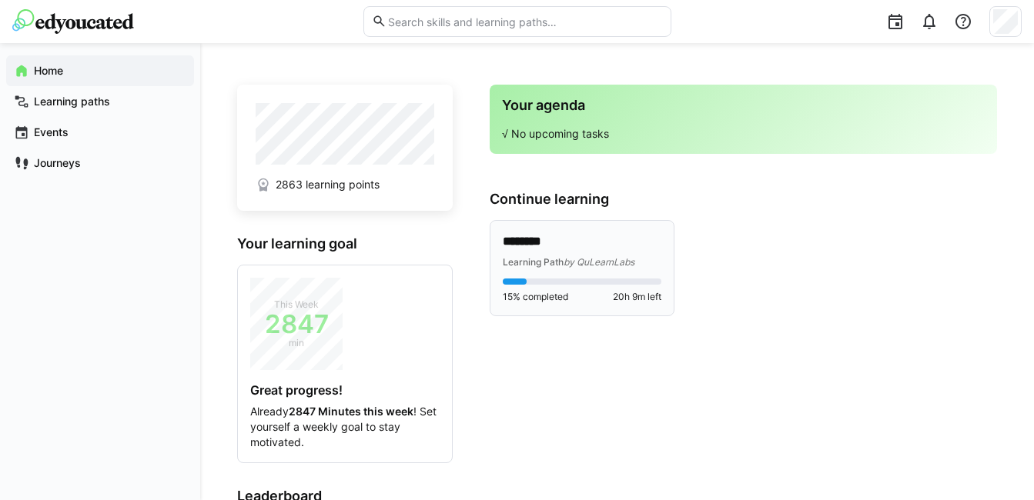
click at [605, 242] on p "********" at bounding box center [582, 242] width 159 height 18
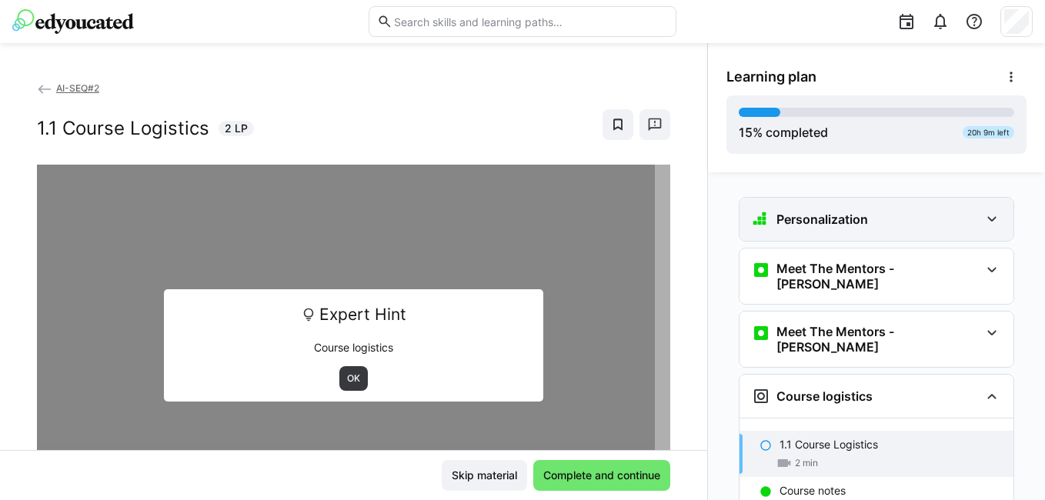
click at [851, 212] on h3 "Personalization" at bounding box center [823, 219] width 92 height 15
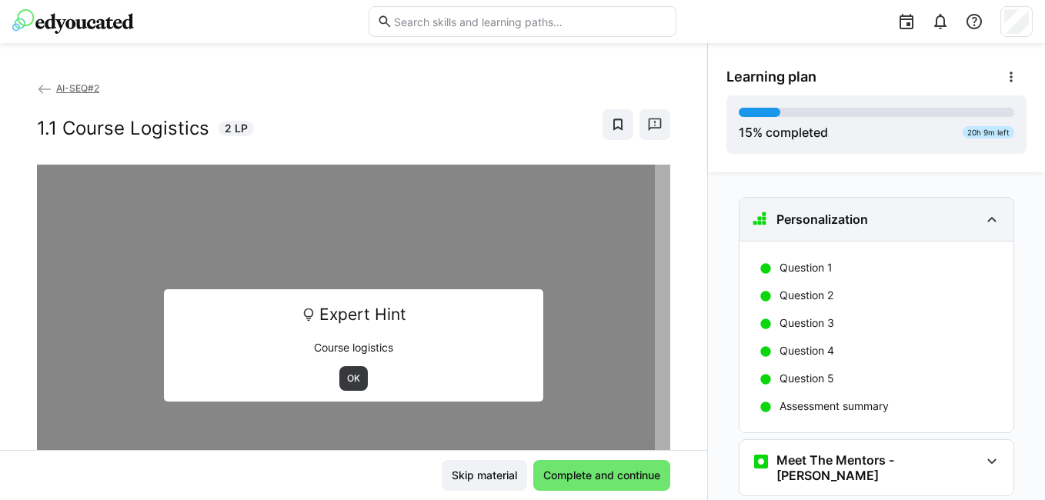
click at [852, 221] on h3 "Personalization" at bounding box center [823, 219] width 92 height 15
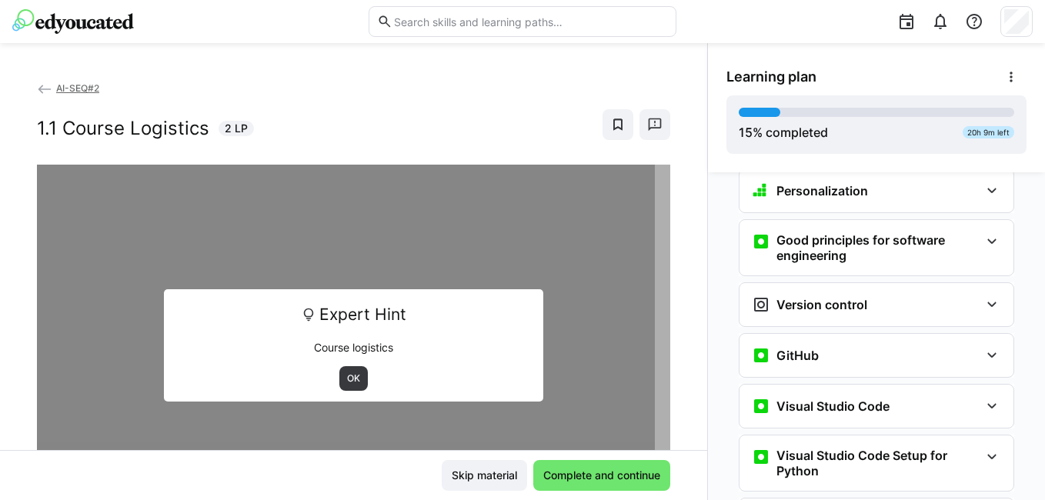
scroll to position [539, 0]
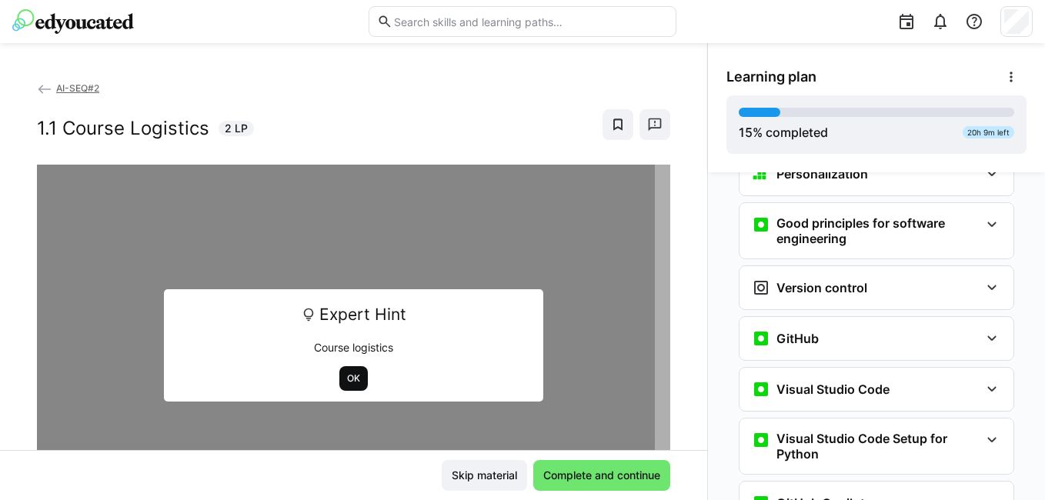
click at [339, 370] on span "OK" at bounding box center [353, 378] width 28 height 25
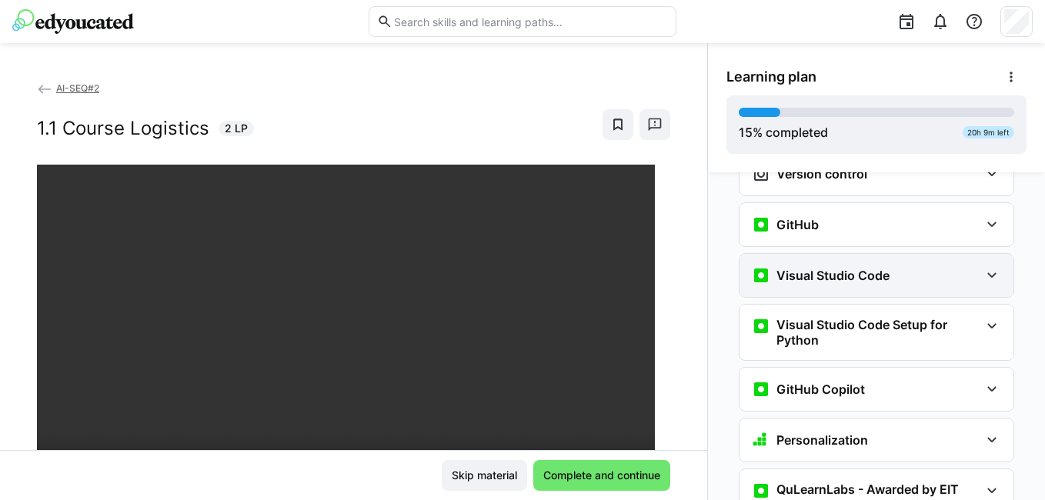
scroll to position [693, 0]
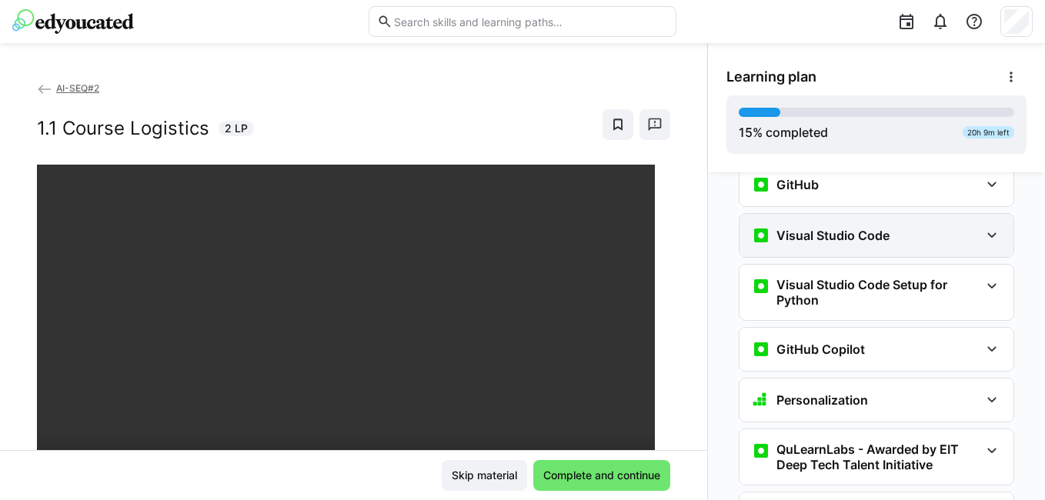
click at [864, 226] on div "Visual Studio Code" at bounding box center [821, 235] width 138 height 18
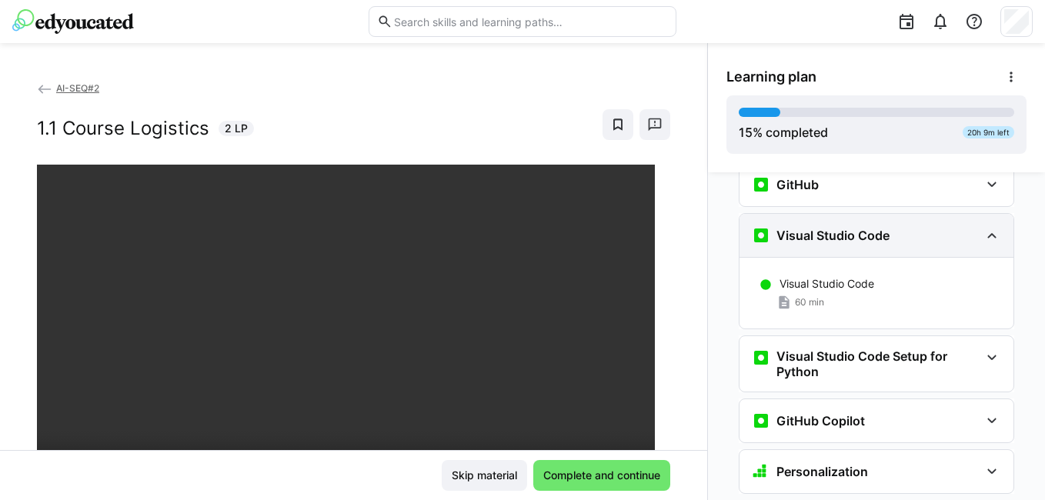
click at [888, 226] on div "Visual Studio Code" at bounding box center [866, 235] width 228 height 18
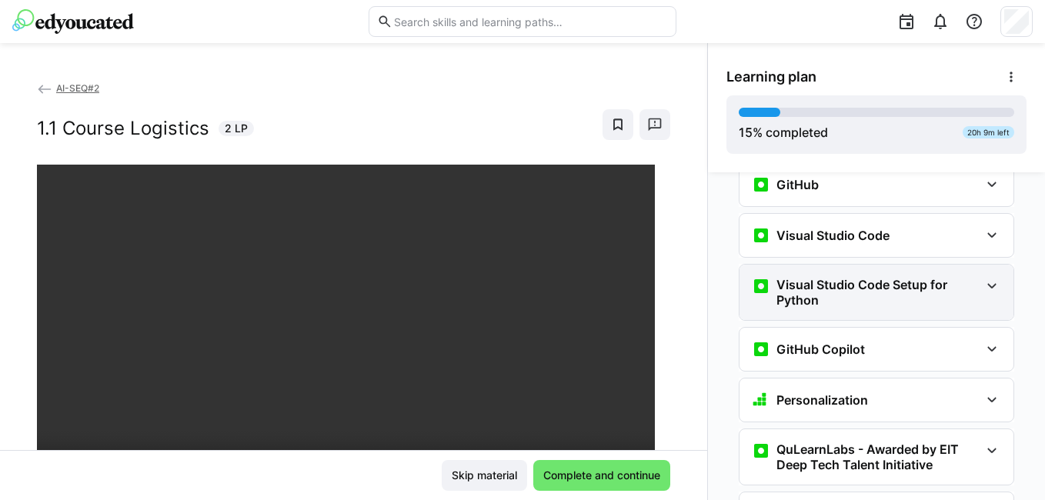
click at [851, 277] on h3 "Visual Studio Code Setup for Python" at bounding box center [878, 292] width 203 height 31
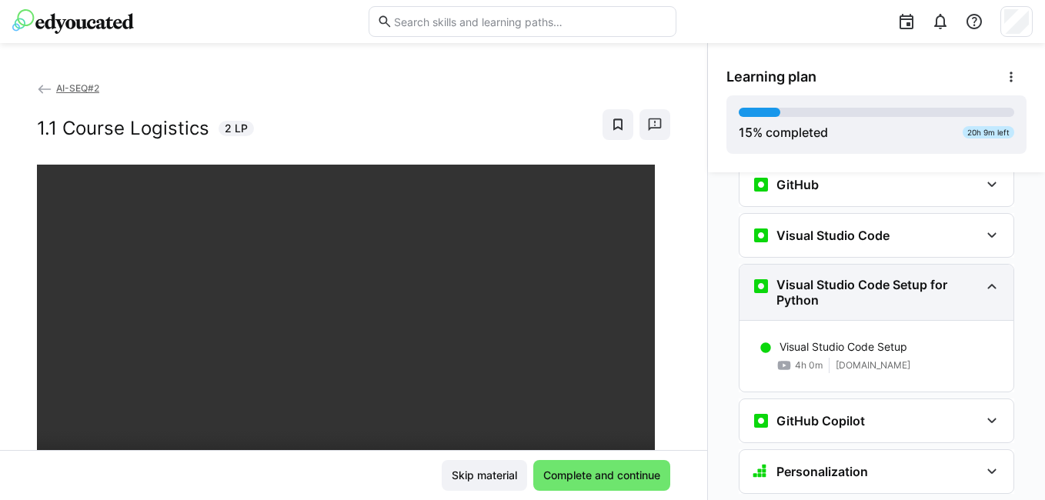
click at [855, 277] on h3 "Visual Studio Code Setup for Python" at bounding box center [878, 292] width 203 height 31
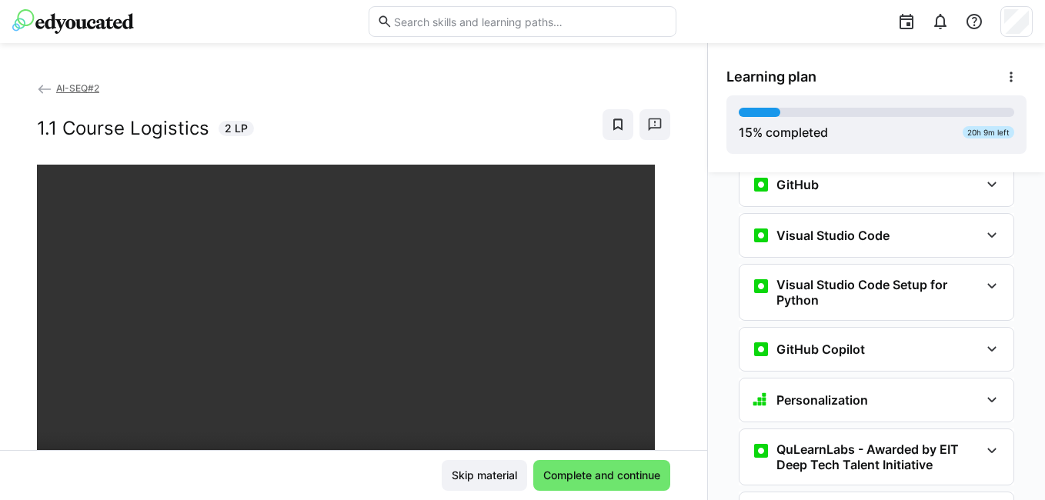
click at [855, 232] on div "Visual Studio Code Visual Studio Code 60 min" at bounding box center [877, 235] width 276 height 45
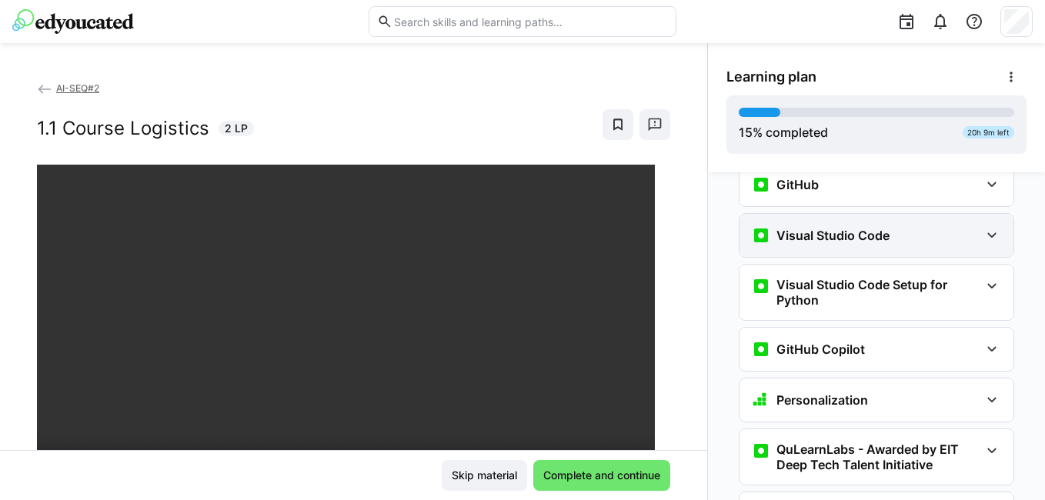
click at [861, 228] on h3 "Visual Studio Code" at bounding box center [833, 235] width 113 height 15
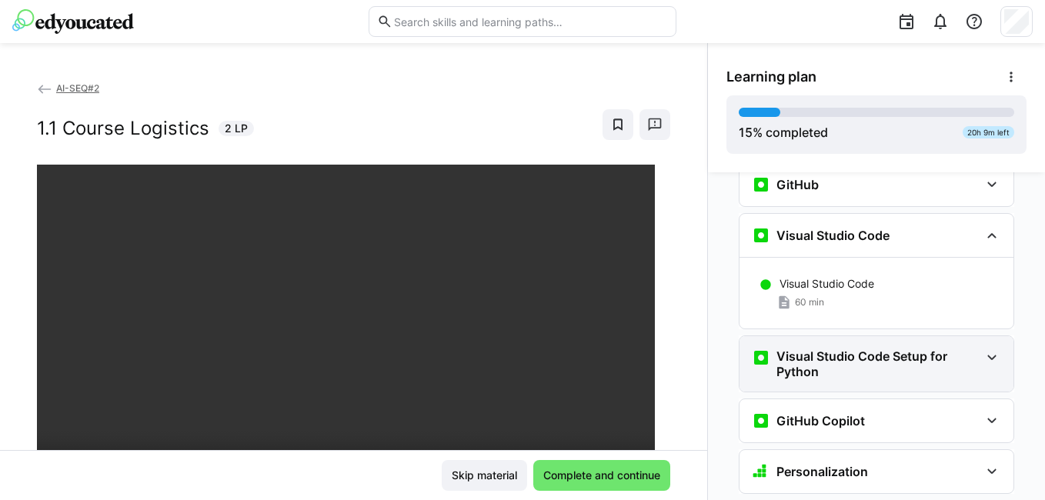
click at [828, 349] on h3 "Visual Studio Code Setup for Python" at bounding box center [878, 364] width 203 height 31
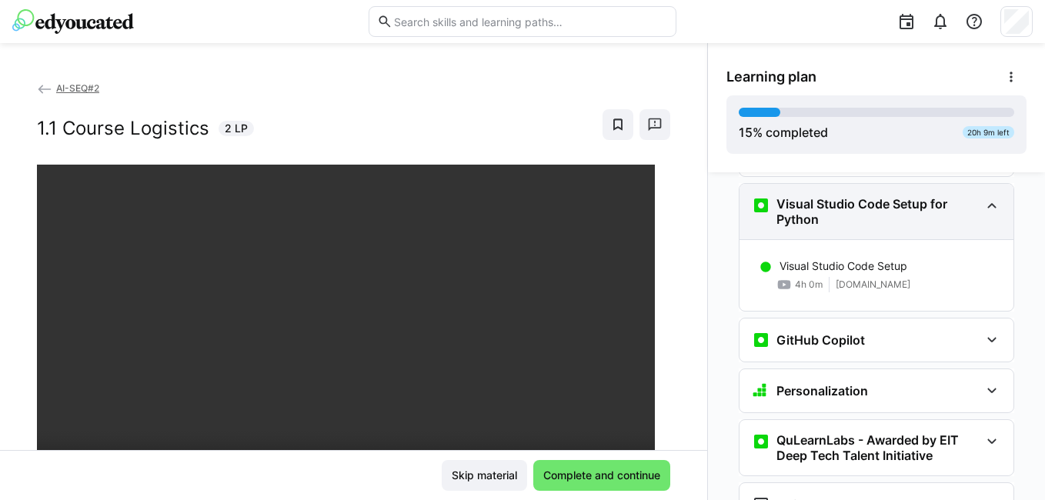
scroll to position [847, 0]
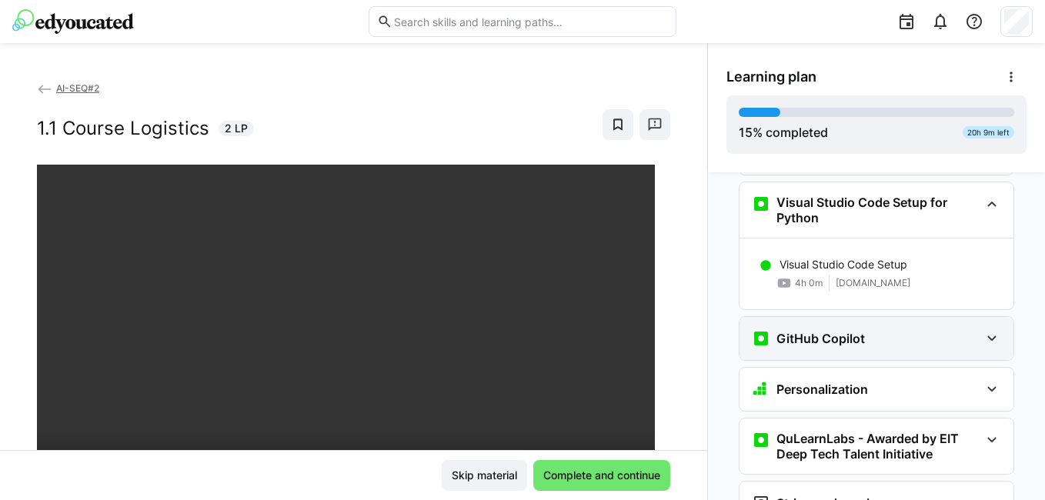
click at [865, 326] on div "GitHub Copilot" at bounding box center [877, 338] width 274 height 43
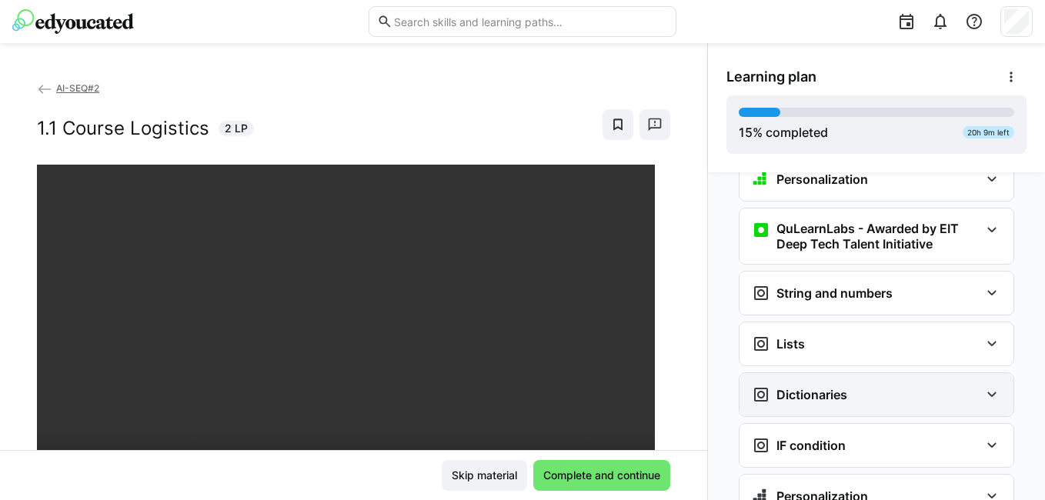
scroll to position [1093, 0]
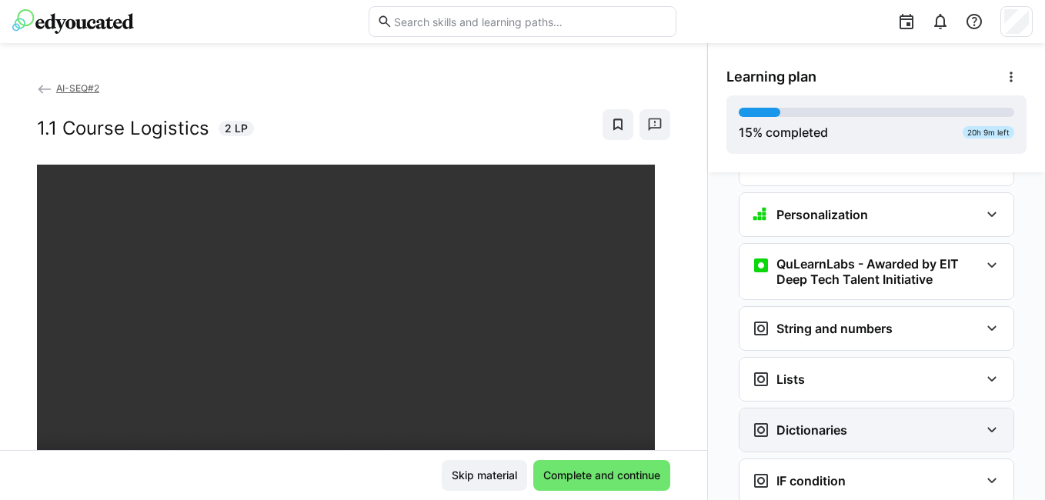
click at [852, 319] on div "String and numbers" at bounding box center [877, 328] width 274 height 43
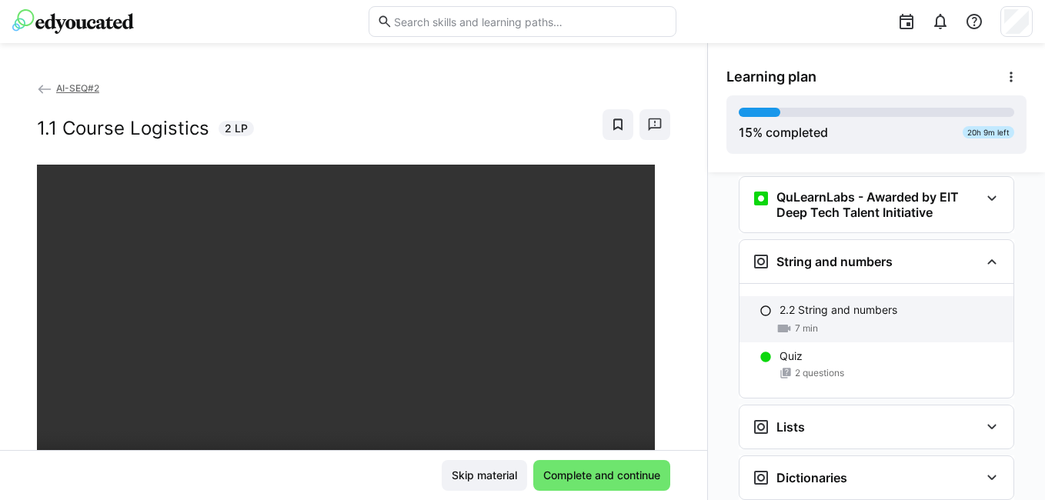
scroll to position [1247, 0]
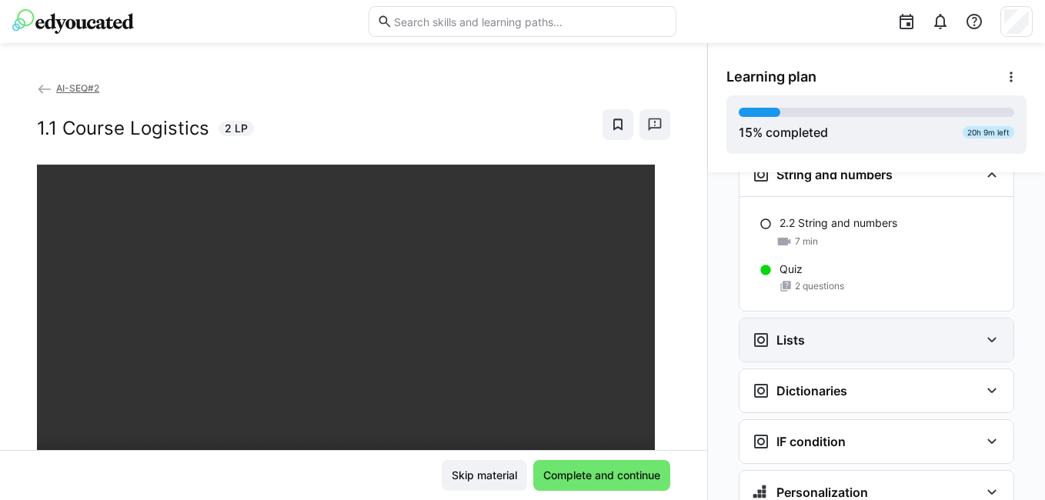
click at [821, 331] on div "Lists" at bounding box center [866, 340] width 228 height 18
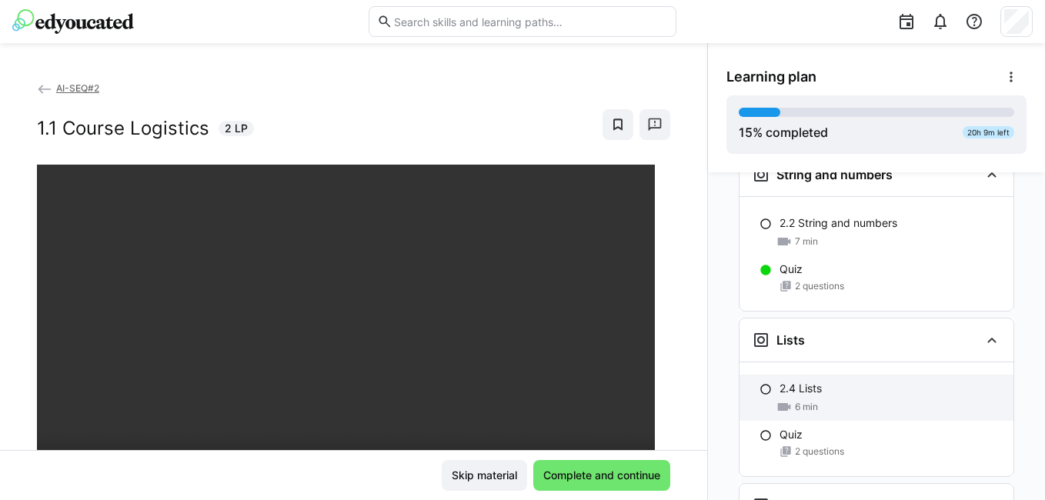
click at [811, 381] on p "2.4 Lists" at bounding box center [801, 388] width 42 height 15
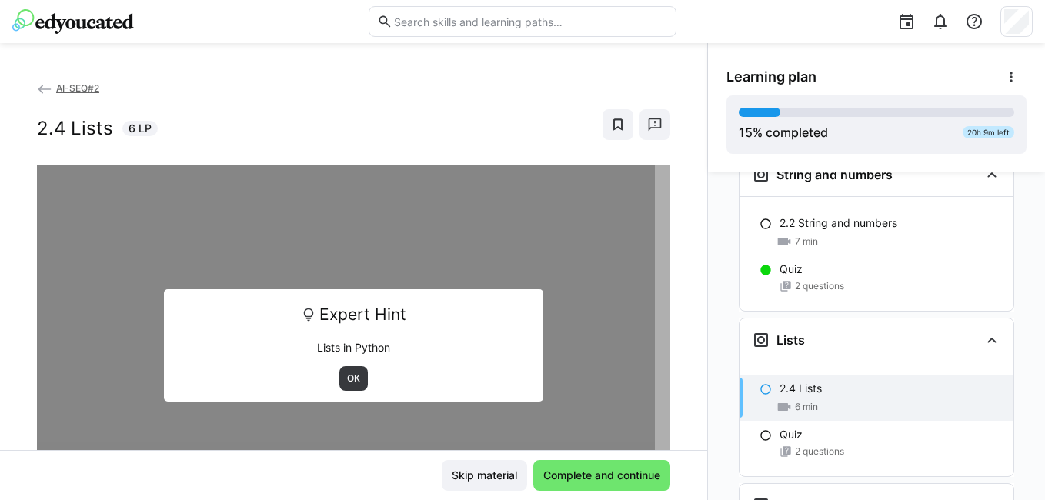
scroll to position [1368, 0]
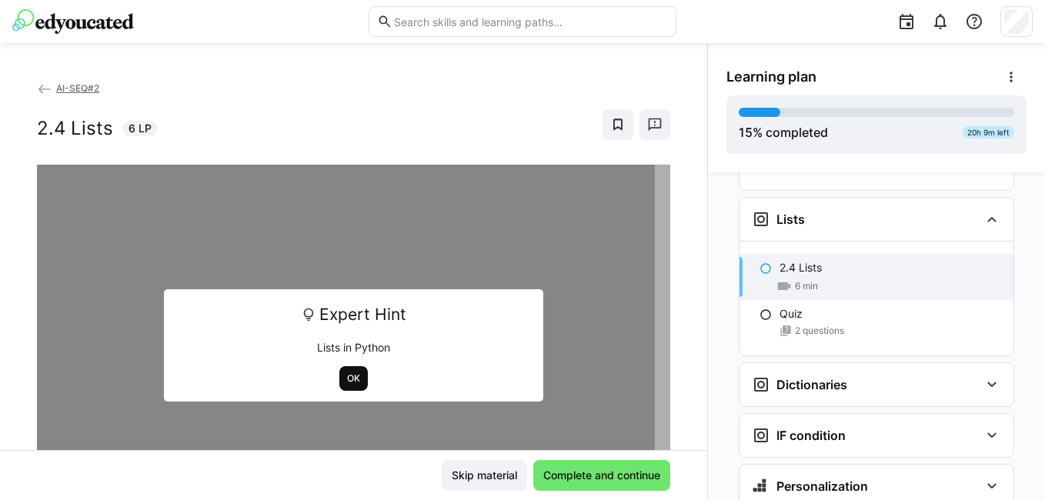
click at [354, 375] on span "OK" at bounding box center [354, 379] width 16 height 12
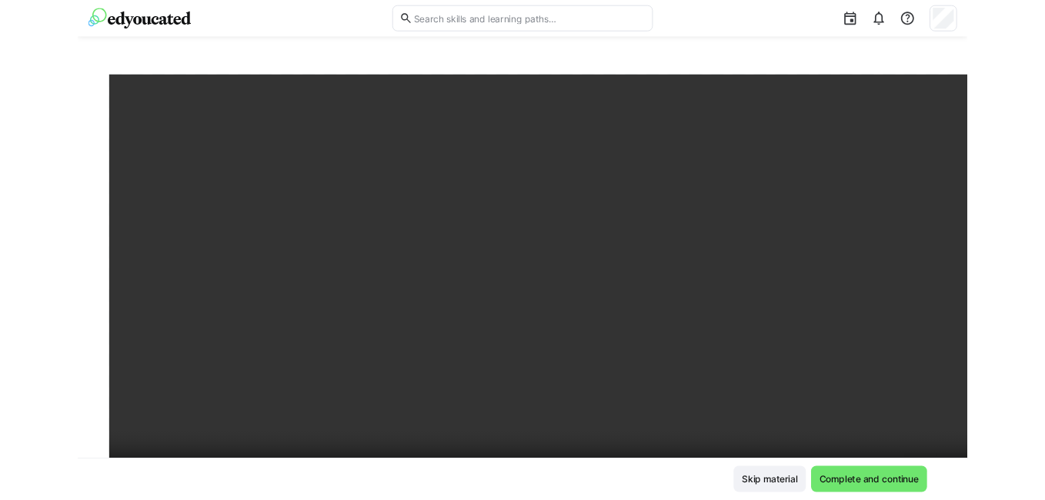
scroll to position [1309, 0]
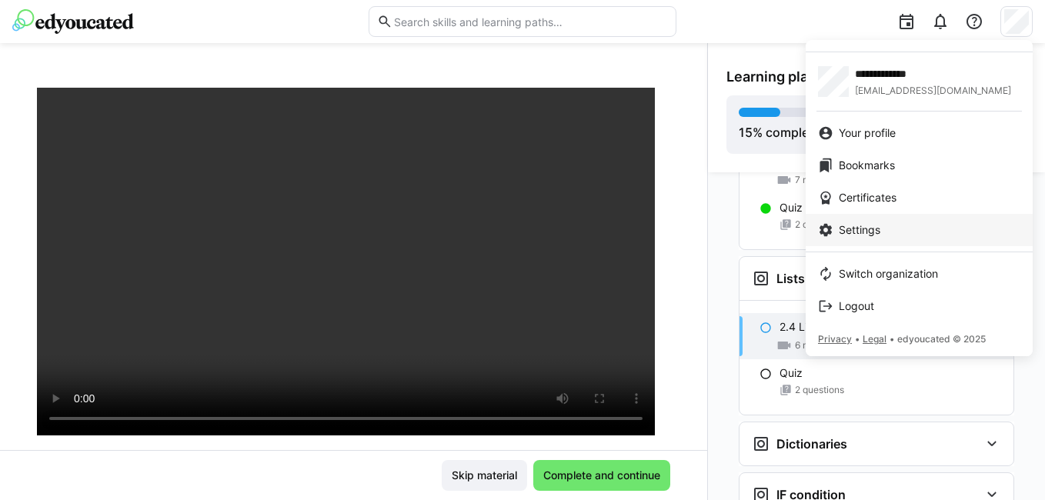
click at [871, 237] on span "Settings" at bounding box center [860, 229] width 42 height 15
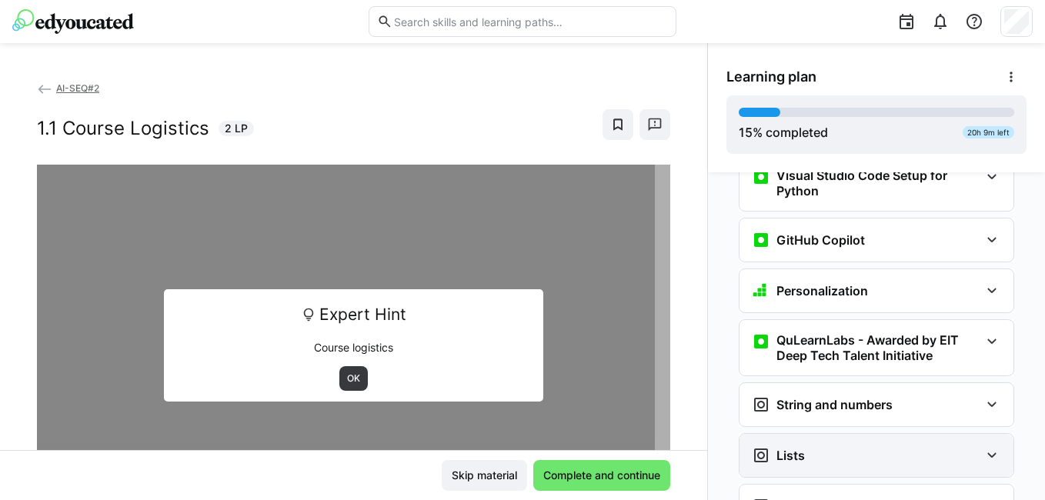
scroll to position [801, 0]
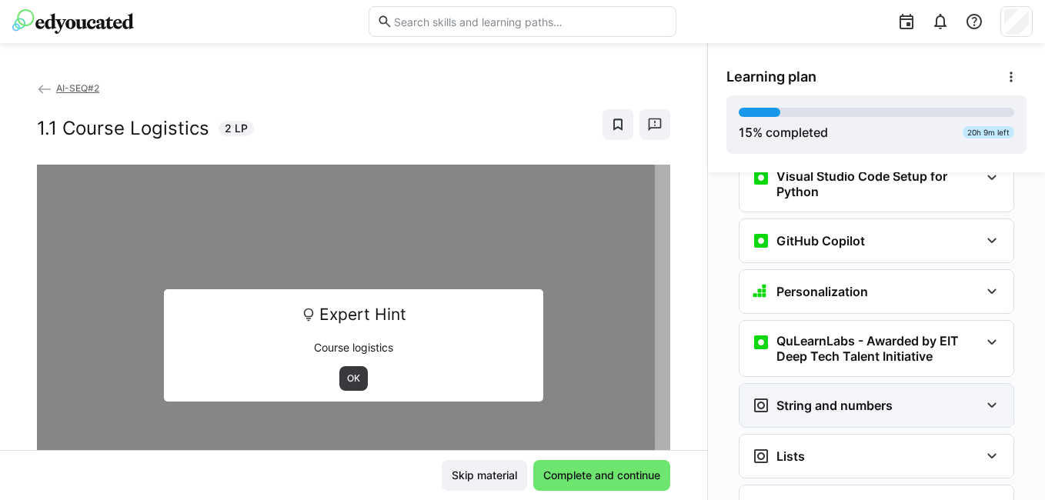
click at [801, 398] on h3 "String and numbers" at bounding box center [835, 405] width 116 height 15
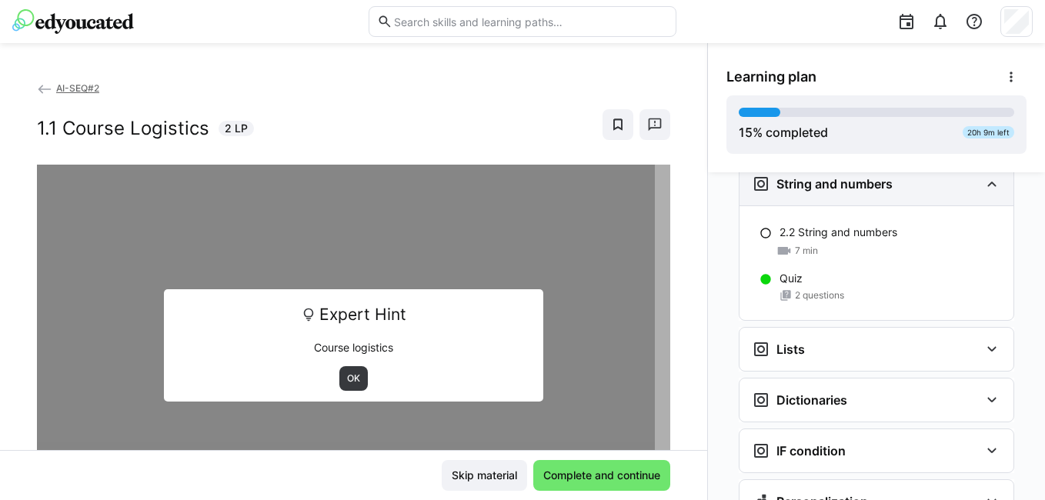
scroll to position [1032, 0]
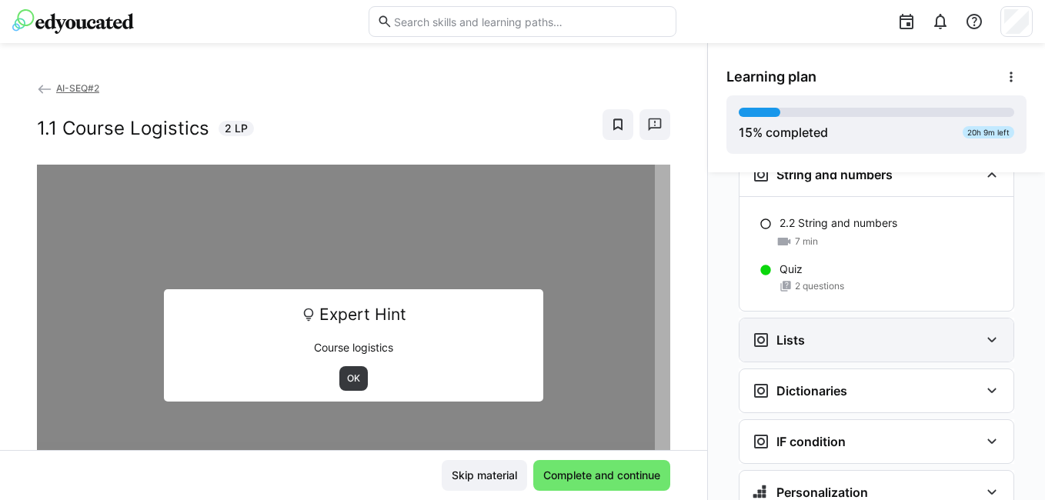
click at [795, 329] on div "Lists" at bounding box center [877, 340] width 274 height 43
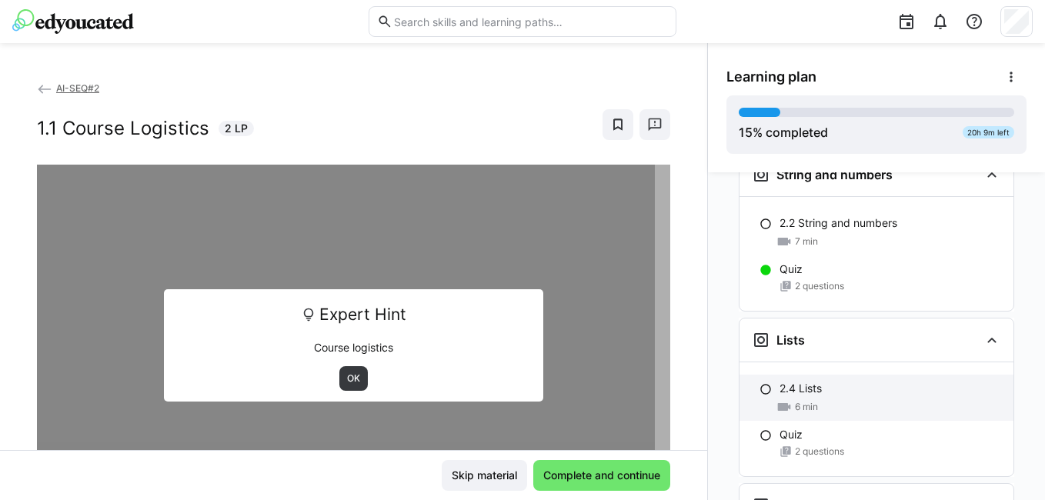
click at [780, 381] on p "2.4 Lists" at bounding box center [801, 388] width 42 height 15
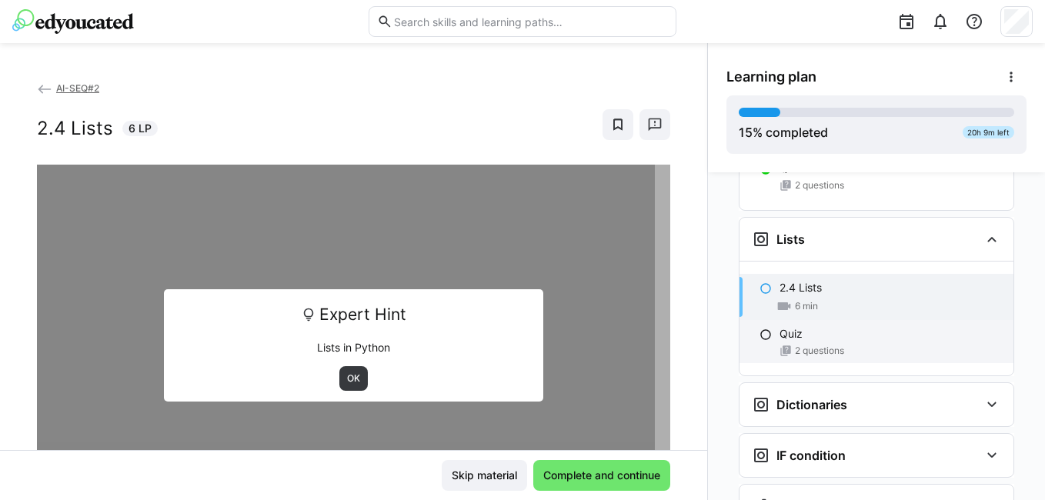
scroll to position [1153, 0]
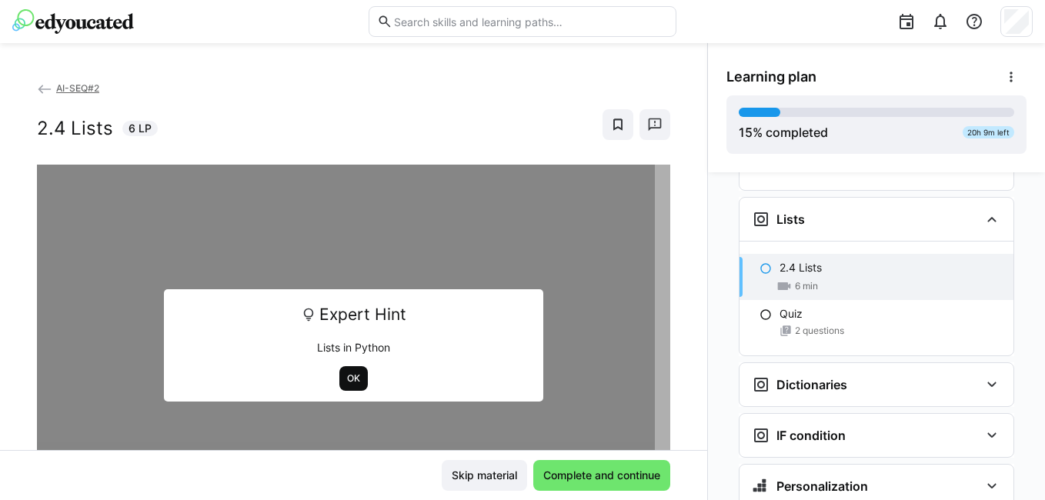
click at [339, 379] on span "OK" at bounding box center [353, 378] width 28 height 25
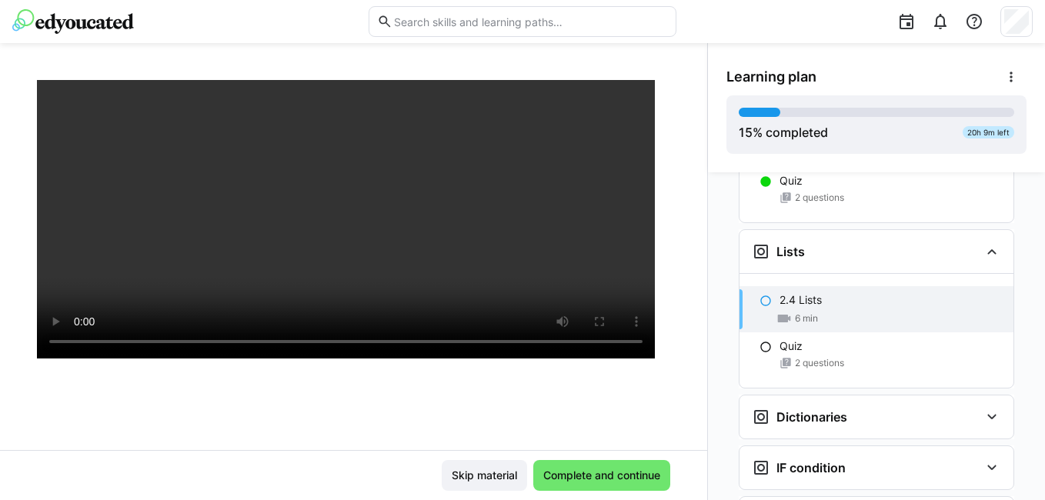
scroll to position [1094, 0]
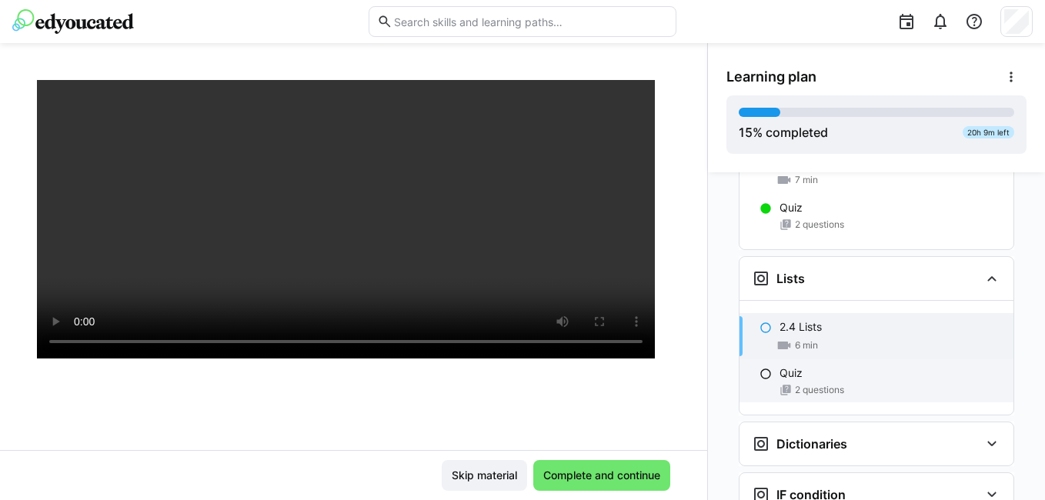
click at [827, 366] on div "Quiz" at bounding box center [891, 373] width 222 height 15
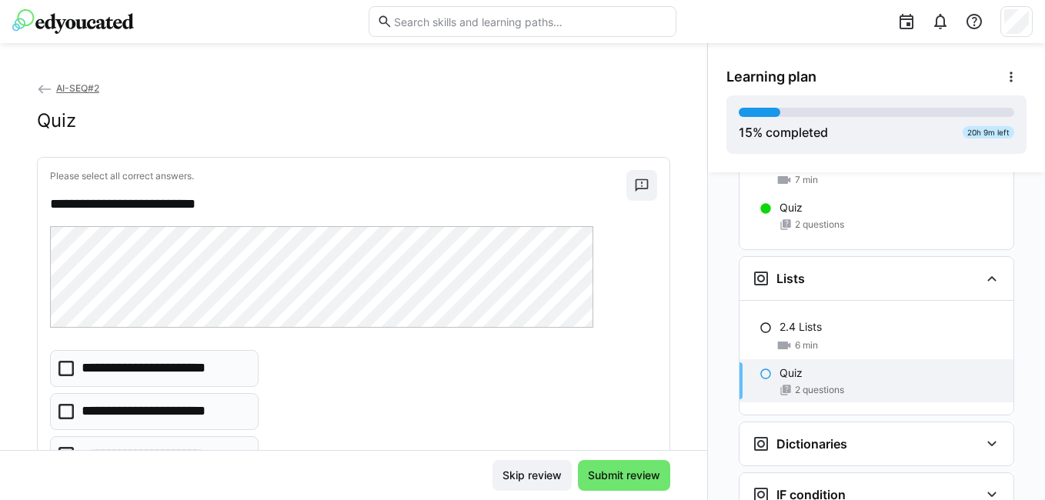
scroll to position [77, 0]
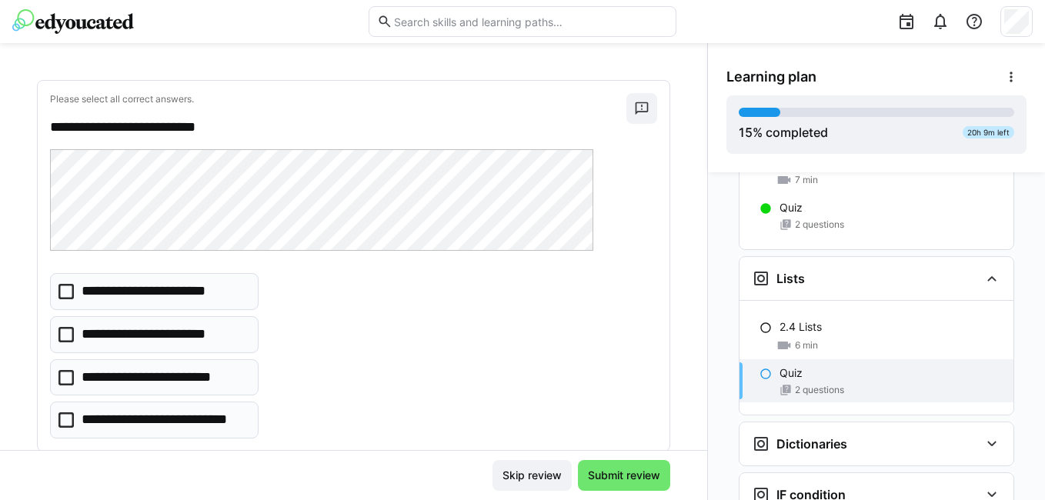
click at [66, 339] on icon at bounding box center [65, 334] width 15 height 15
click at [62, 333] on icon at bounding box center [65, 334] width 15 height 15
click at [62, 412] on eds-checkbox "**********" at bounding box center [154, 420] width 209 height 37
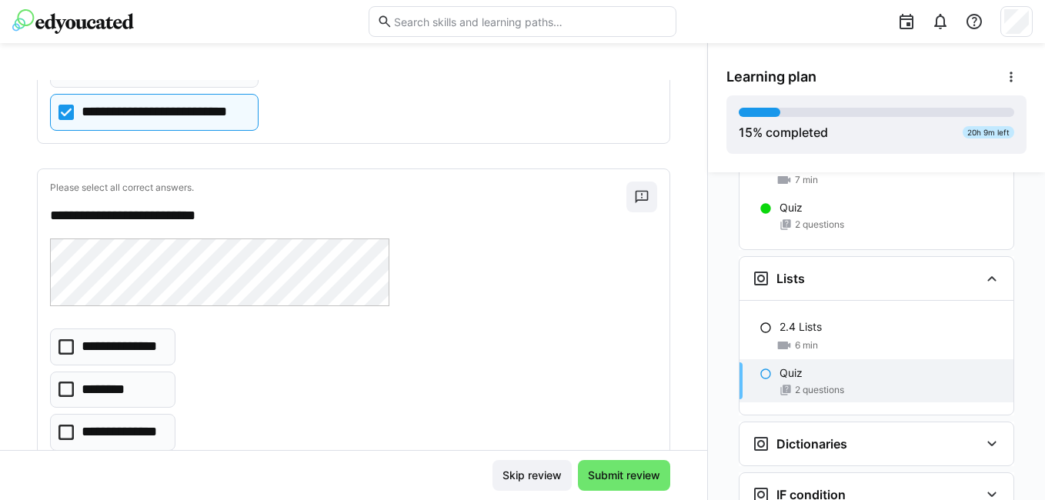
scroll to position [462, 0]
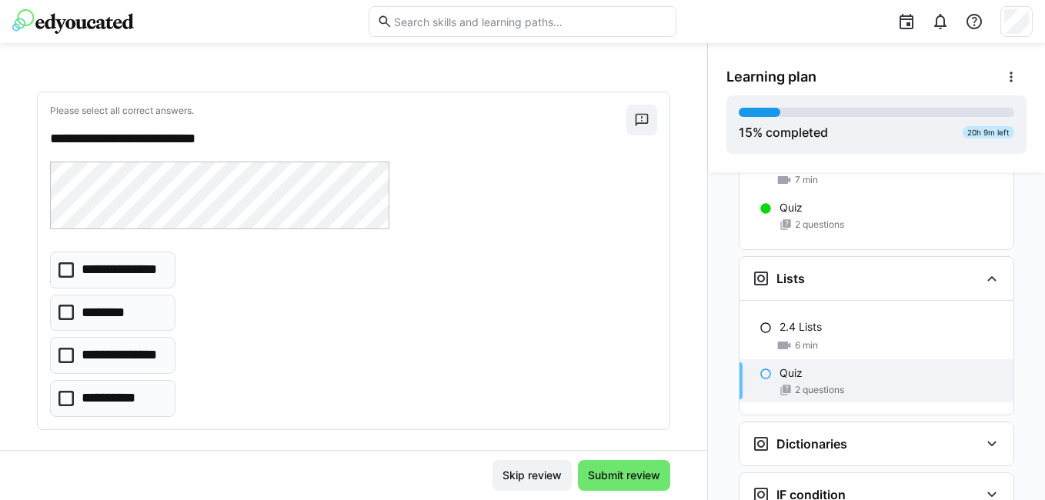
click at [68, 359] on icon at bounding box center [65, 355] width 15 height 15
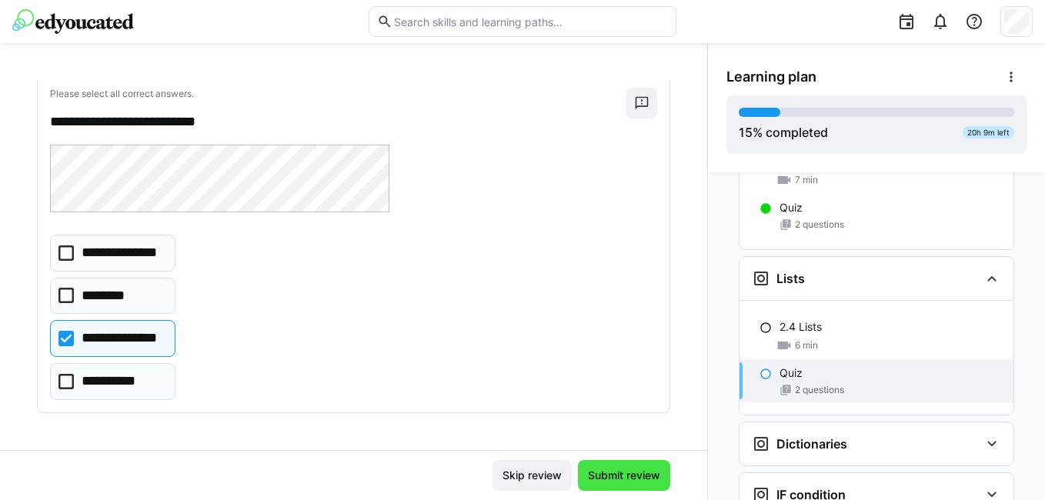
click at [607, 470] on span "Submit review" at bounding box center [624, 475] width 77 height 15
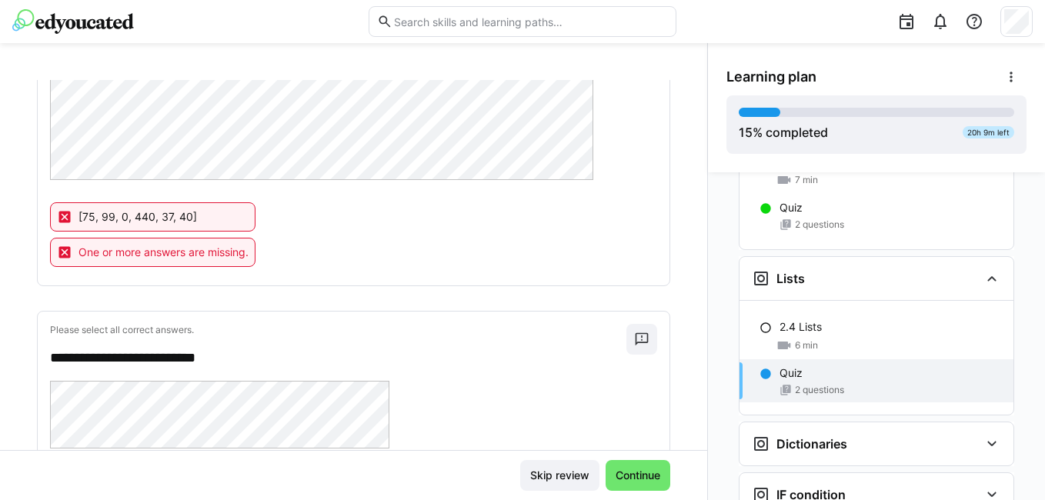
scroll to position [154, 0]
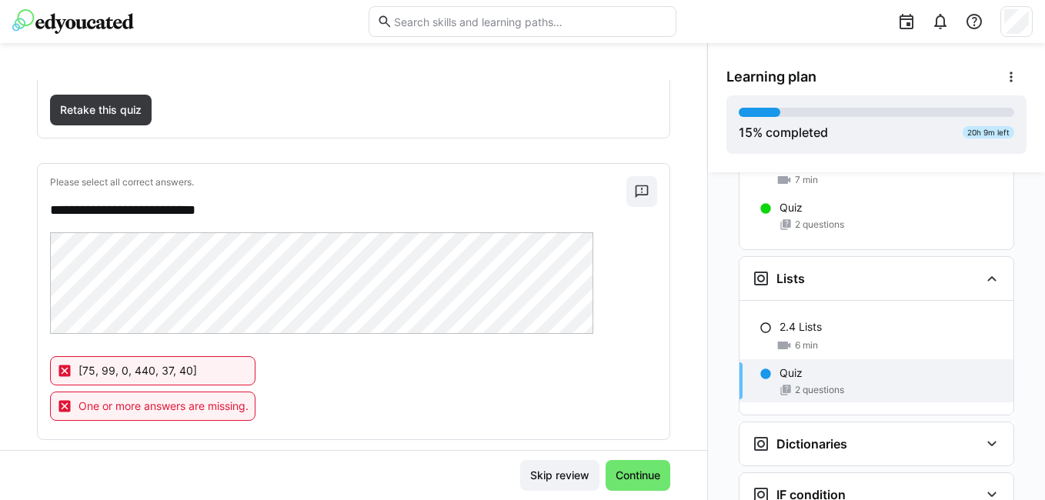
click at [168, 416] on div "One or more answers are missing." at bounding box center [153, 406] width 206 height 29
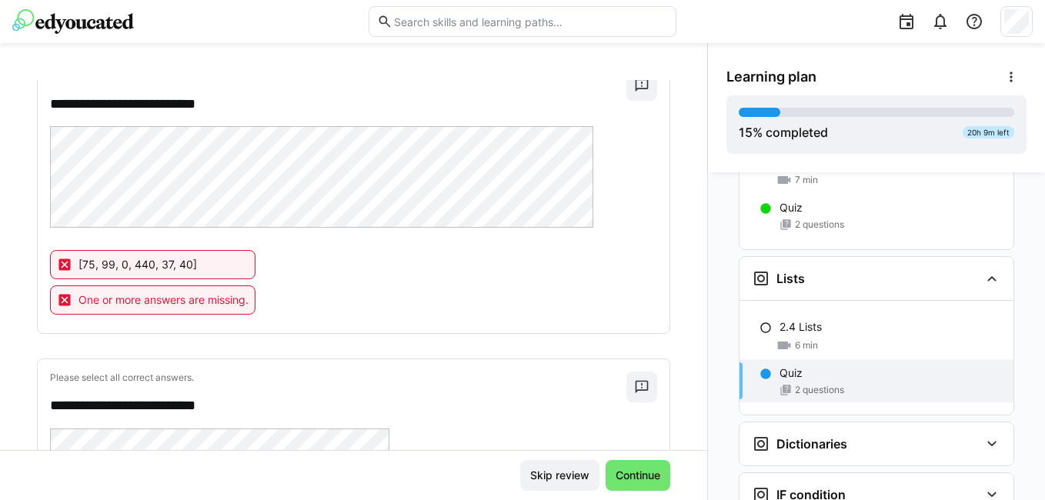
scroll to position [29, 0]
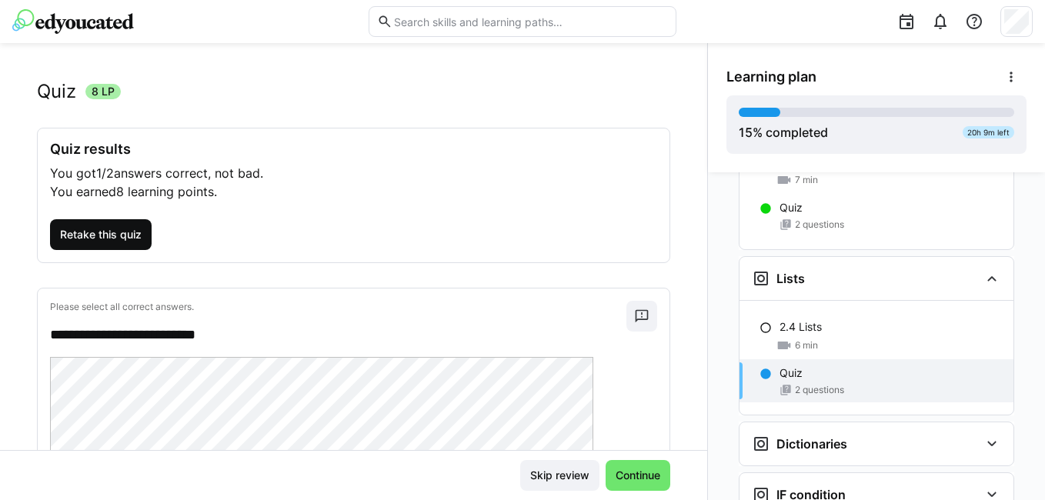
click at [81, 227] on span "Retake this quiz" at bounding box center [101, 234] width 86 height 15
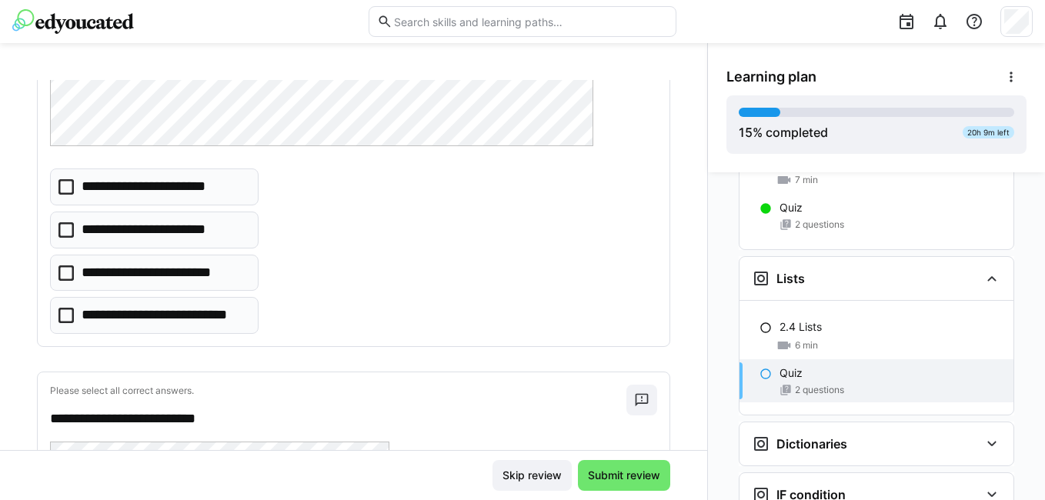
scroll to position [183, 0]
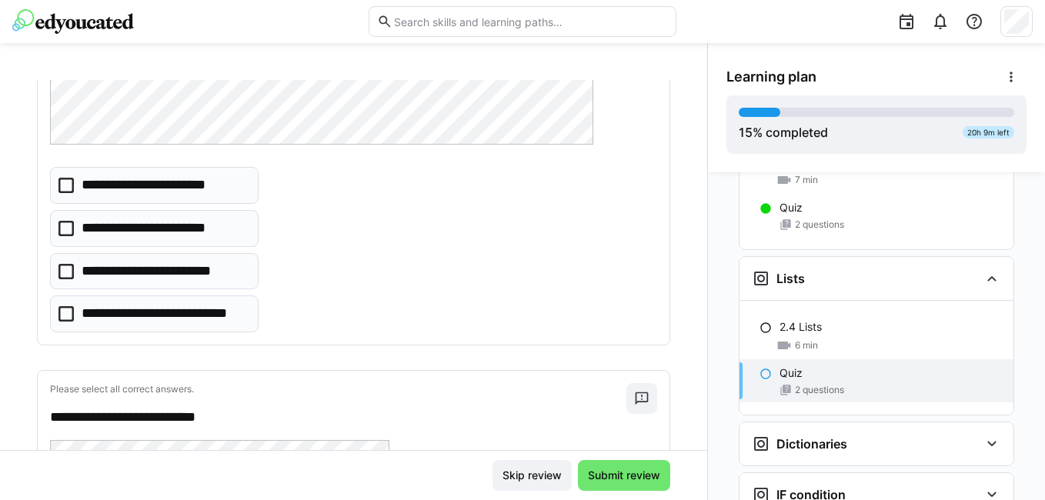
click at [69, 316] on icon at bounding box center [65, 313] width 15 height 15
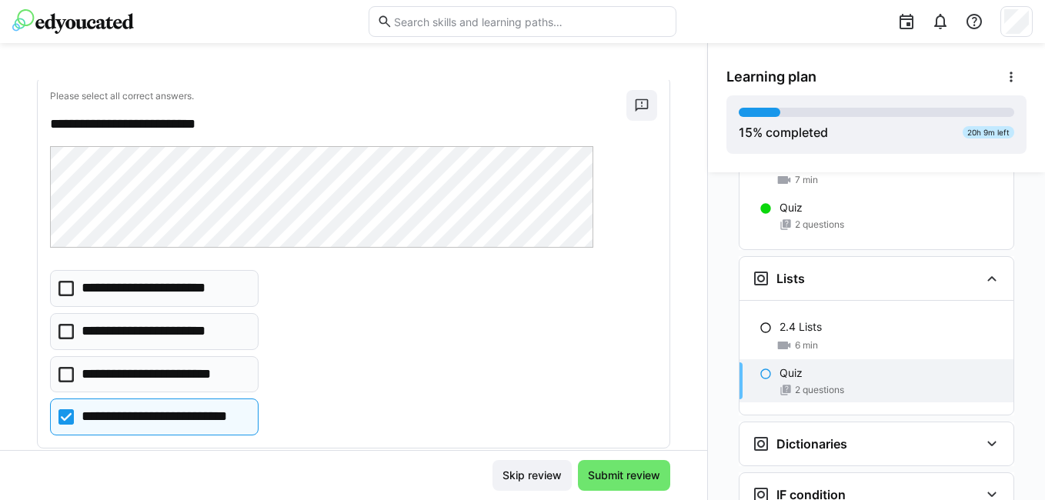
scroll to position [106, 0]
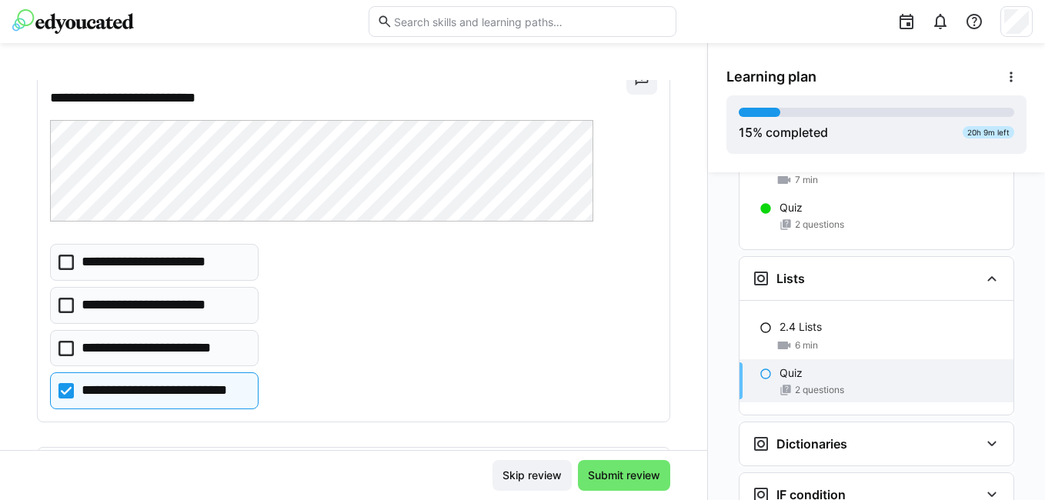
click at [69, 346] on icon at bounding box center [65, 348] width 15 height 15
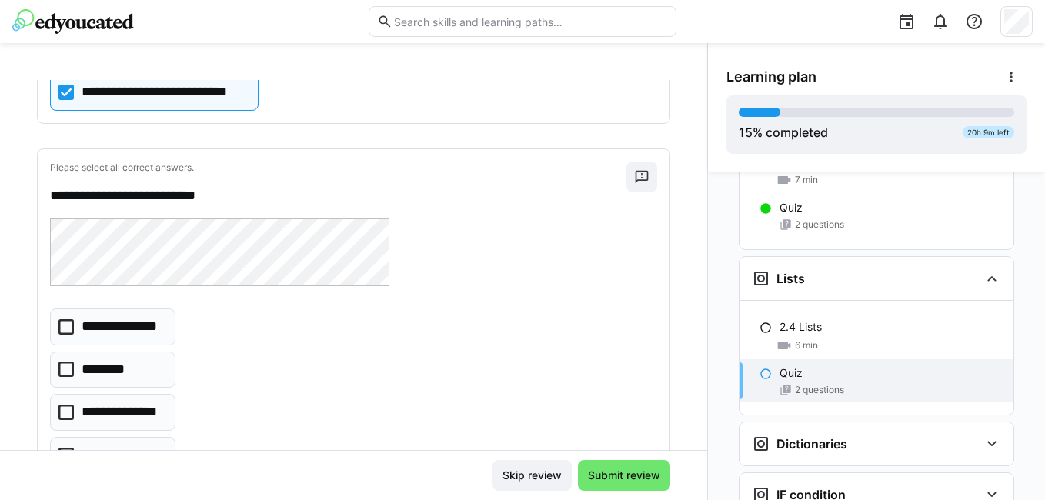
scroll to position [479, 0]
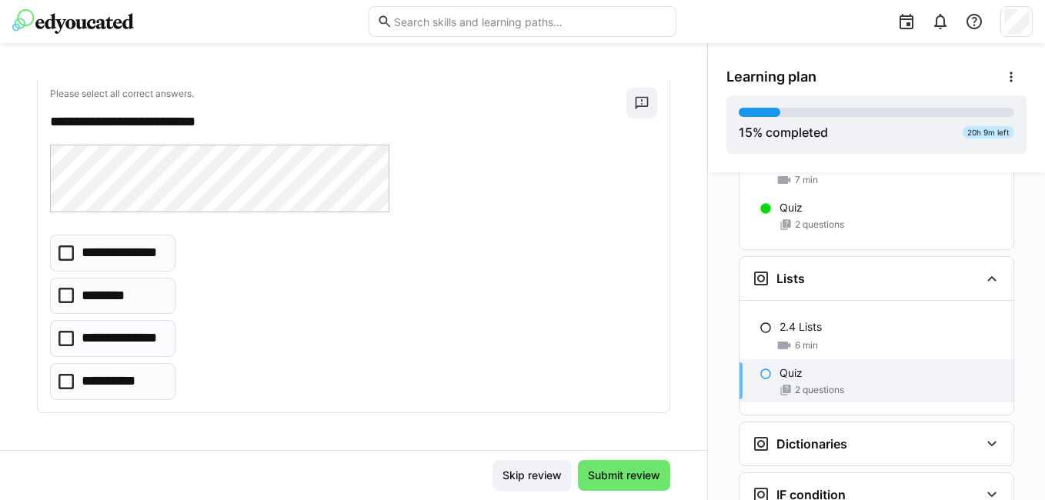
click at [57, 336] on eds-checkbox "**********" at bounding box center [112, 338] width 125 height 37
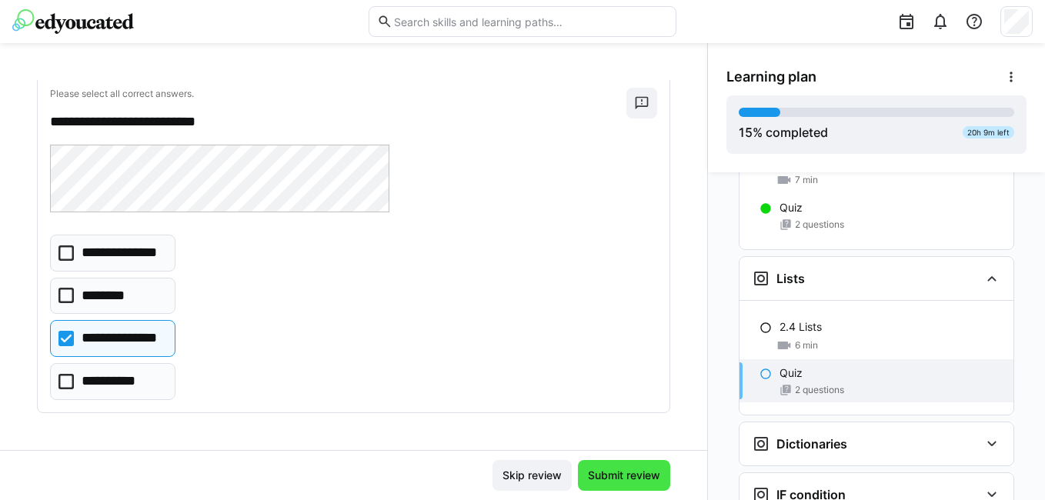
click at [654, 478] on span "Submit review" at bounding box center [624, 475] width 77 height 15
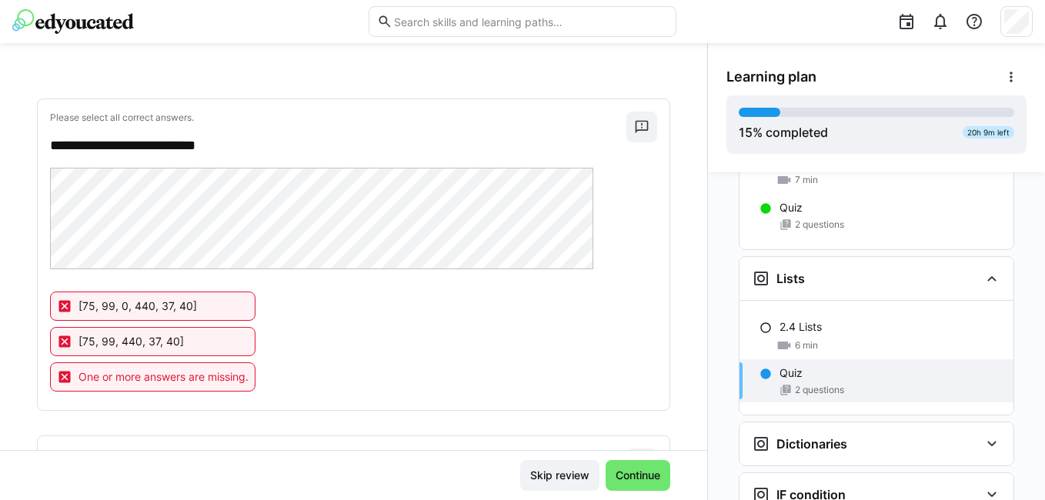
scroll to position [0, 0]
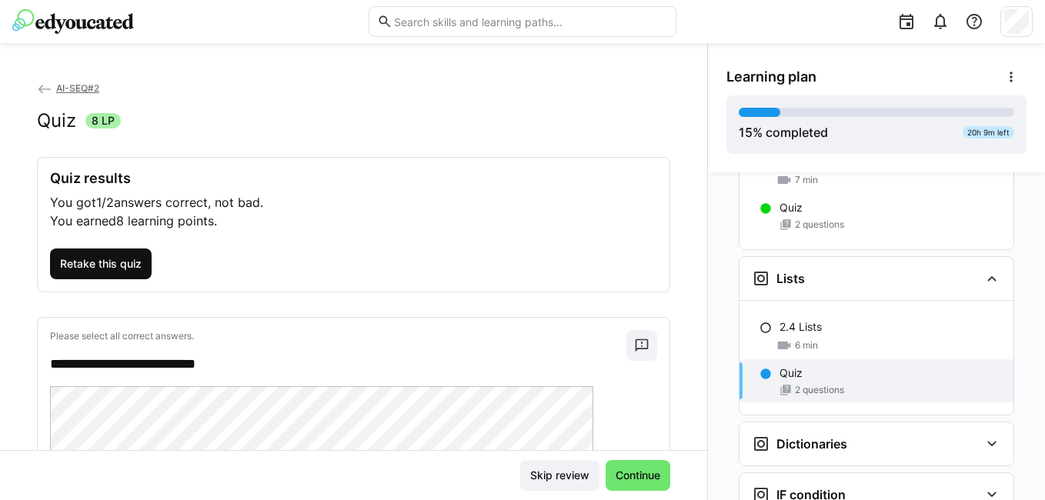
click at [139, 270] on span "Retake this quiz" at bounding box center [101, 263] width 86 height 15
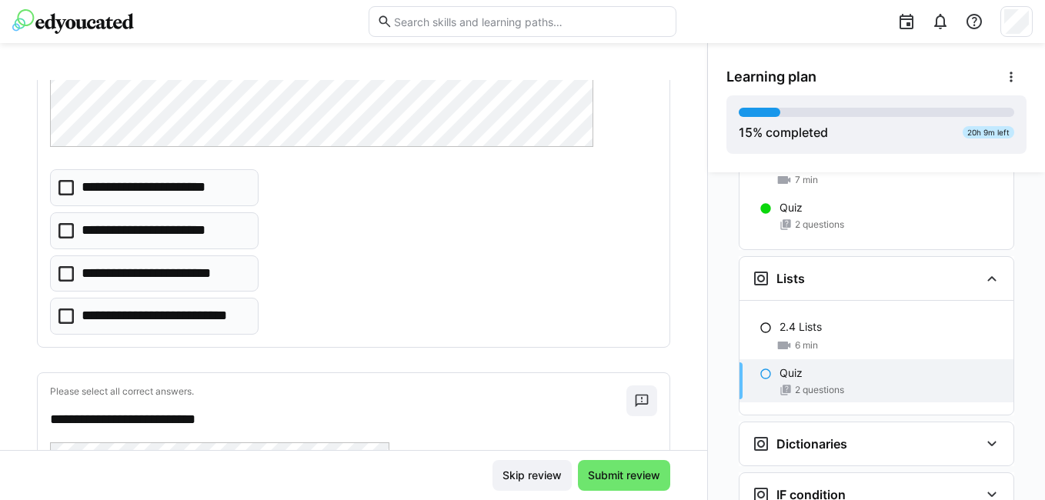
scroll to position [154, 0]
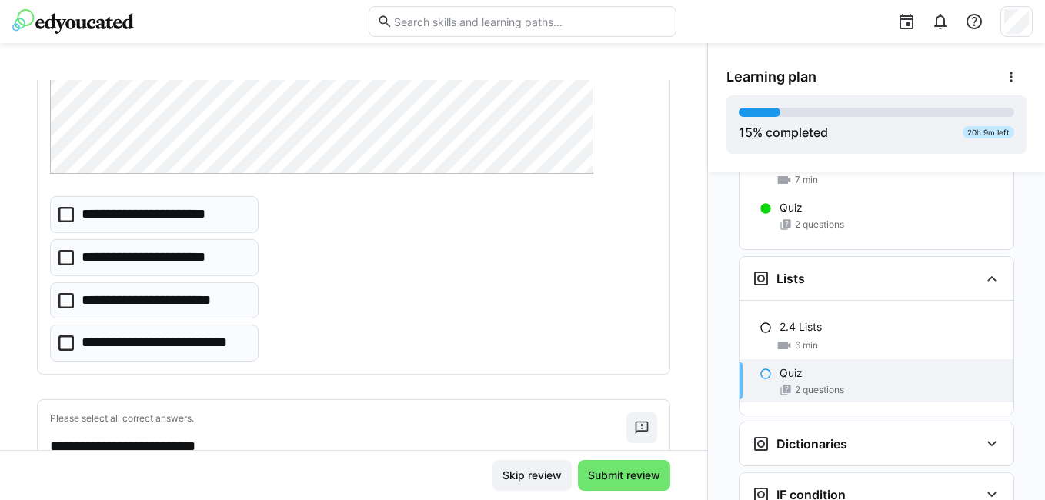
click at [55, 296] on eds-checkbox "**********" at bounding box center [154, 300] width 209 height 37
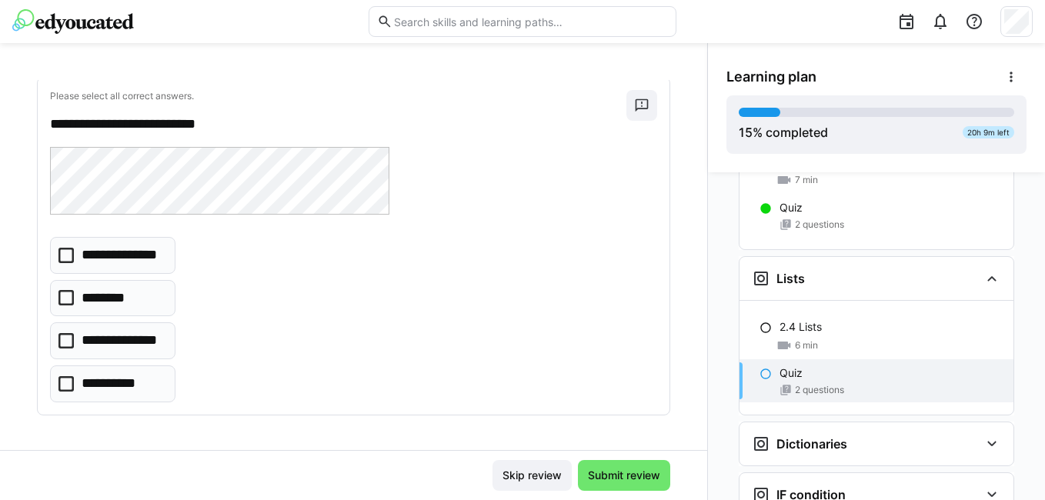
scroll to position [479, 0]
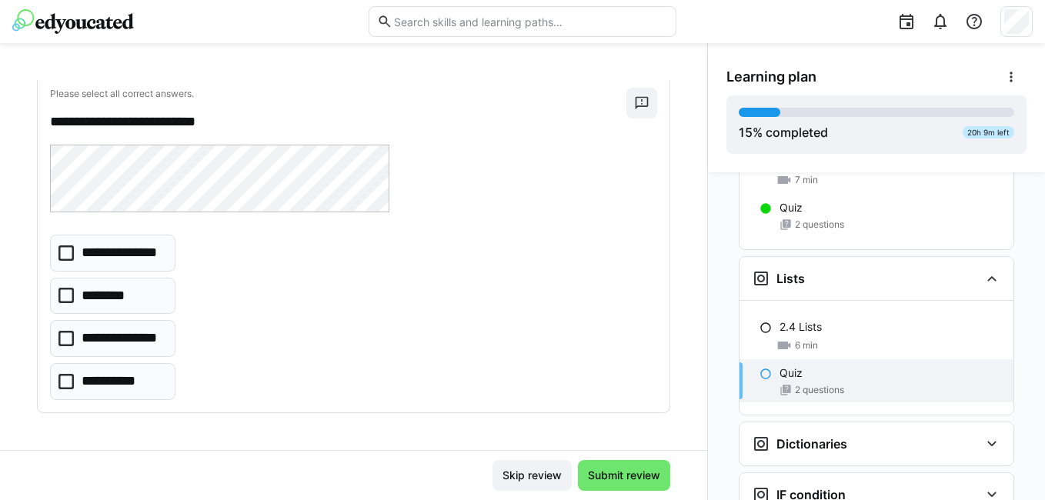
click at [67, 349] on eds-checkbox "**********" at bounding box center [112, 338] width 125 height 37
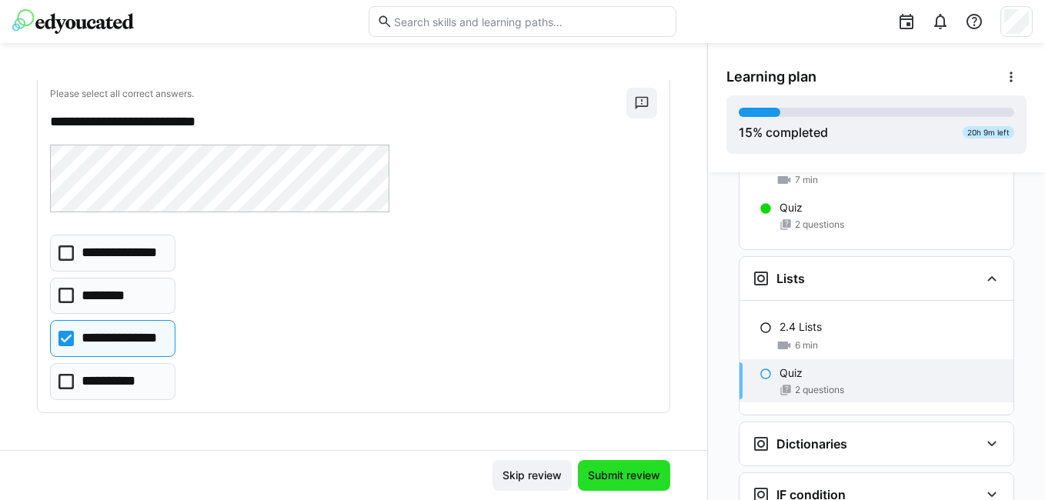
click at [616, 470] on span "Submit review" at bounding box center [624, 475] width 77 height 15
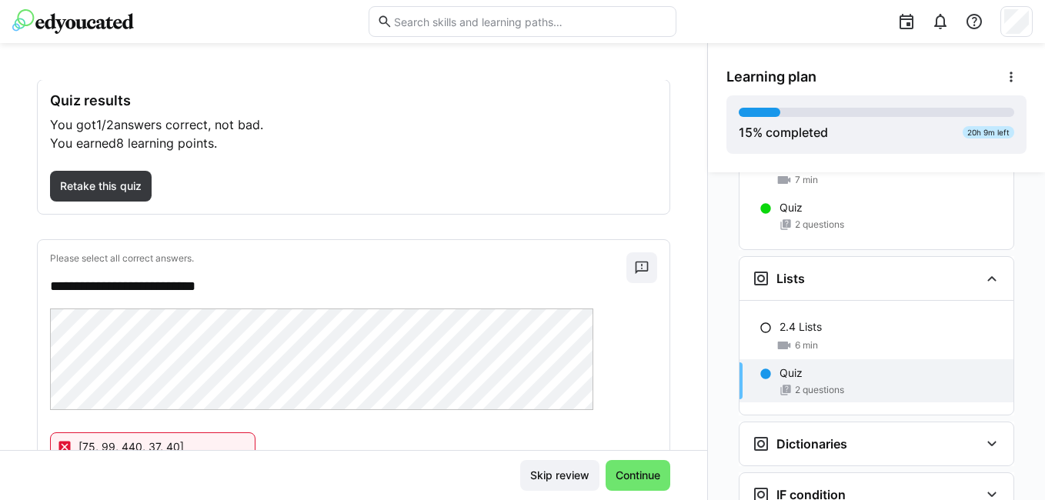
scroll to position [77, 0]
click at [120, 199] on span "Retake this quiz" at bounding box center [101, 187] width 102 height 31
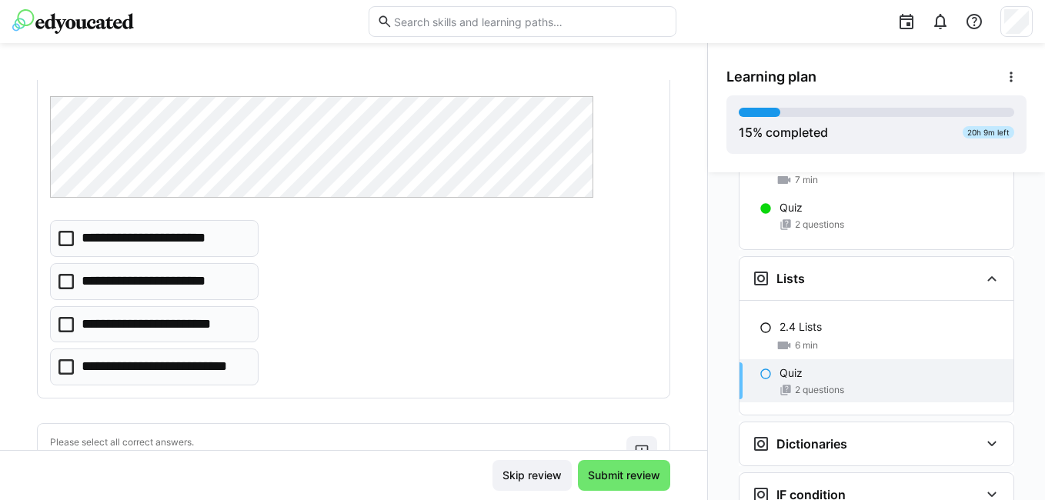
scroll to position [154, 0]
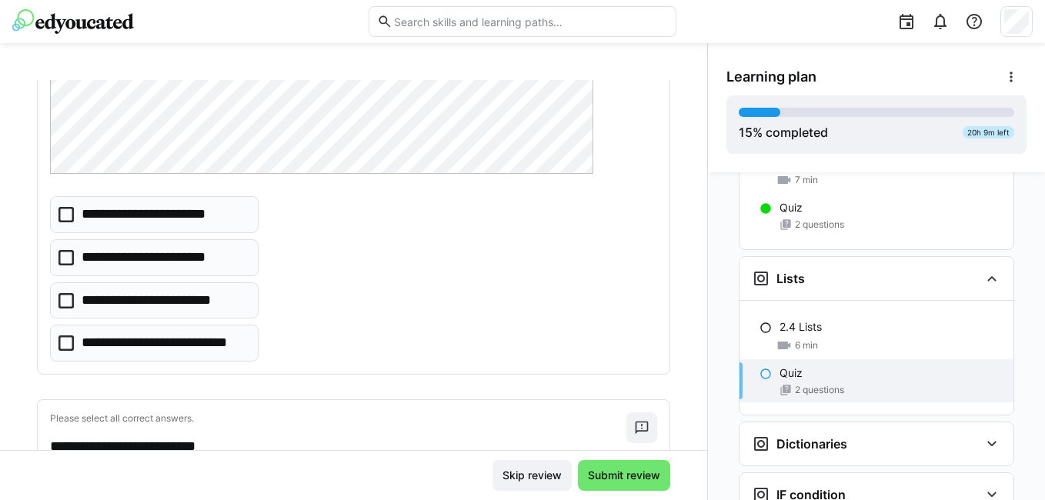
click at [67, 221] on icon at bounding box center [65, 214] width 15 height 15
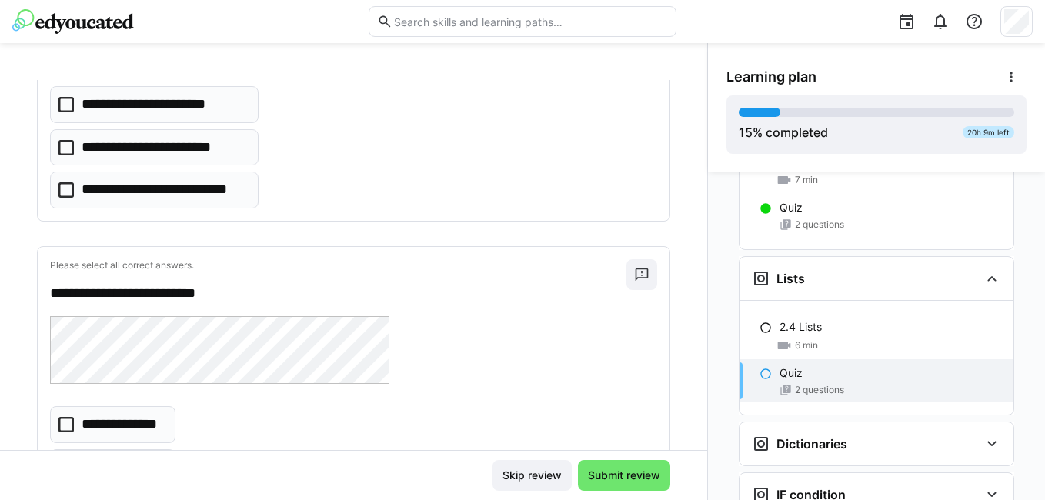
scroll to position [308, 0]
click at [63, 425] on icon at bounding box center [65, 423] width 15 height 15
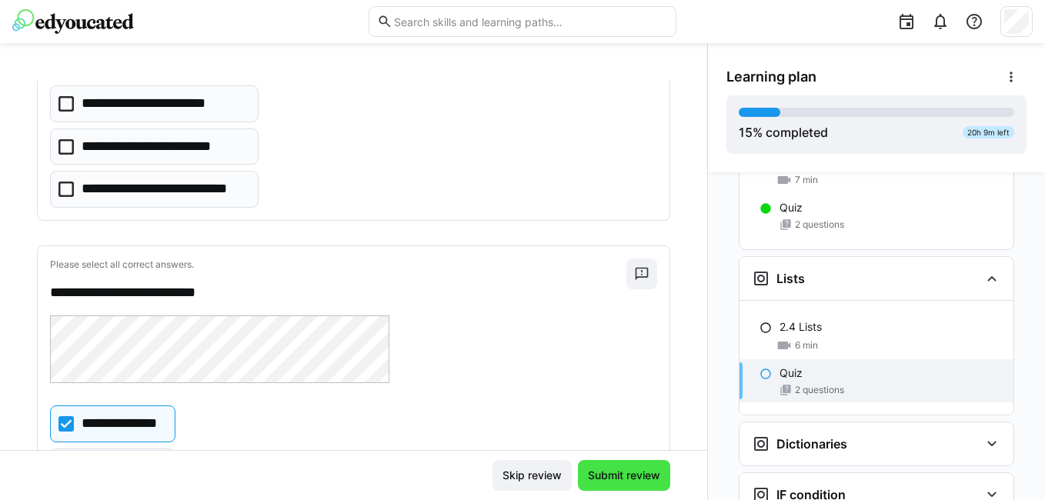
click at [596, 466] on span "Submit review" at bounding box center [624, 475] width 92 height 31
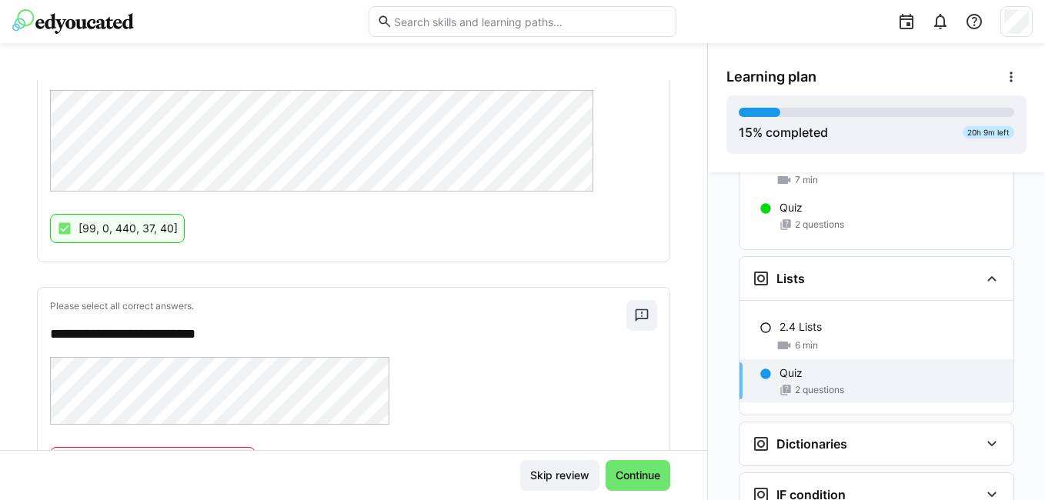
scroll to position [106, 0]
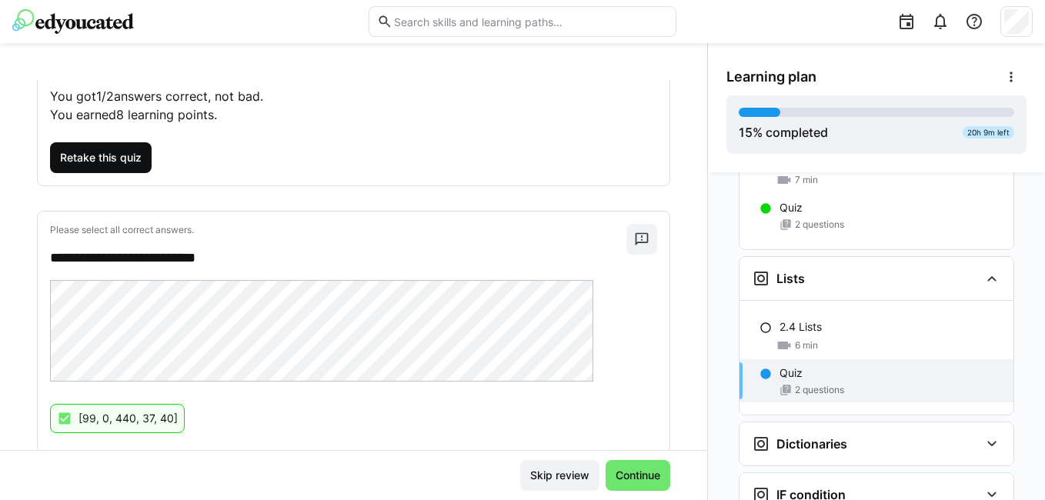
click at [96, 157] on span "Retake this quiz" at bounding box center [101, 157] width 86 height 15
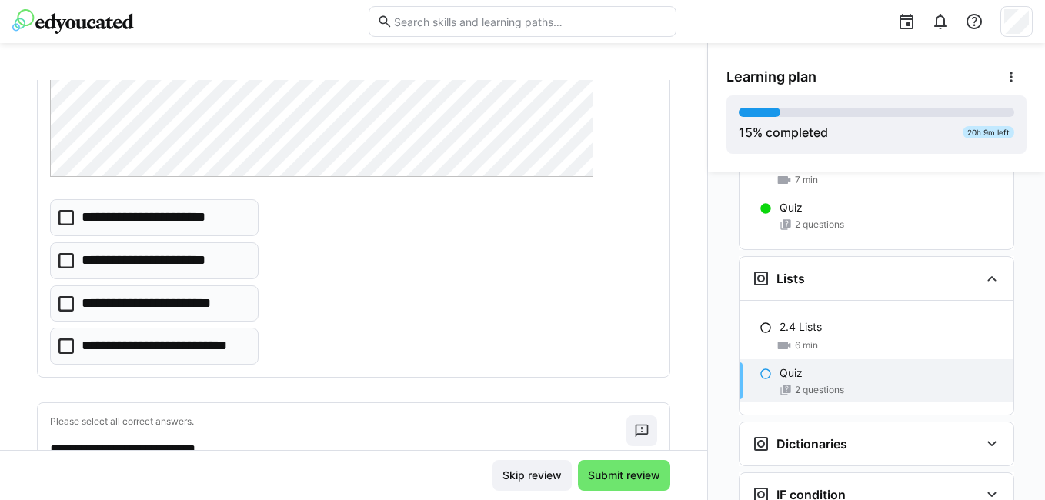
scroll to position [29, 0]
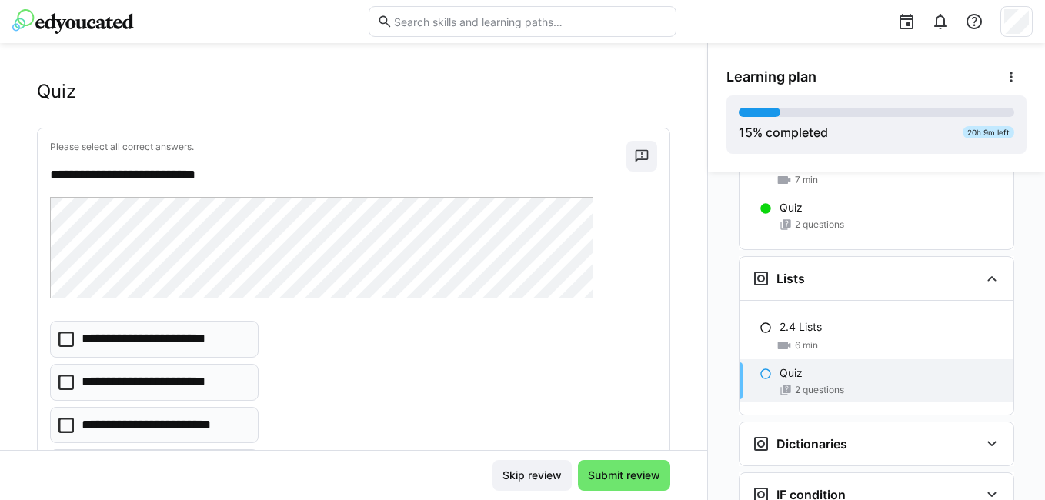
click at [72, 340] on icon at bounding box center [65, 339] width 15 height 15
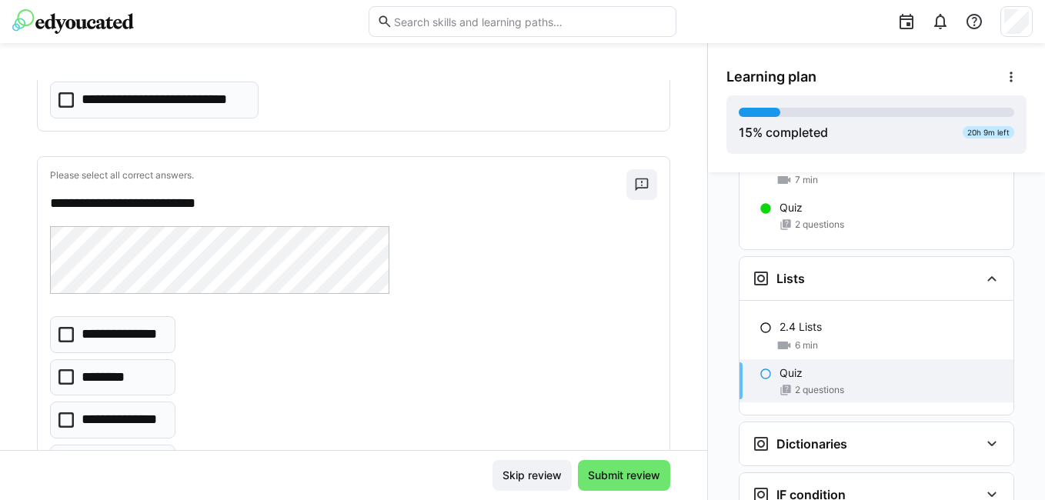
scroll to position [479, 0]
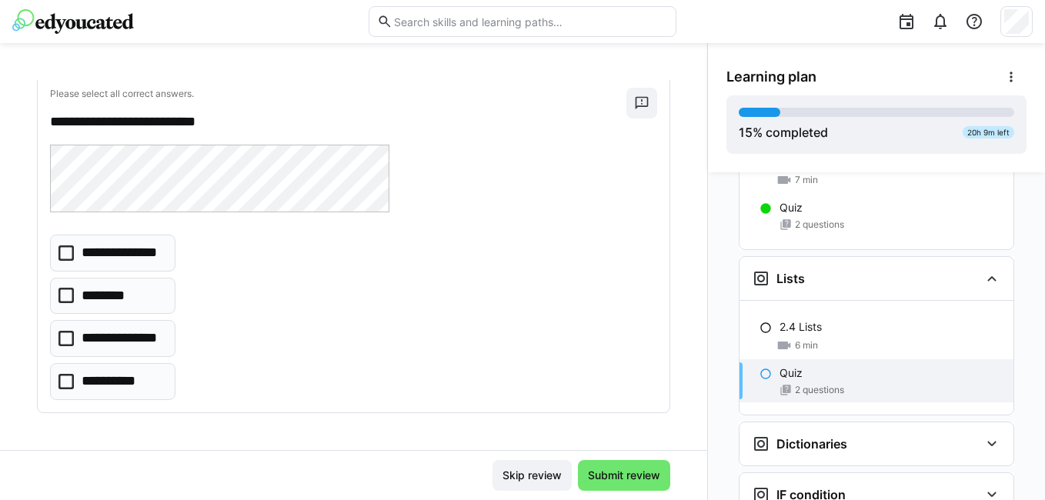
click at [63, 337] on icon at bounding box center [65, 338] width 15 height 15
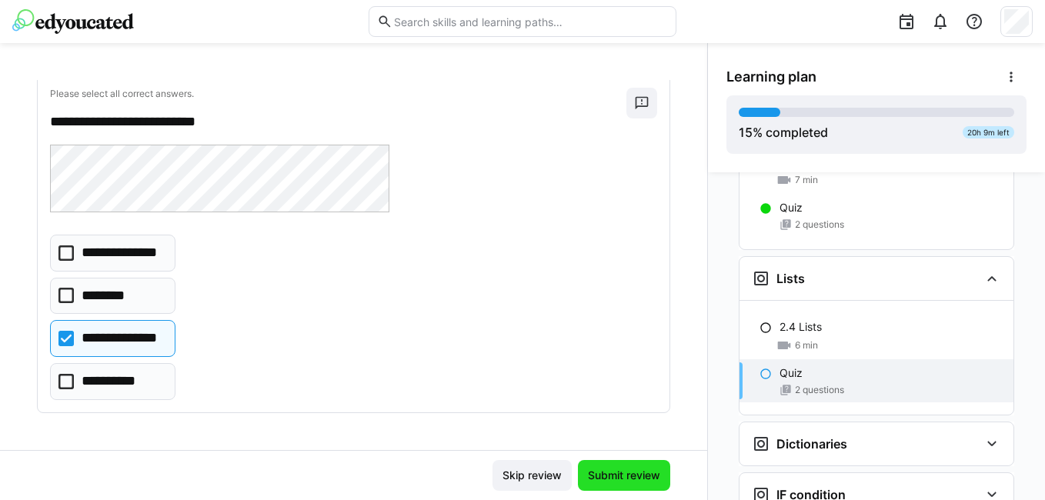
click at [589, 474] on span "Submit review" at bounding box center [624, 475] width 77 height 15
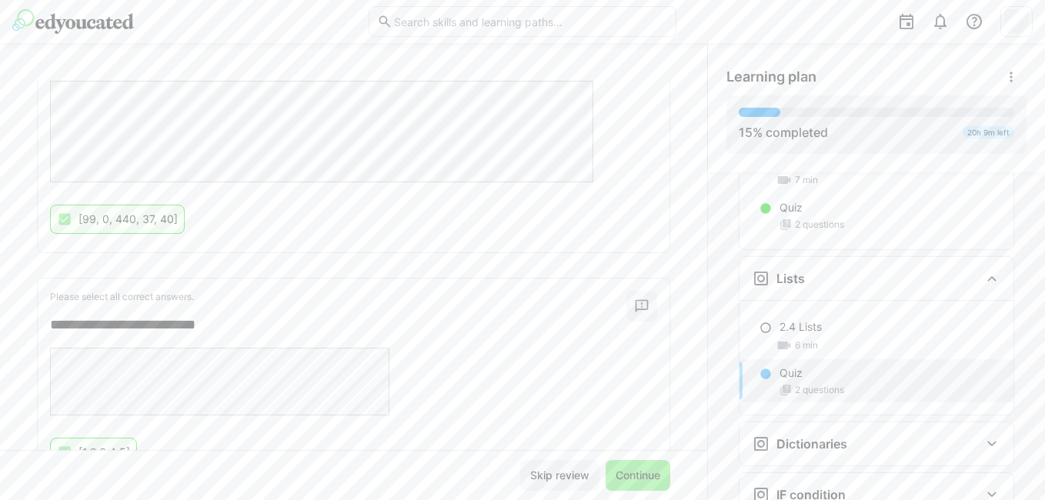
scroll to position [308, 0]
click at [655, 471] on span "Continue" at bounding box center [638, 475] width 65 height 31
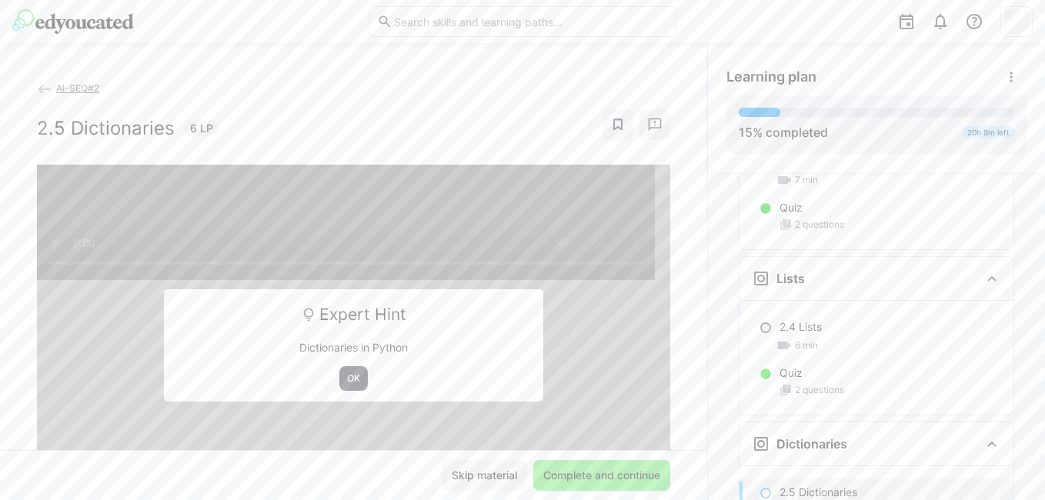
scroll to position [1185, 0]
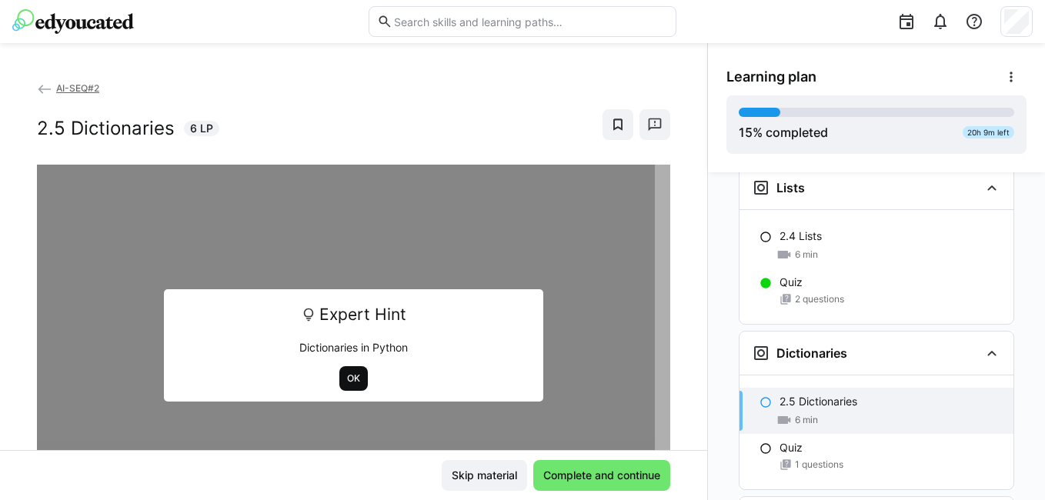
click at [352, 376] on span "OK" at bounding box center [354, 379] width 16 height 12
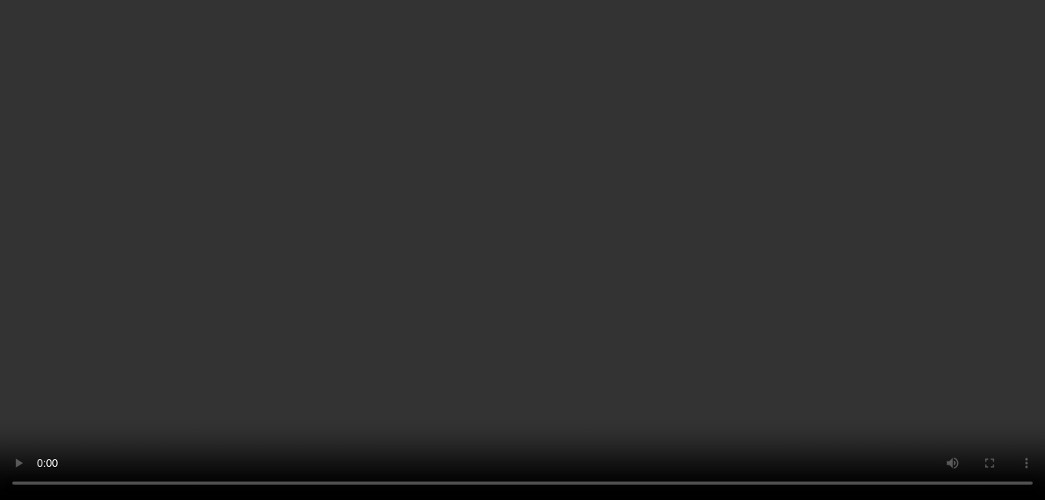
scroll to position [1299, 0]
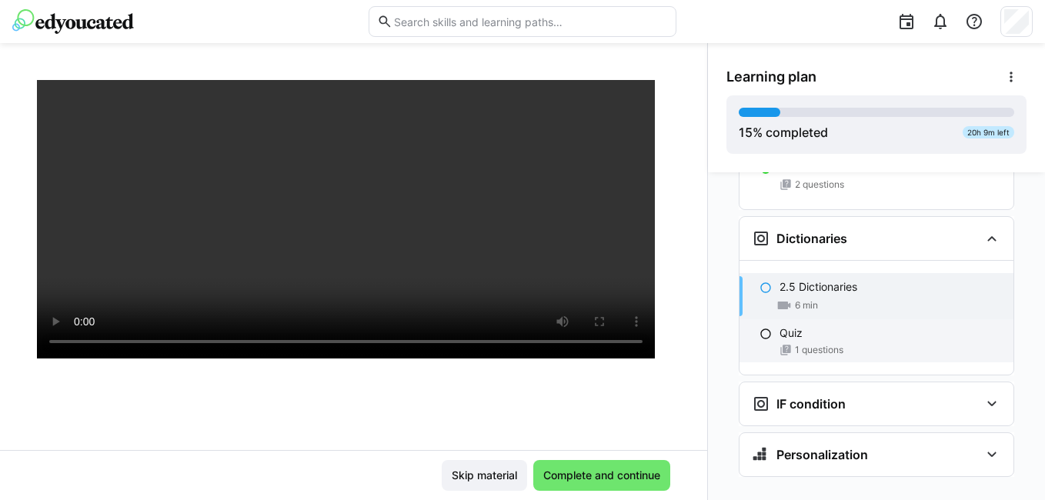
click at [864, 344] on div "1 questions" at bounding box center [891, 350] width 222 height 12
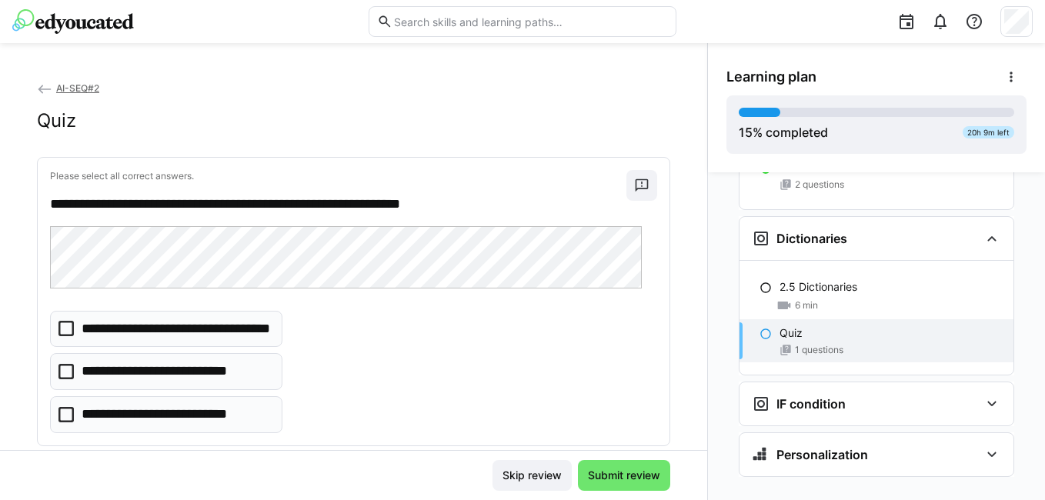
click at [58, 377] on eds-checkbox "**********" at bounding box center [166, 371] width 232 height 37
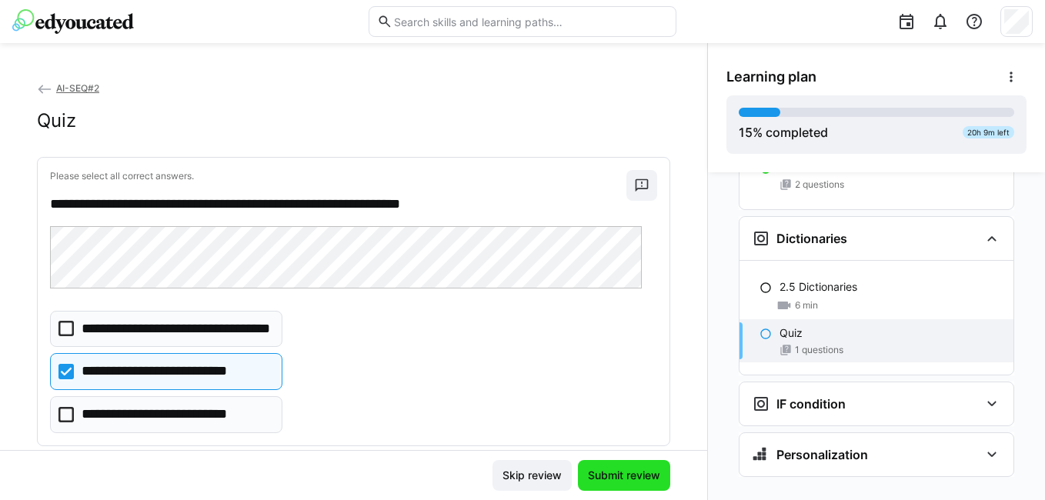
click at [605, 480] on span "Submit review" at bounding box center [624, 475] width 77 height 15
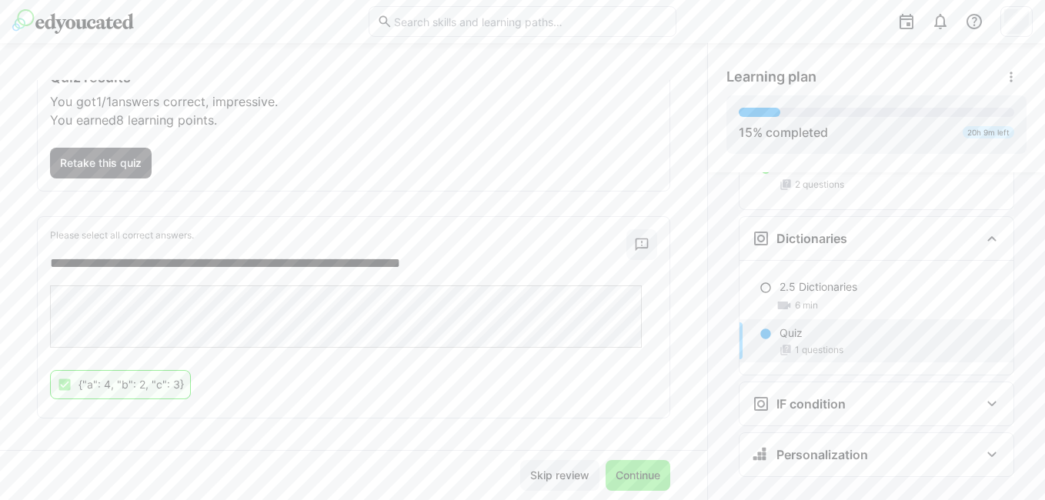
scroll to position [106, 0]
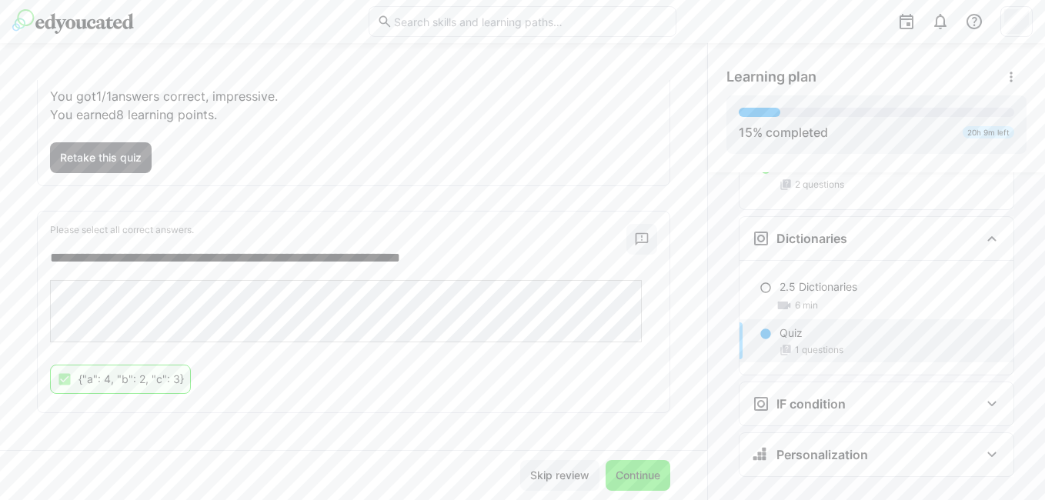
click at [629, 472] on span "Continue" at bounding box center [637, 475] width 49 height 15
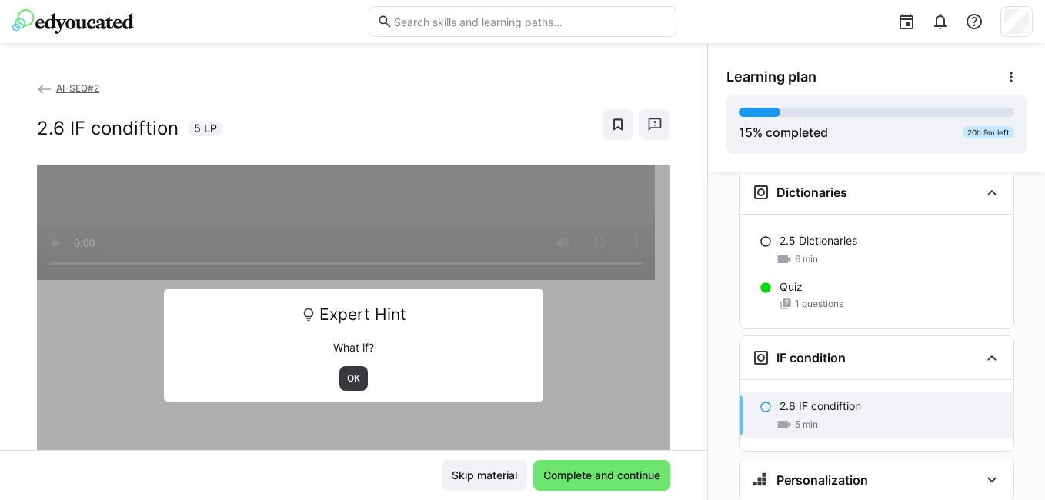
scroll to position [1371, 0]
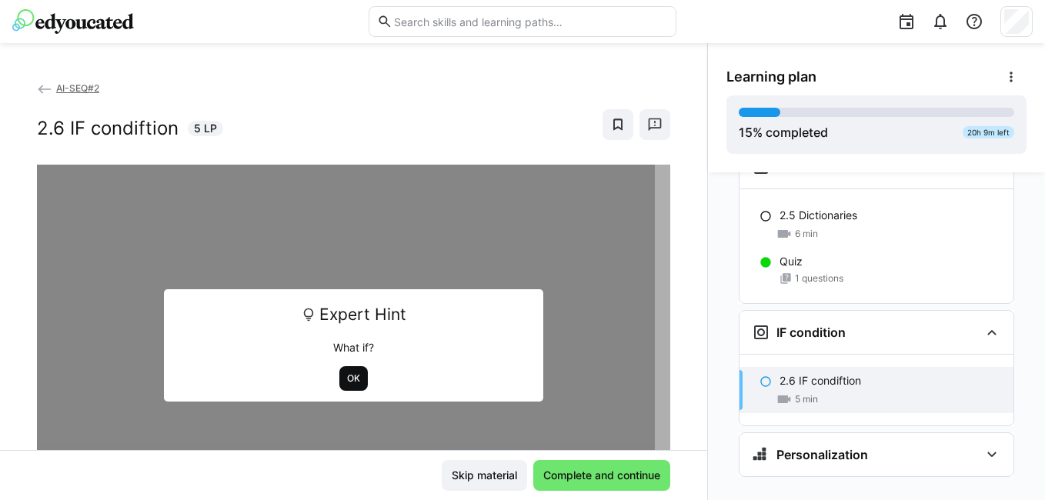
click at [351, 377] on span "OK" at bounding box center [354, 379] width 16 height 12
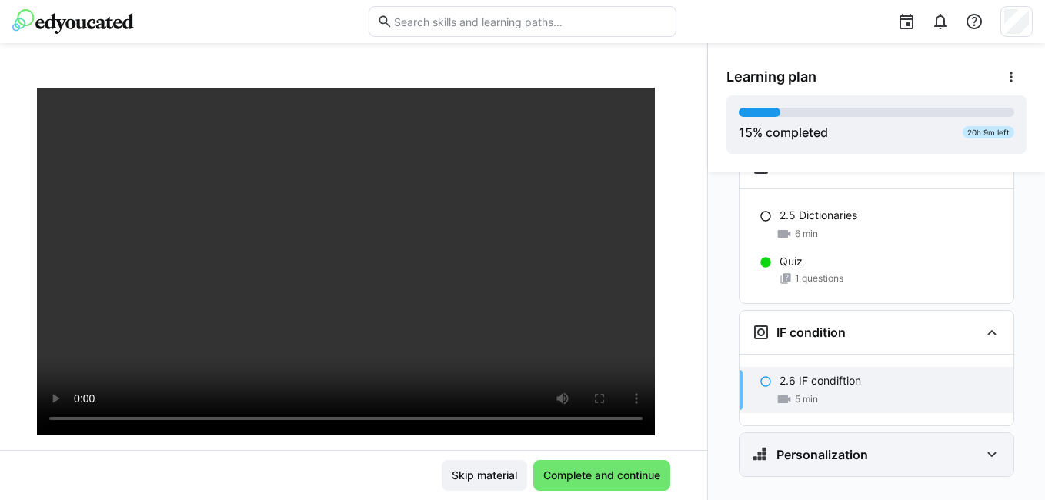
click at [918, 433] on div "Personalization" at bounding box center [877, 454] width 274 height 43
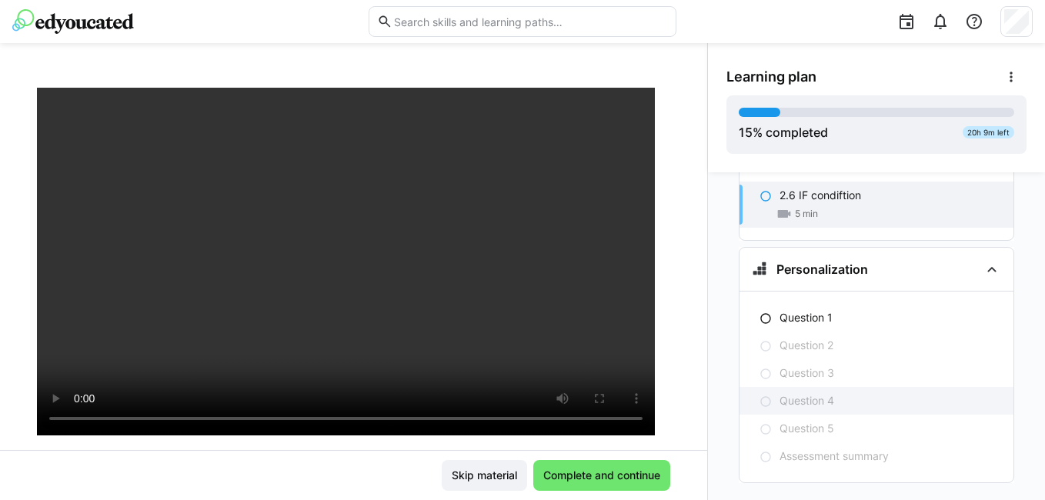
scroll to position [1563, 0]
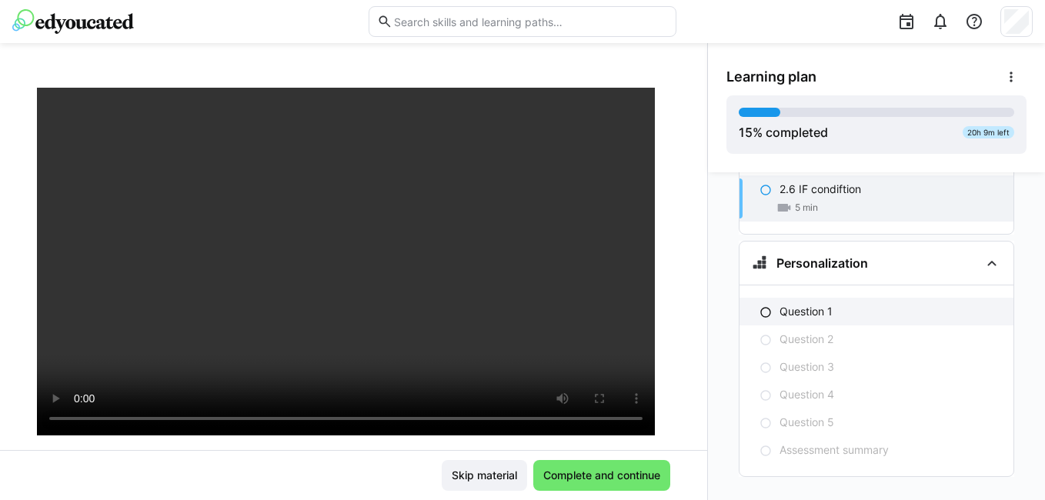
click at [845, 304] on div "Question 1" at bounding box center [891, 311] width 222 height 15
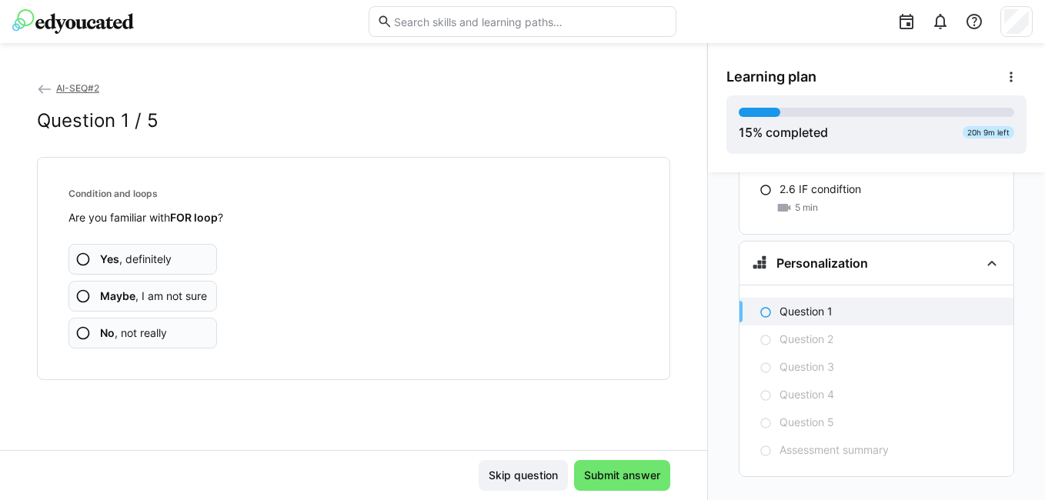
click at [152, 256] on span "Yes , definitely" at bounding box center [136, 259] width 72 height 15
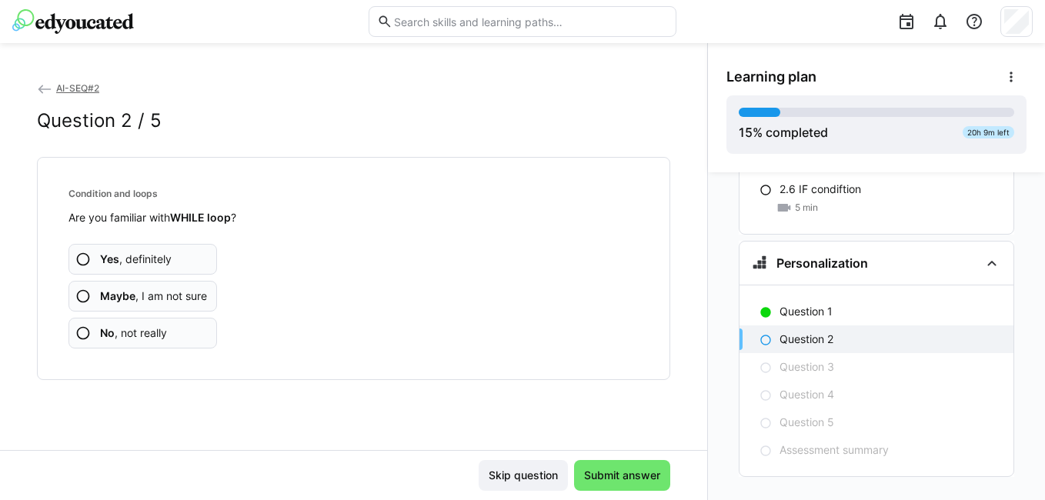
click at [152, 256] on span "Yes , definitely" at bounding box center [136, 259] width 72 height 15
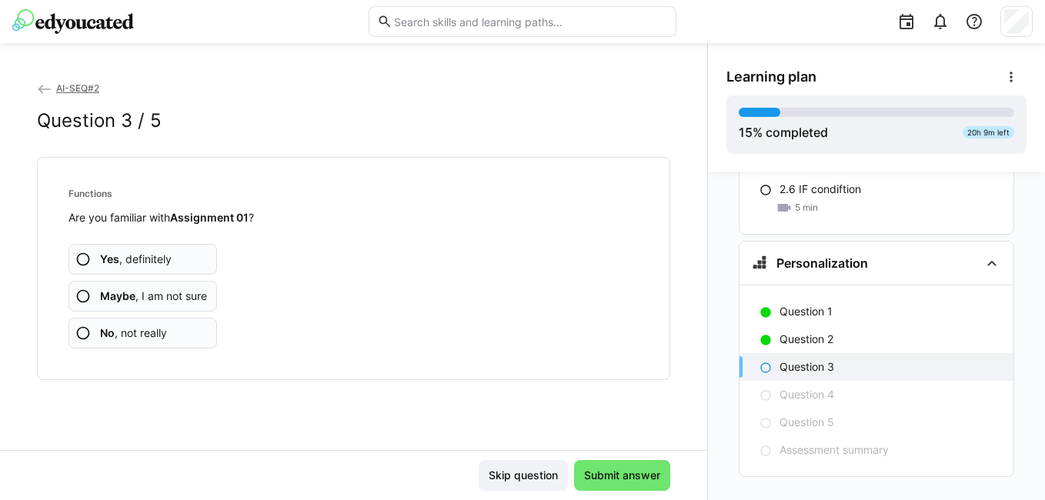
click at [159, 323] on app-assessment-question-radio "No , not really" at bounding box center [143, 333] width 149 height 31
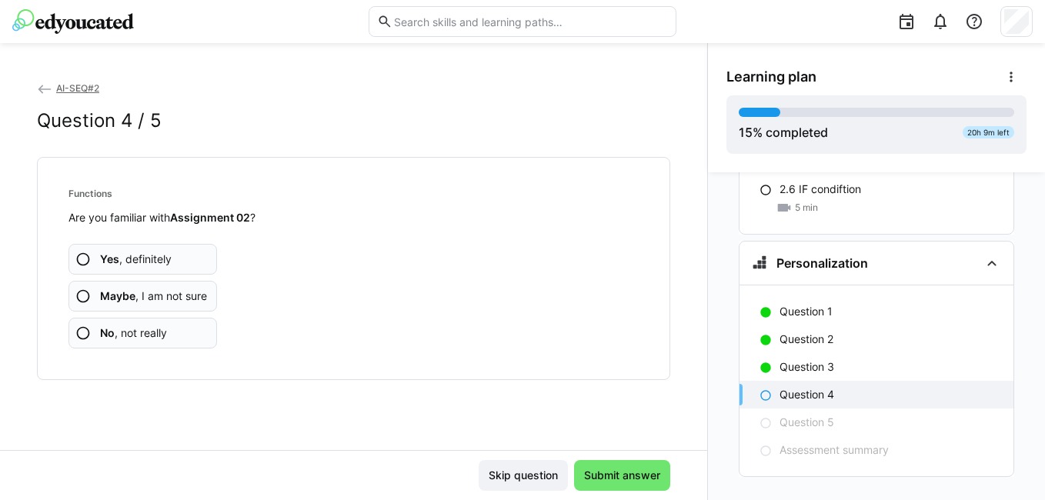
click at [160, 326] on span "No , not really" at bounding box center [133, 333] width 67 height 15
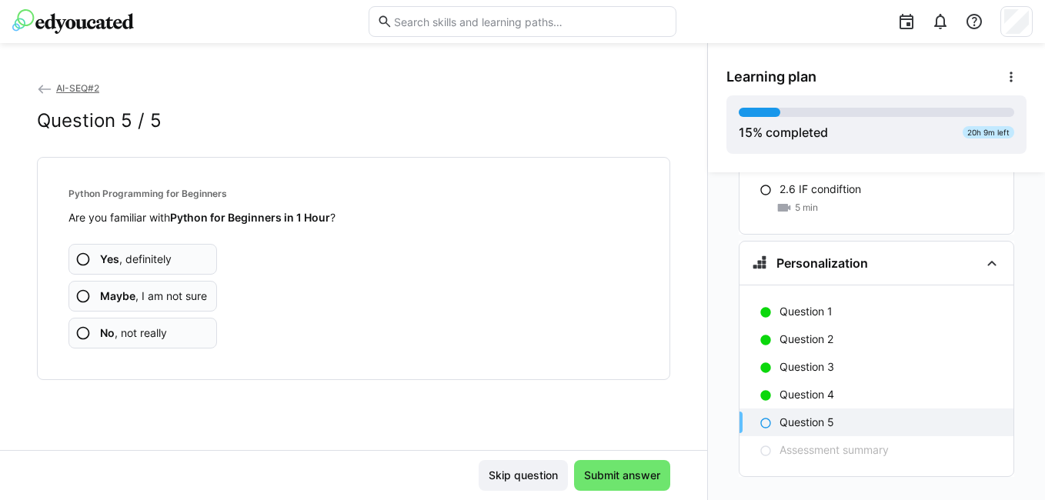
click at [161, 328] on span "No , not really" at bounding box center [133, 333] width 67 height 15
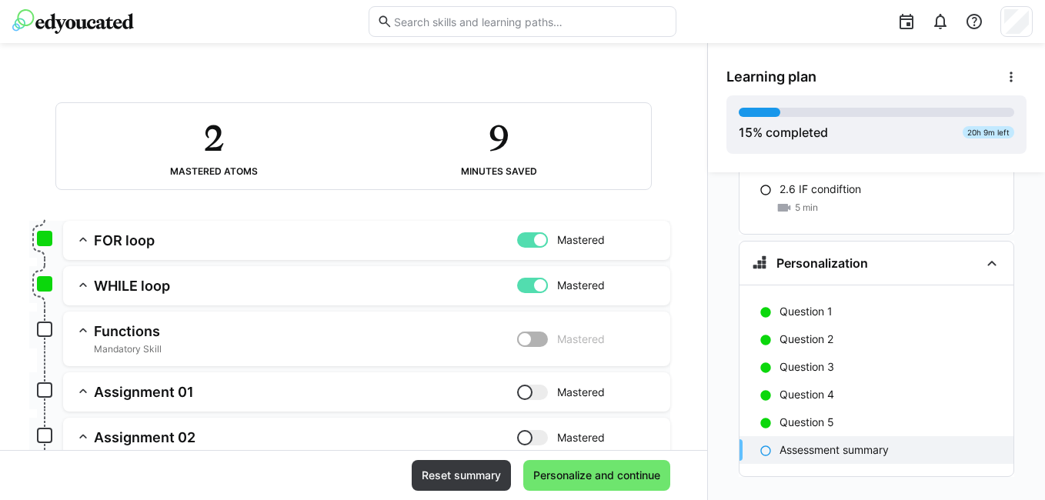
scroll to position [154, 0]
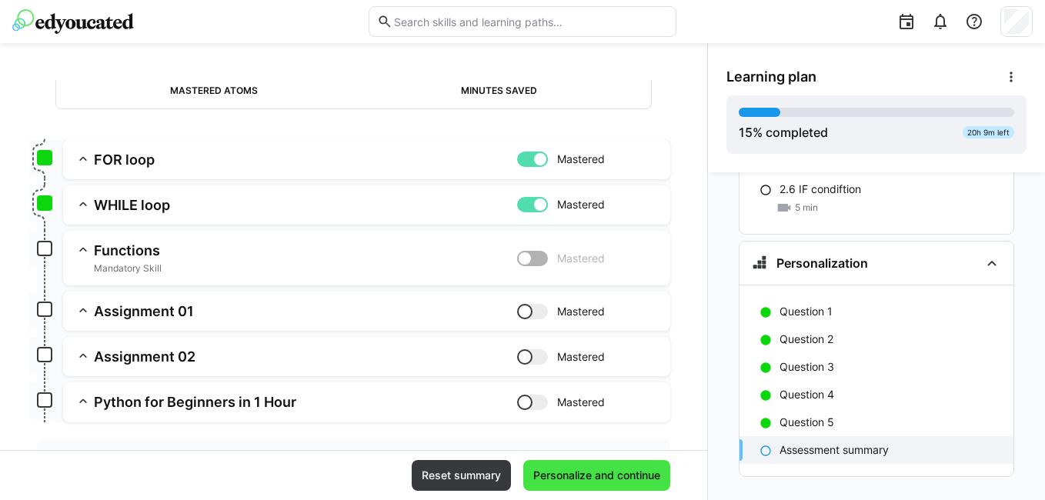
click at [589, 472] on span "Personalize and continue" at bounding box center [597, 475] width 132 height 15
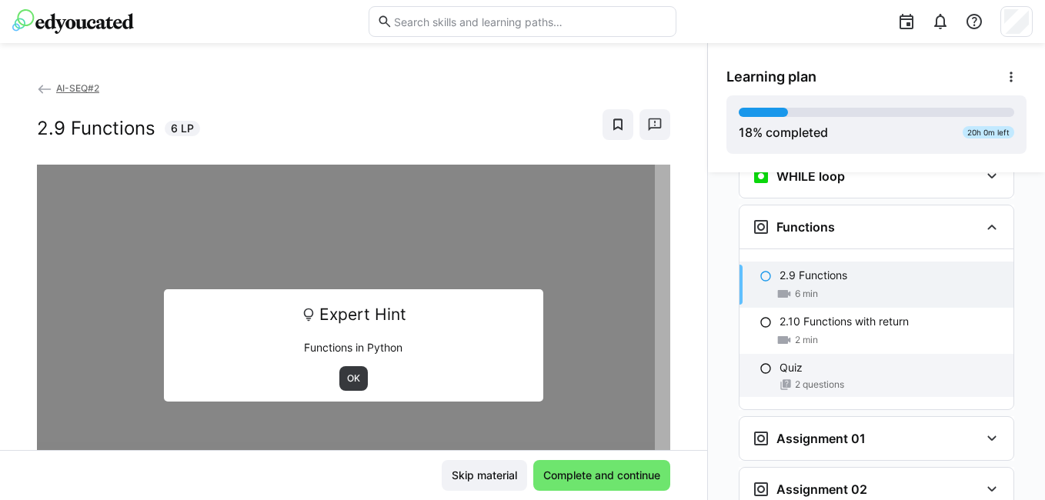
scroll to position [1847, 0]
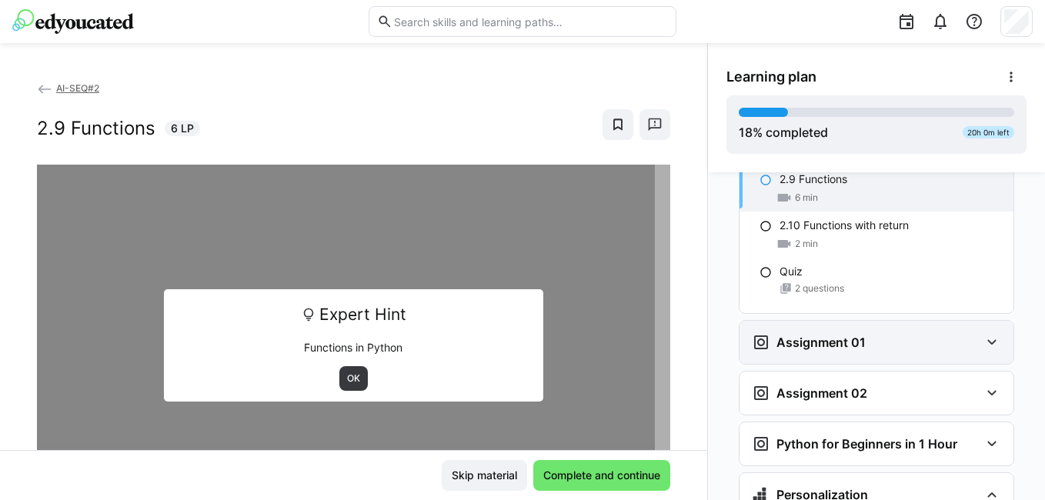
click at [947, 321] on div "Assignment 01" at bounding box center [877, 342] width 274 height 43
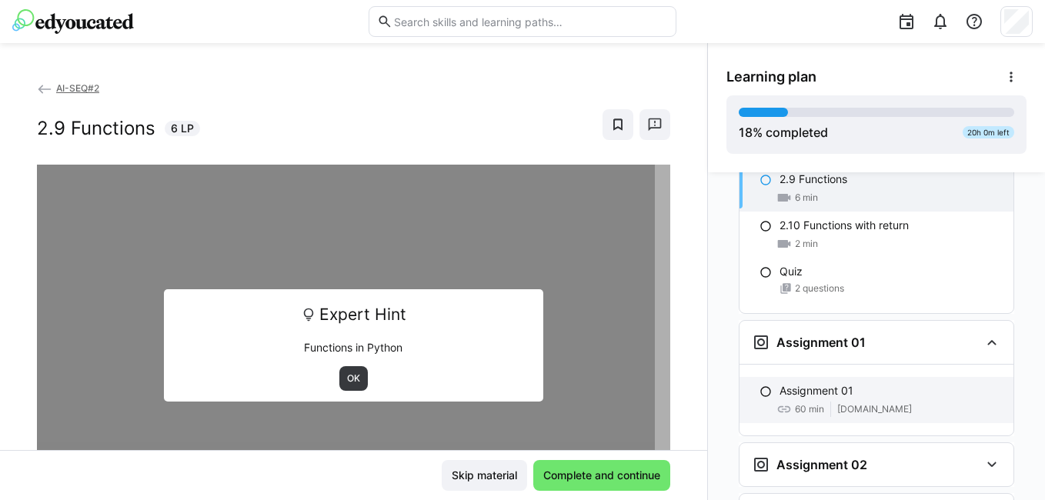
click at [880, 396] on div "Assignment 01 60 min classroom.github.com" at bounding box center [877, 400] width 274 height 46
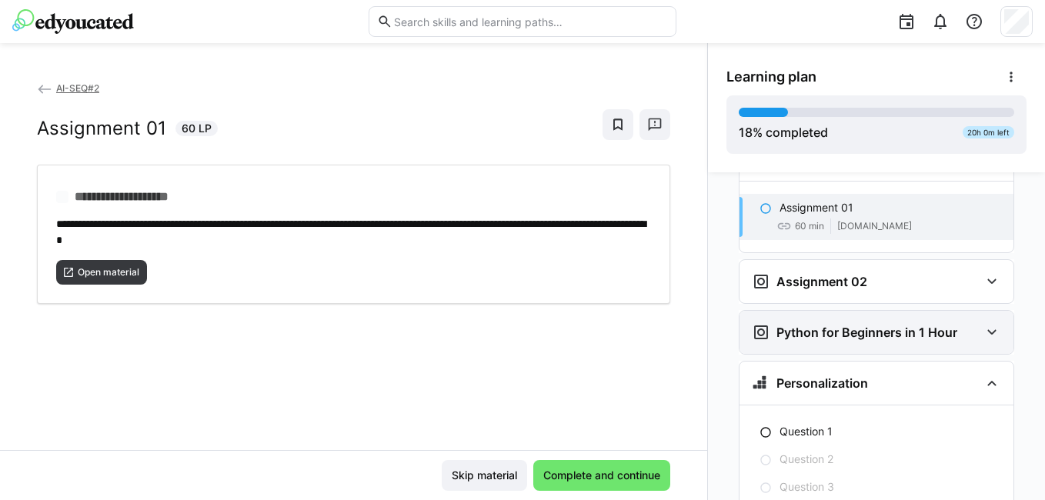
scroll to position [2047, 0]
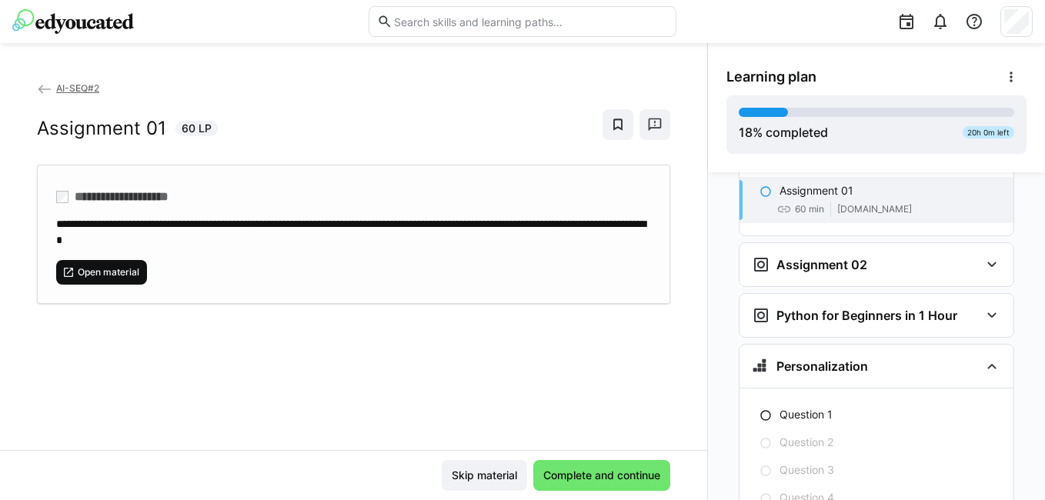
click at [125, 262] on span "Open material" at bounding box center [101, 272] width 91 height 25
click at [128, 276] on span "Open material" at bounding box center [101, 272] width 91 height 25
click at [112, 266] on span "Open material" at bounding box center [108, 272] width 65 height 12
